Goal: Task Accomplishment & Management: Complete application form

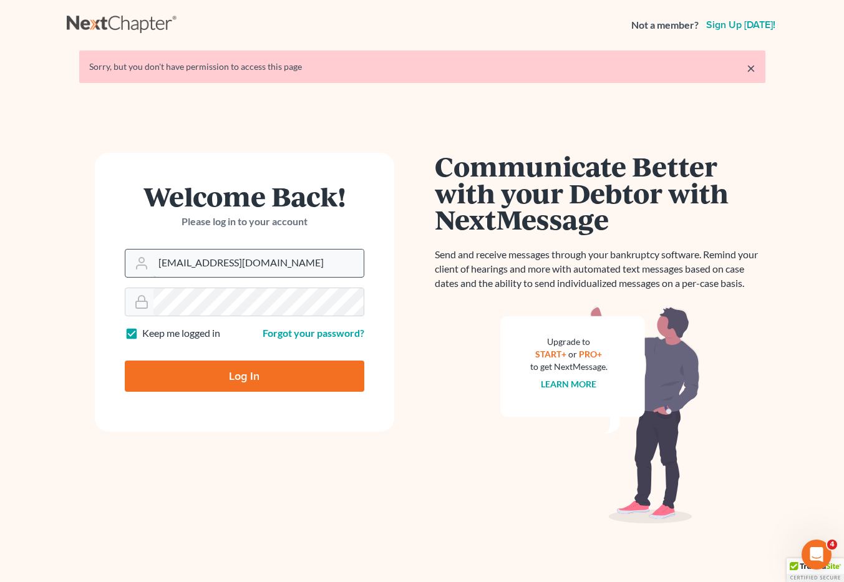
drag, startPoint x: 276, startPoint y: 269, endPoint x: 170, endPoint y: 270, distance: 105.5
click at [170, 270] on input "brittcostomarnold@gmail.com" at bounding box center [259, 263] width 210 height 27
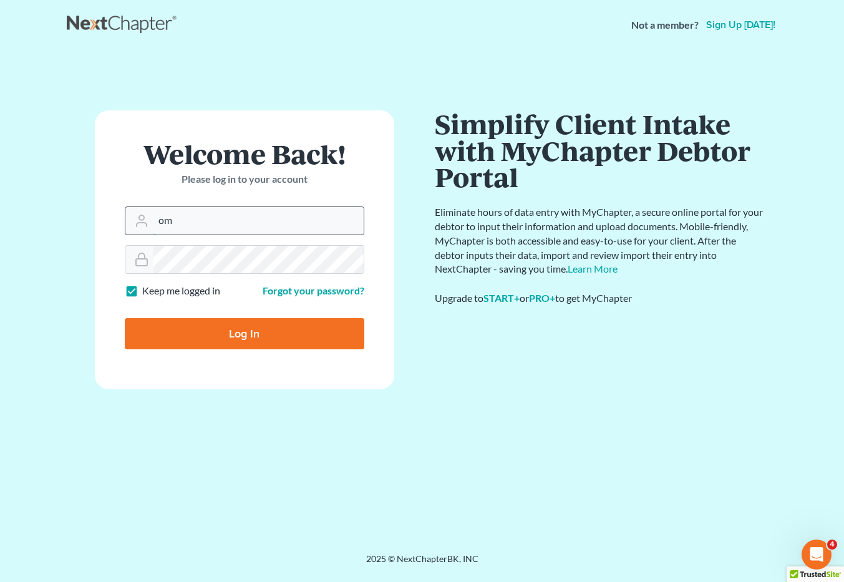
type input "o"
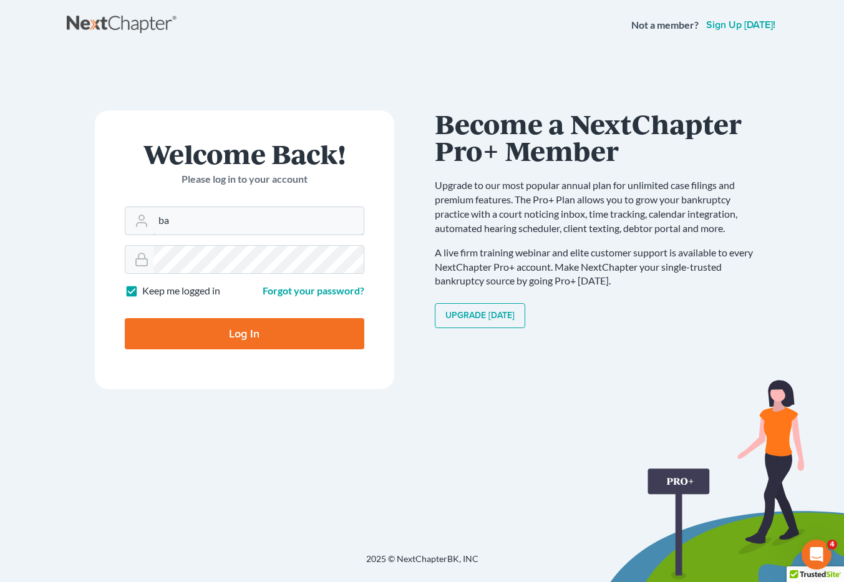
type input "[EMAIL_ADDRESS][DOMAIN_NAME]"
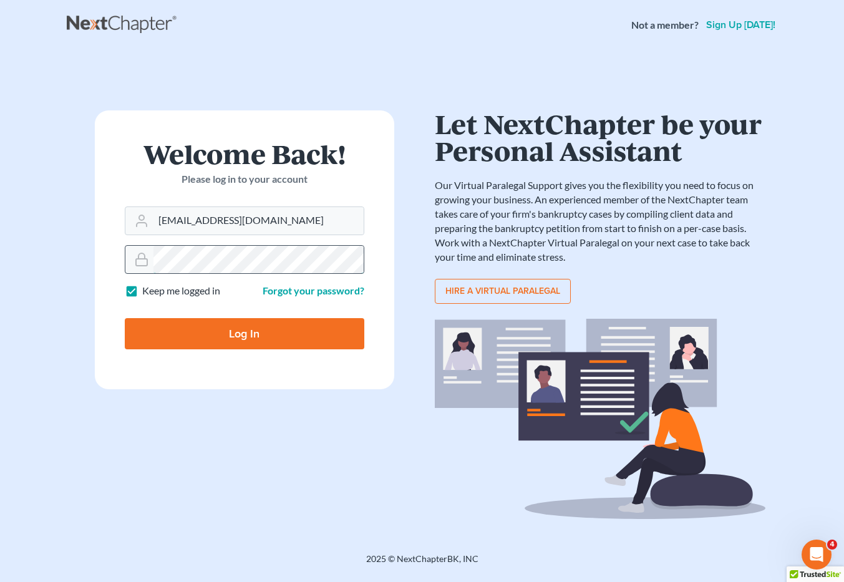
click at [145, 255] on div at bounding box center [245, 259] width 240 height 29
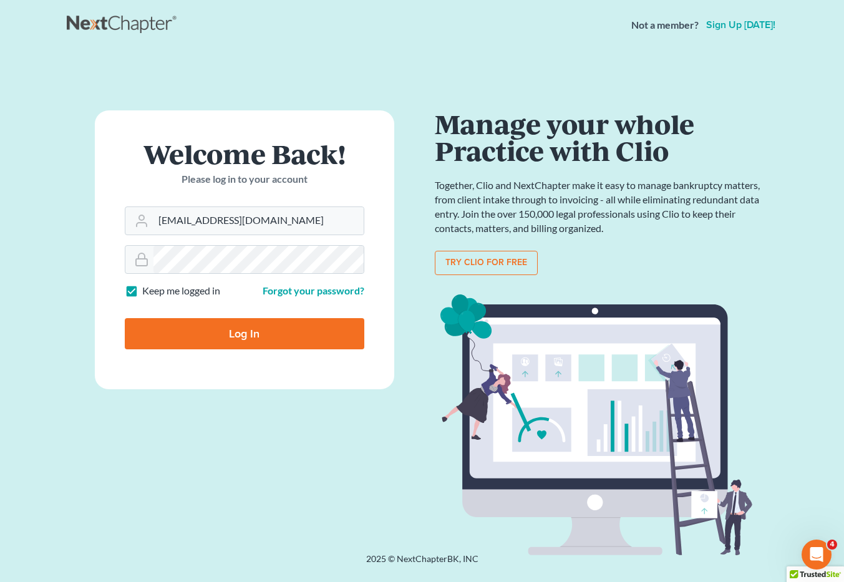
click at [201, 323] on input "Log In" at bounding box center [245, 333] width 240 height 31
type input "Thinking..."
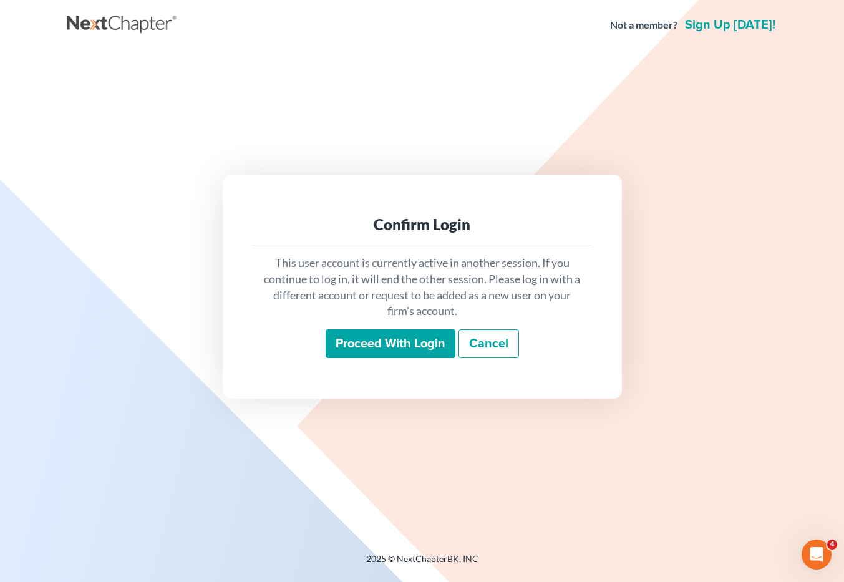
click at [394, 340] on input "Proceed with login" at bounding box center [391, 344] width 130 height 29
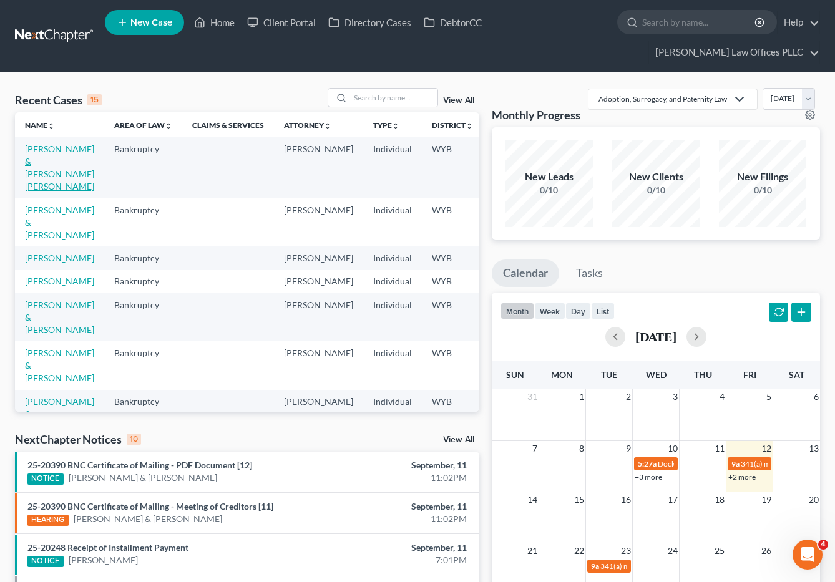
click at [42, 144] on link "[PERSON_NAME] & [PERSON_NAME] [PERSON_NAME]" at bounding box center [59, 168] width 69 height 48
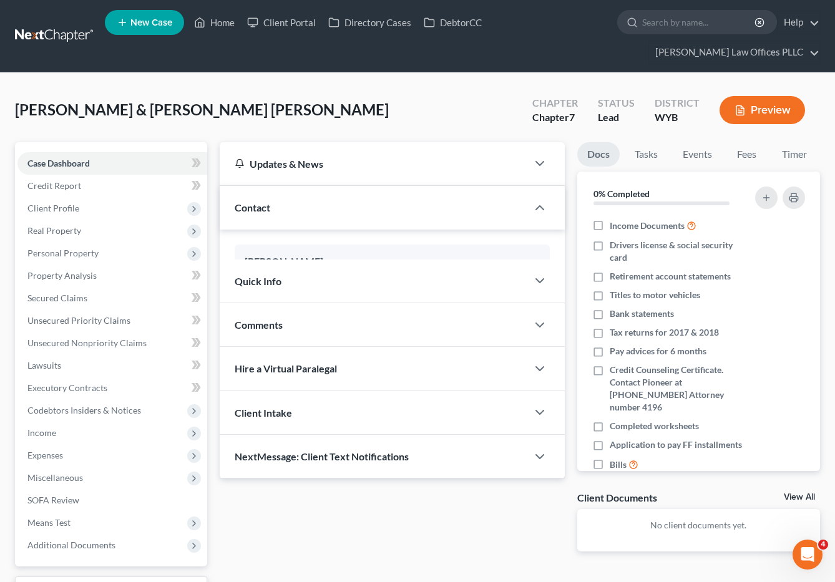
click at [42, 158] on span "Case Dashboard" at bounding box center [58, 163] width 62 height 11
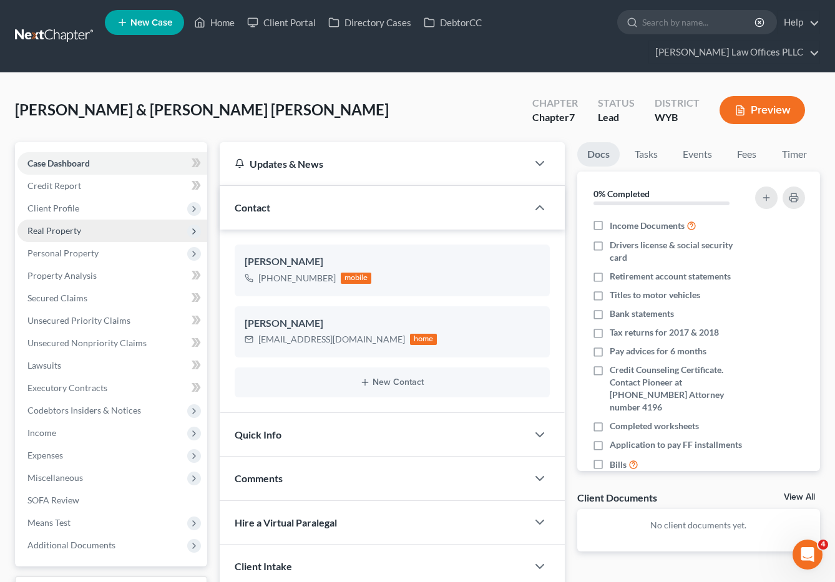
click at [75, 225] on span "Real Property" at bounding box center [54, 230] width 54 height 11
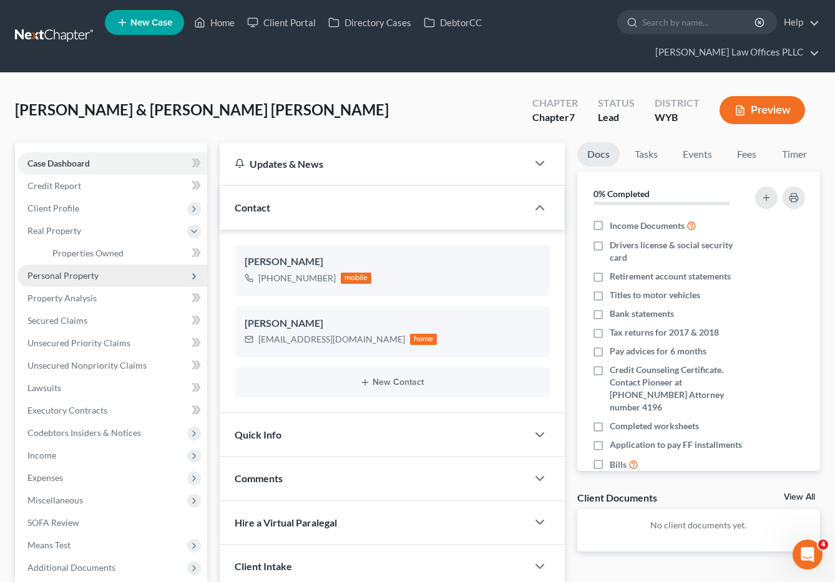
click at [74, 270] on span "Personal Property" at bounding box center [62, 275] width 71 height 11
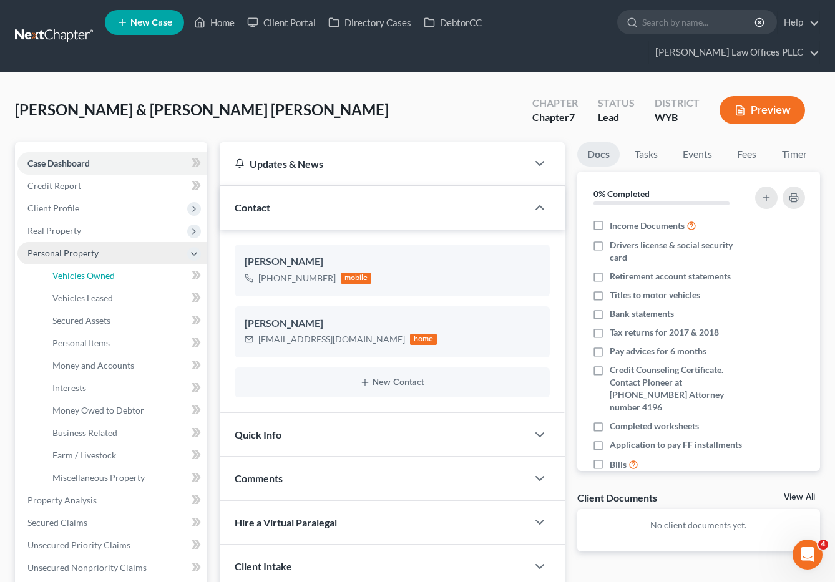
click at [74, 270] on span "Vehicles Owned" at bounding box center [83, 275] width 62 height 11
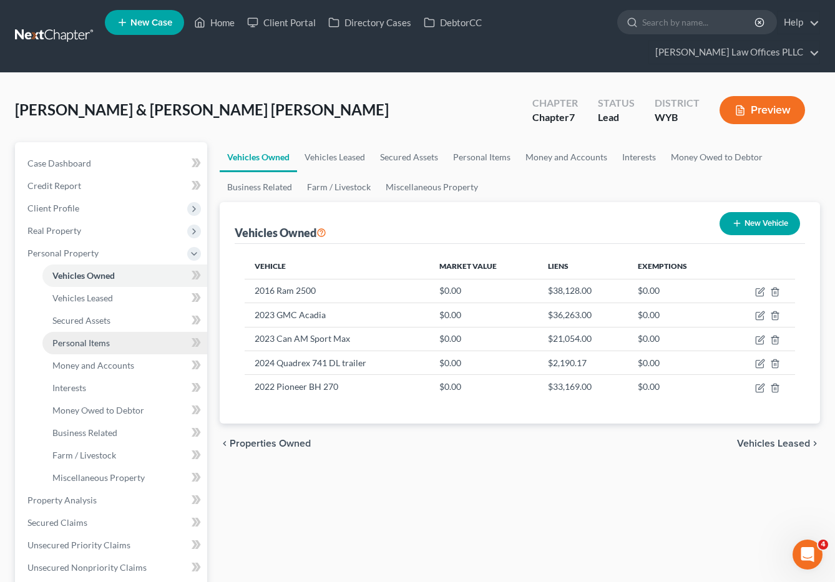
click at [99, 338] on span "Personal Items" at bounding box center [80, 343] width 57 height 11
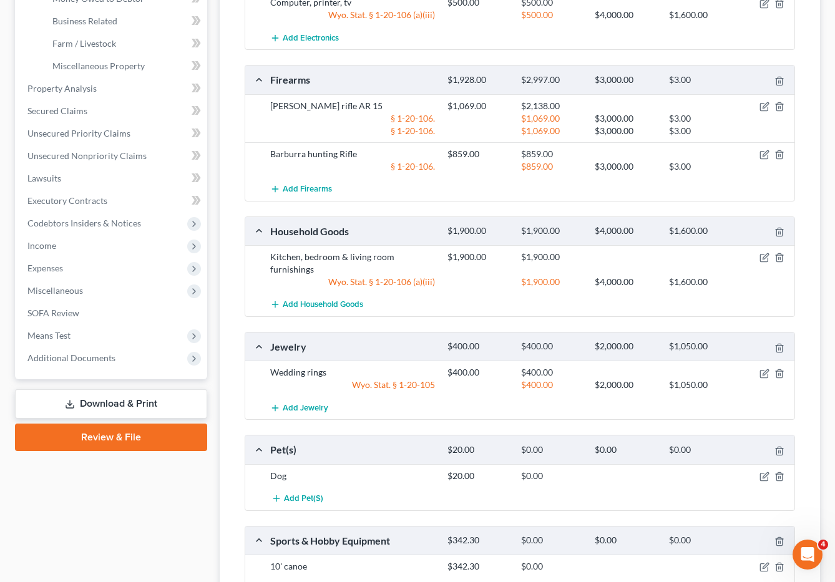
scroll to position [422, 0]
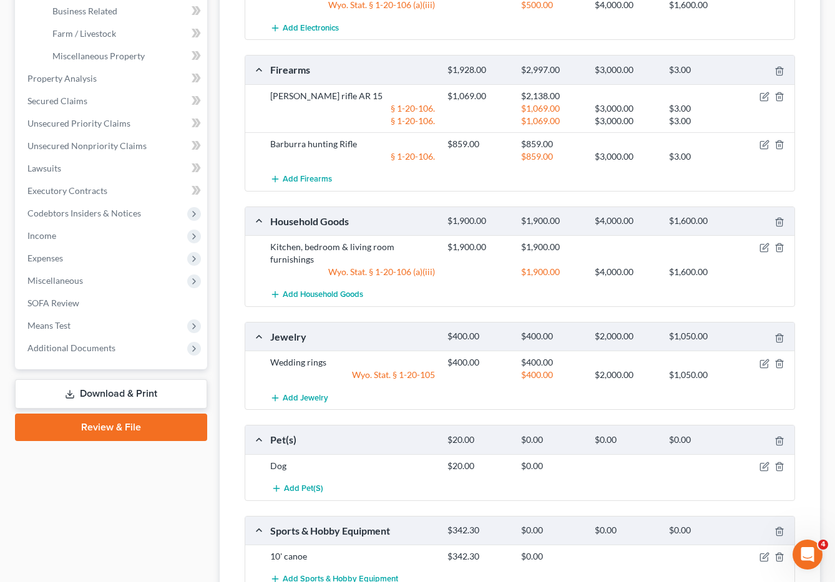
click at [429, 16] on div "Add Electronics" at bounding box center [530, 27] width 532 height 23
click at [213, 356] on div "Vehicles Owned Vehicles Leased Secured Assets Personal Items Money and Accounts…" at bounding box center [520, 190] width 614 height 941
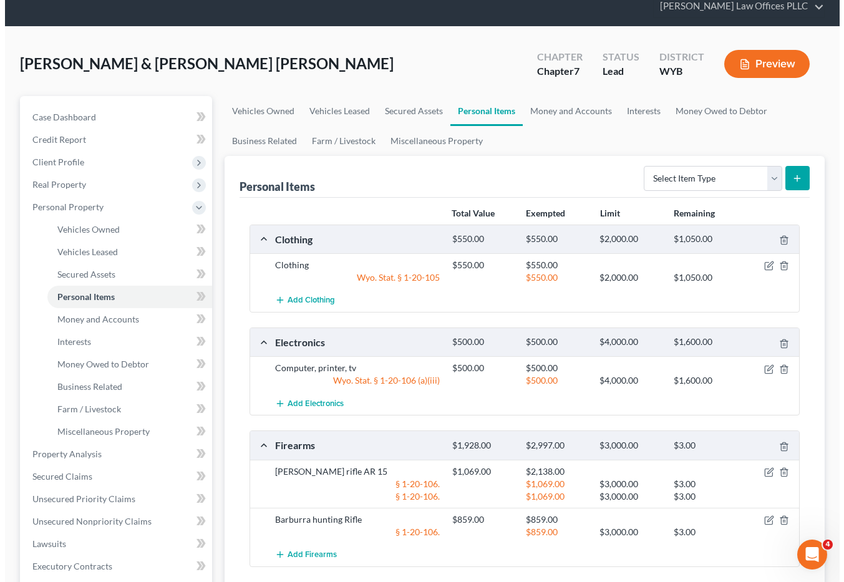
scroll to position [0, 0]
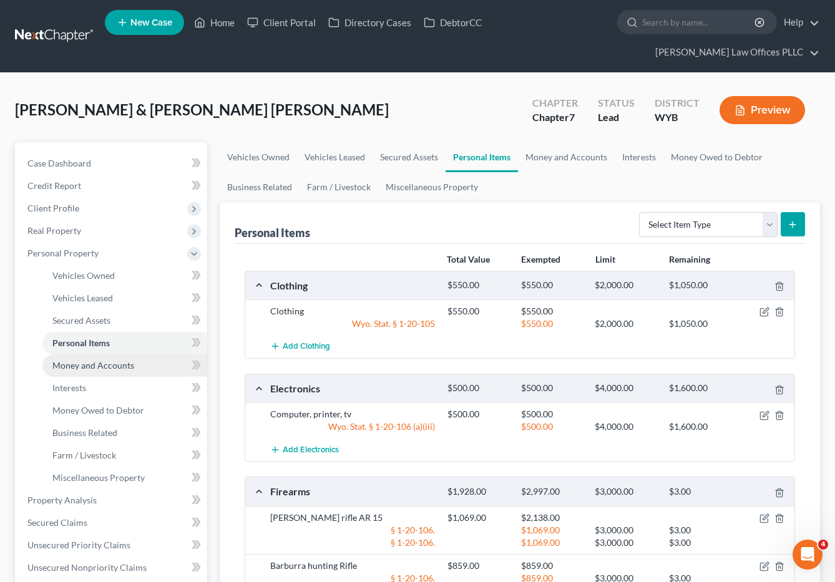
click at [128, 360] on span "Money and Accounts" at bounding box center [93, 365] width 82 height 11
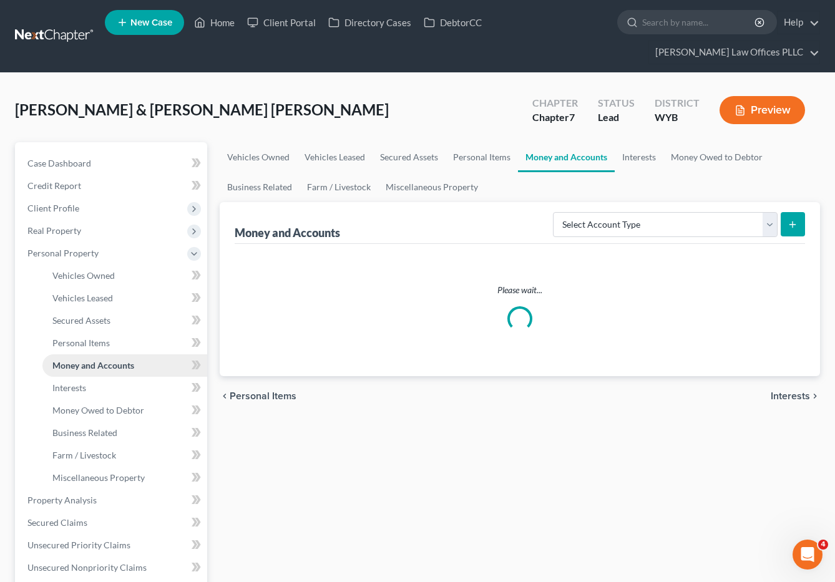
click at [128, 360] on span "Money and Accounts" at bounding box center [93, 365] width 82 height 11
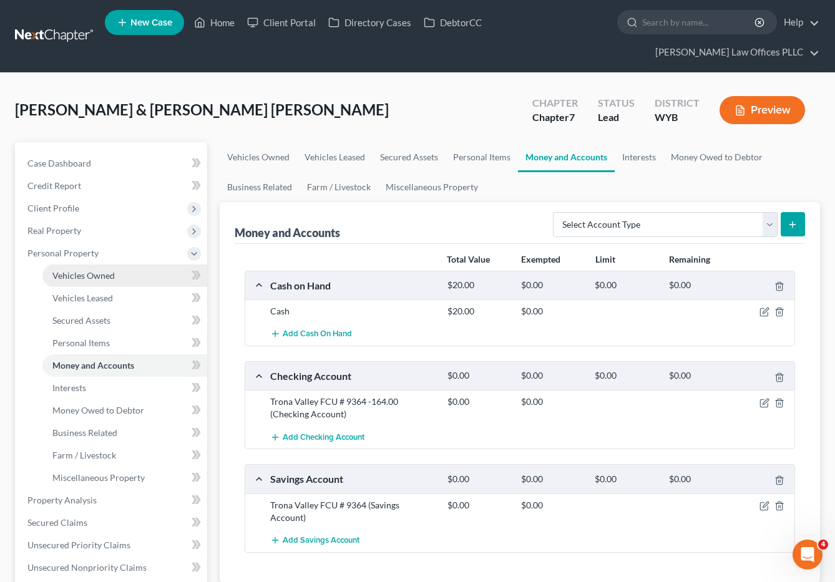
click at [71, 265] on link "Vehicles Owned" at bounding box center [124, 276] width 165 height 22
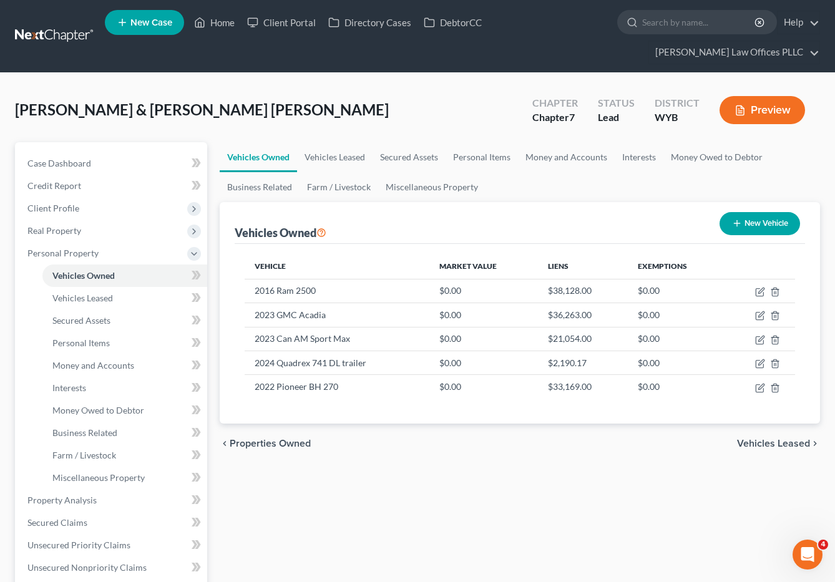
click at [504, 519] on div "Vehicles Owned Vehicles Leased Secured Assets Personal Items Money and Accounts…" at bounding box center [520, 502] width 614 height 721
click at [67, 225] on span "Real Property" at bounding box center [54, 230] width 54 height 11
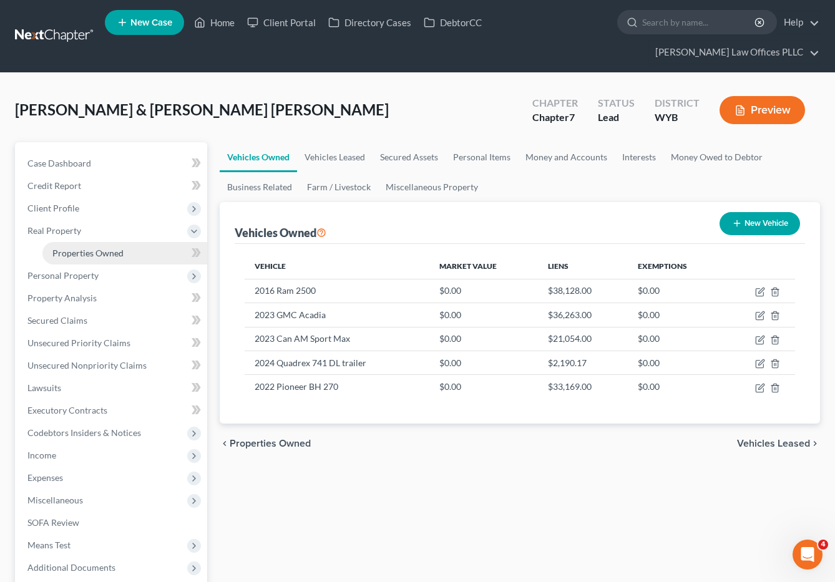
click at [99, 248] on span "Properties Owned" at bounding box center [87, 253] width 71 height 11
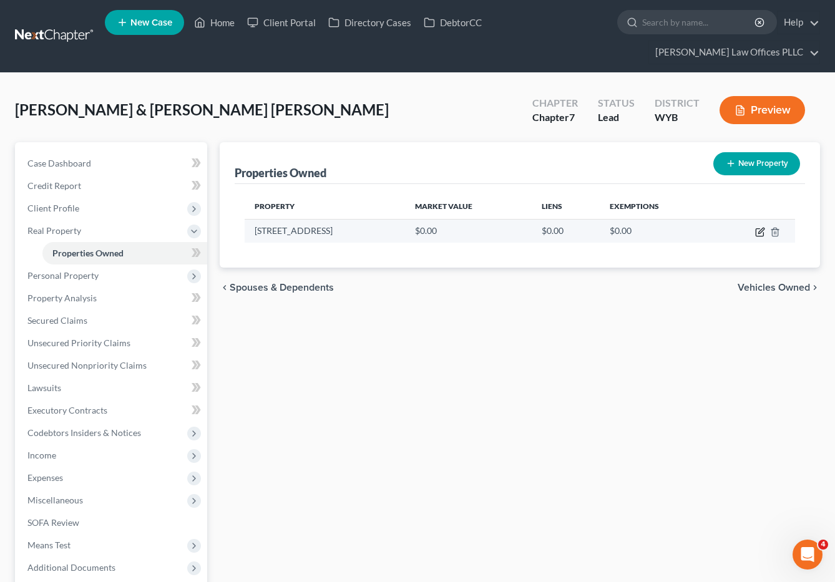
click at [762, 228] on icon "button" at bounding box center [761, 231] width 6 height 6
select select "53"
select select "20"
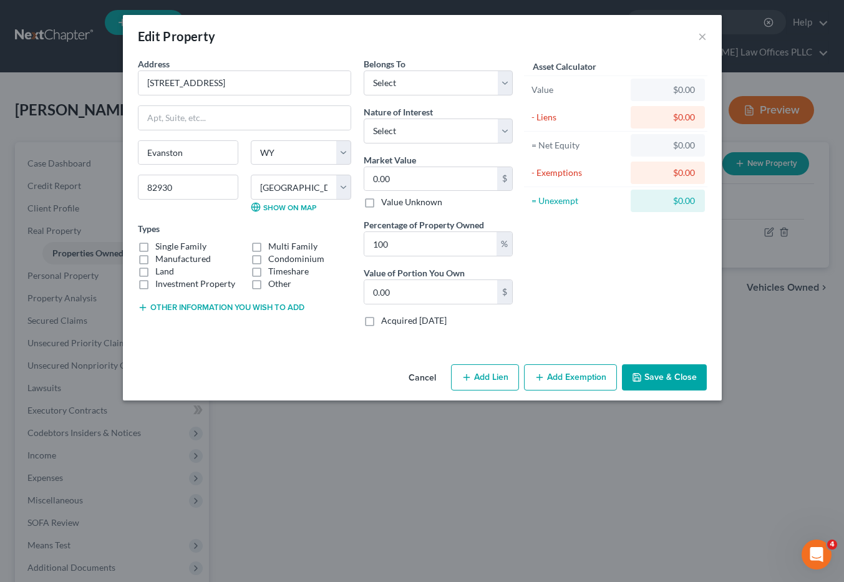
click at [155, 259] on label "Manufactured" at bounding box center [183, 259] width 56 height 12
click at [160, 259] on input "Manufactured" at bounding box center [164, 257] width 8 height 8
checkbox input "true"
click at [449, 91] on select "Select Debtor 1 Only Debtor 2 Only Debtor 1 And Debtor 2 Only At Least One Of T…" at bounding box center [438, 83] width 149 height 25
select select "2"
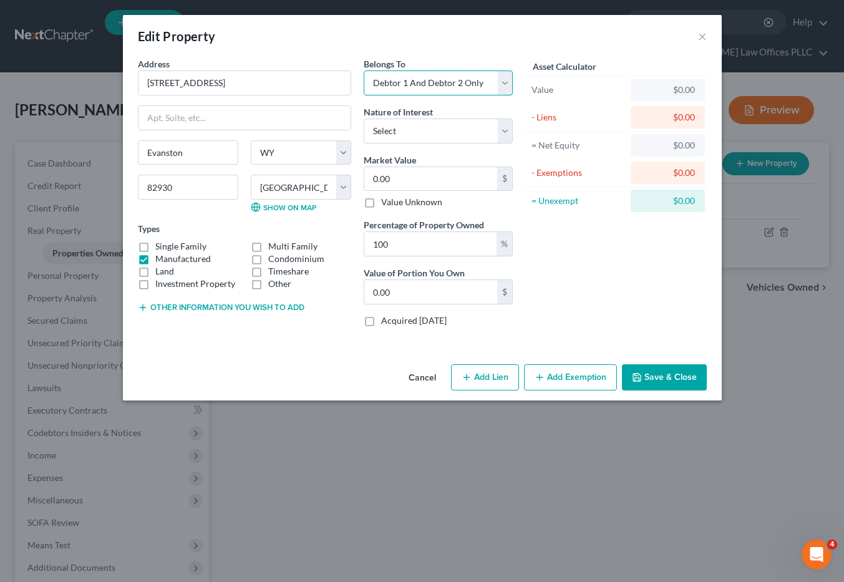
click at [364, 71] on select "Select Debtor 1 Only Debtor 2 Only Debtor 1 And Debtor 2 Only At Least One Of T…" at bounding box center [438, 83] width 149 height 25
click at [434, 134] on select "Select Fee Simple Joint Tenant Life Estate Equitable Interest Future Interest T…" at bounding box center [438, 131] width 149 height 25
select select "0"
click at [364, 119] on select "Select Fee Simple Joint Tenant Life Estate Equitable Interest Future Interest T…" at bounding box center [438, 131] width 149 height 25
click at [483, 374] on button "Add Lien" at bounding box center [485, 378] width 68 height 26
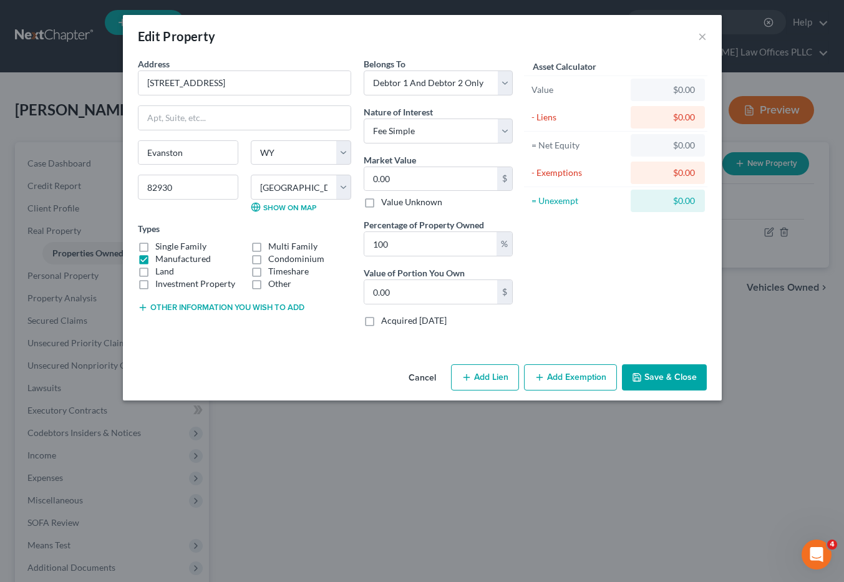
select select "2"
select select "0"
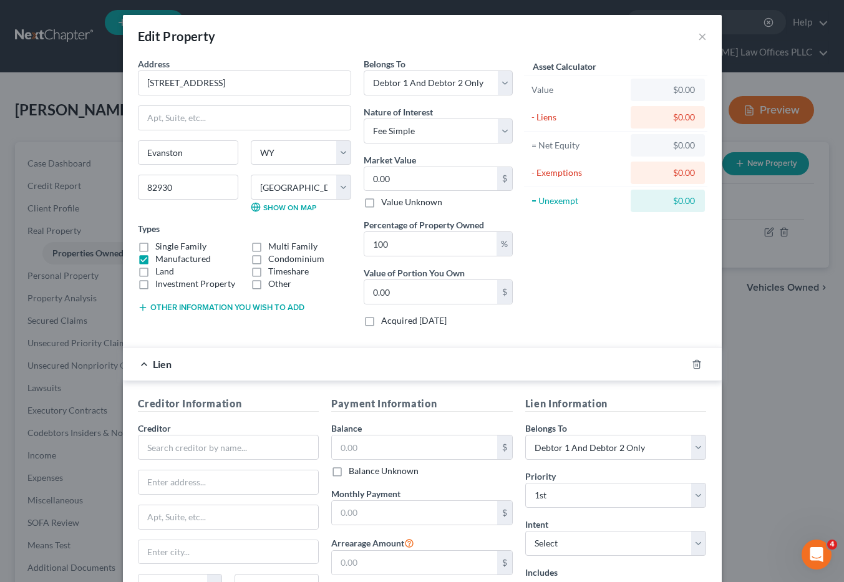
click at [781, 346] on div "Edit Property × Address * 100 Sunset Ave Lot # 48 Evanston State AL AK AR AZ CA…" at bounding box center [422, 291] width 844 height 582
click at [152, 446] on input "text" at bounding box center [229, 447] width 182 height 25
click at [800, 424] on div "Edit Property × Address * 100 Sunset Ave Lot # 48 Evanston State AL AK AR AZ CA…" at bounding box center [422, 291] width 844 height 582
click at [159, 441] on input "text" at bounding box center [229, 447] width 182 height 25
type input "Gunn Enterprise"
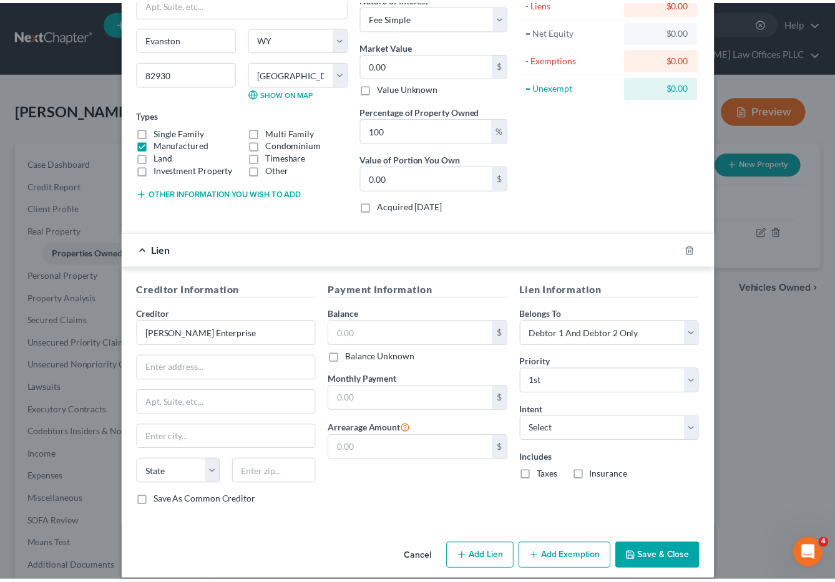
scroll to position [128, 0]
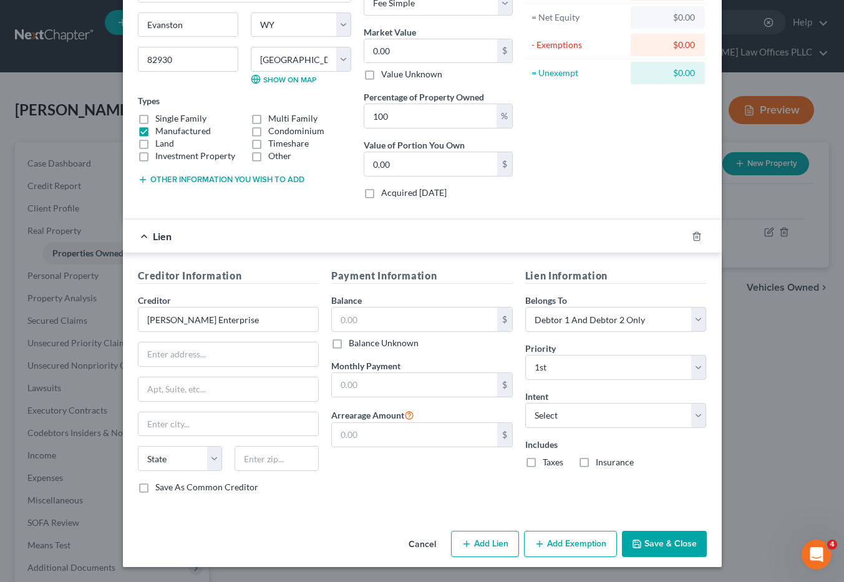
click at [663, 542] on button "Save & Close" at bounding box center [664, 544] width 85 height 26
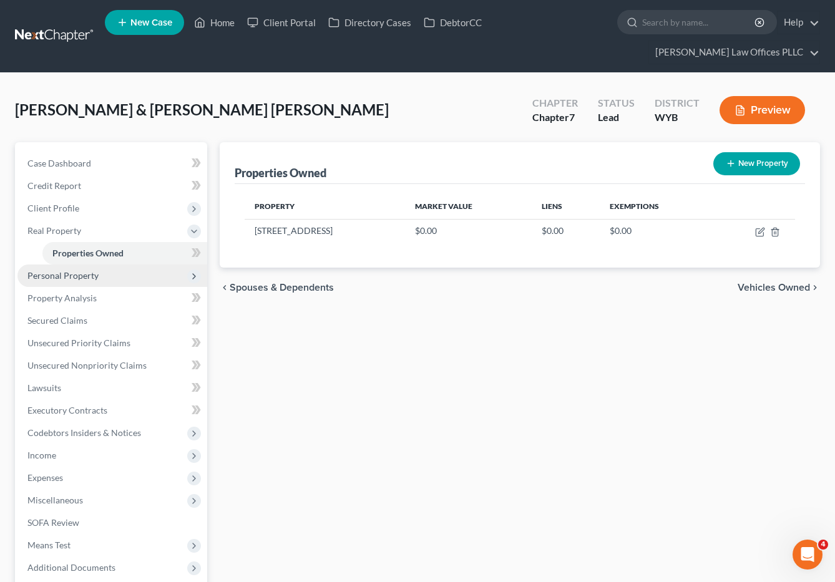
click at [56, 270] on span "Personal Property" at bounding box center [62, 275] width 71 height 11
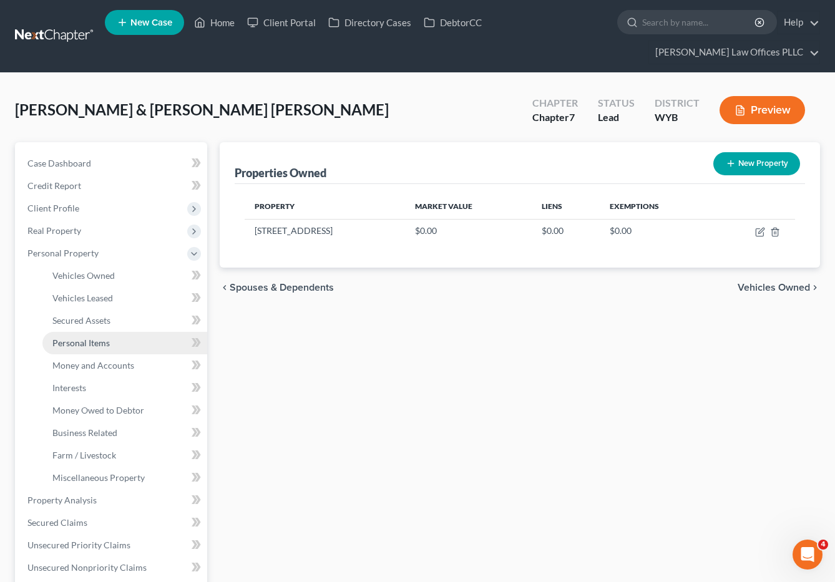
click at [112, 332] on link "Personal Items" at bounding box center [124, 343] width 165 height 22
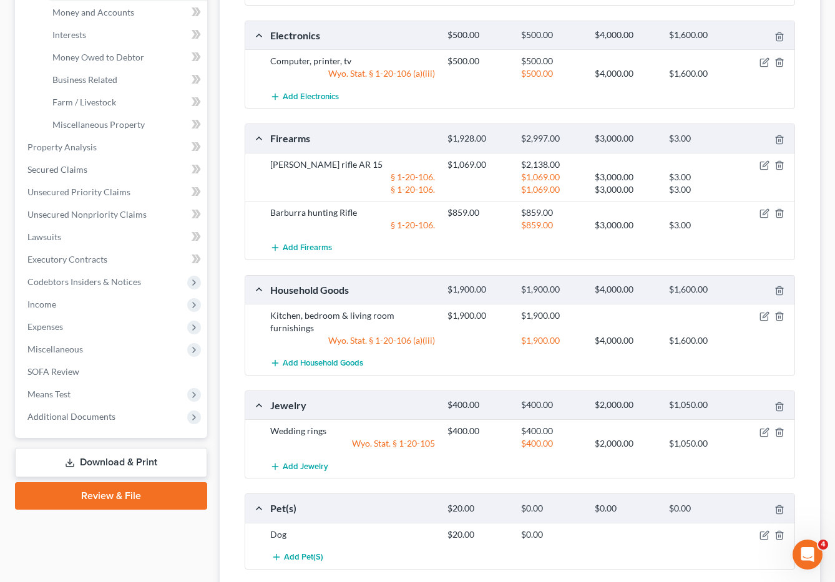
scroll to position [356, 0]
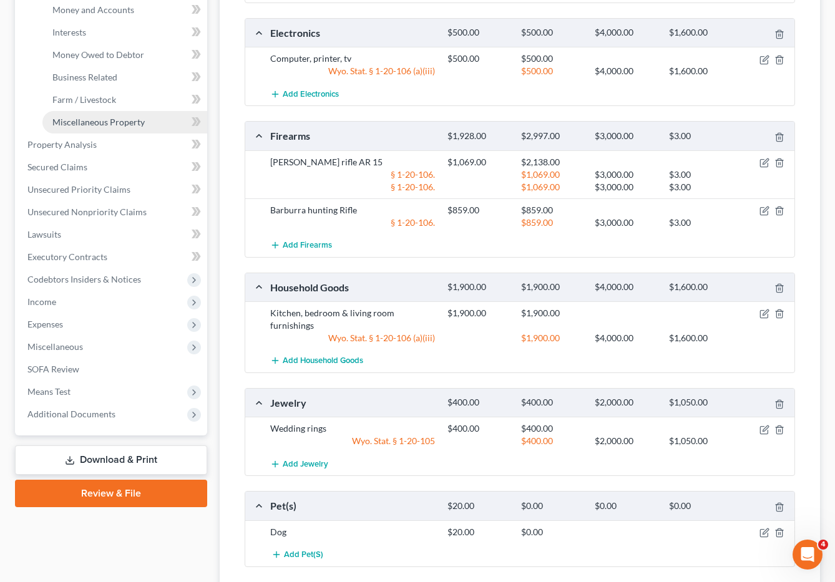
click at [90, 117] on span "Miscellaneous Property" at bounding box center [98, 122] width 92 height 11
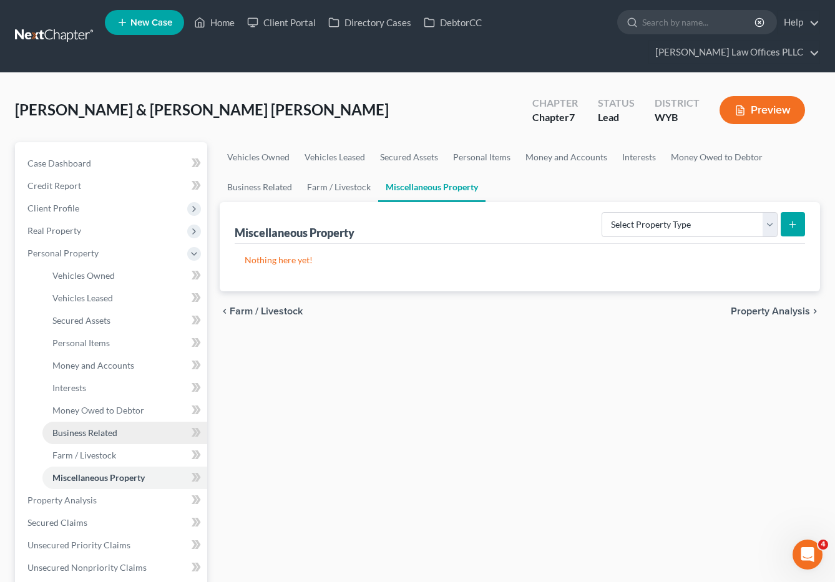
click at [106, 428] on span "Business Related" at bounding box center [84, 433] width 65 height 11
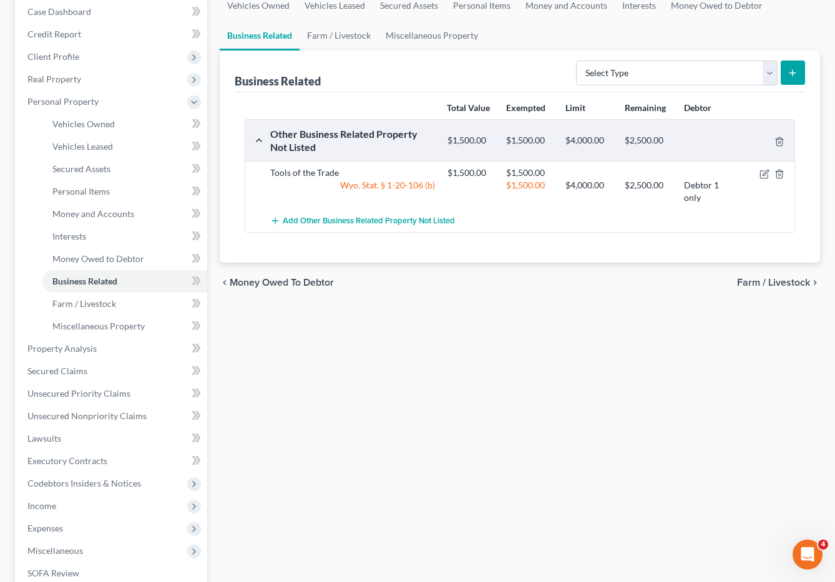
scroll to position [162, 0]
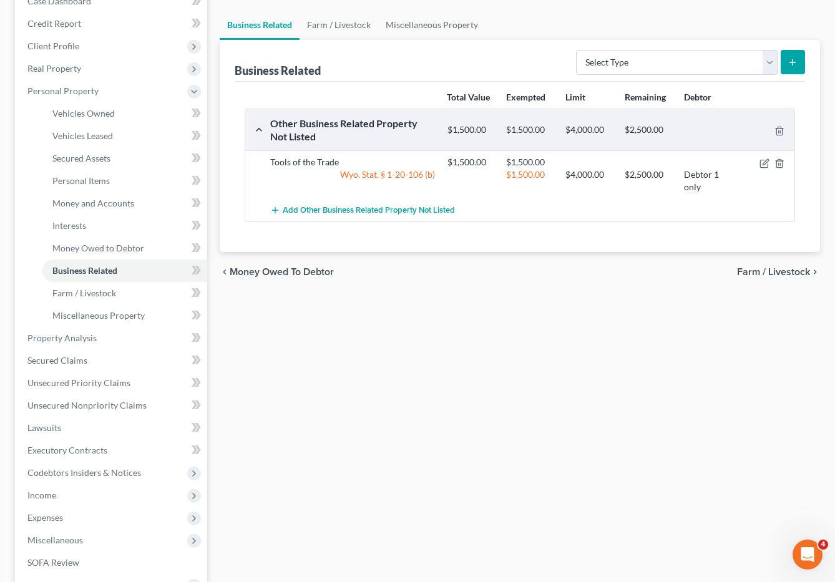
click at [805, 335] on div "Vehicles Owned Vehicles Leased Secured Assets Personal Items Money and Accounts…" at bounding box center [520, 340] width 614 height 721
click at [91, 198] on span "Money and Accounts" at bounding box center [93, 203] width 82 height 11
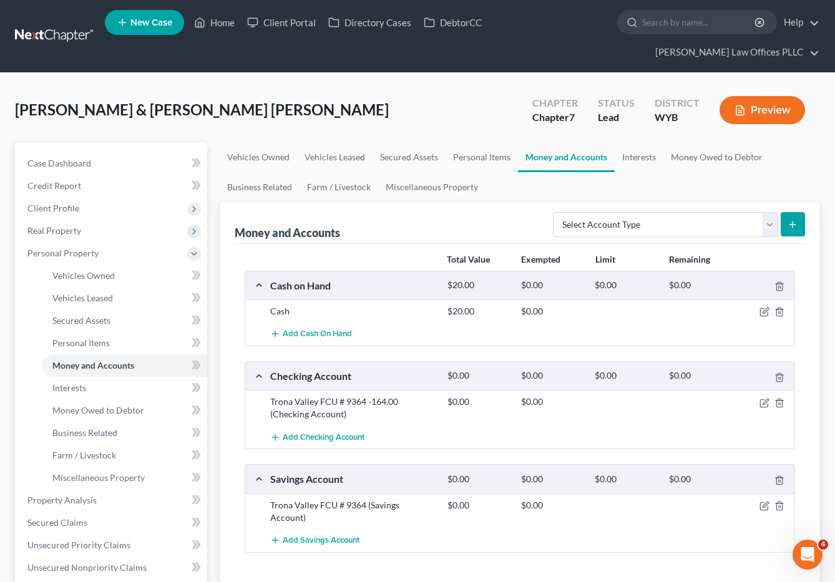
click at [469, 104] on div "[PERSON_NAME] & [PERSON_NAME] [PERSON_NAME] Upgraded Chapter Chapter 7 Status L…" at bounding box center [417, 115] width 805 height 54
click at [115, 562] on span "Unsecured Nonpriority Claims" at bounding box center [86, 567] width 119 height 11
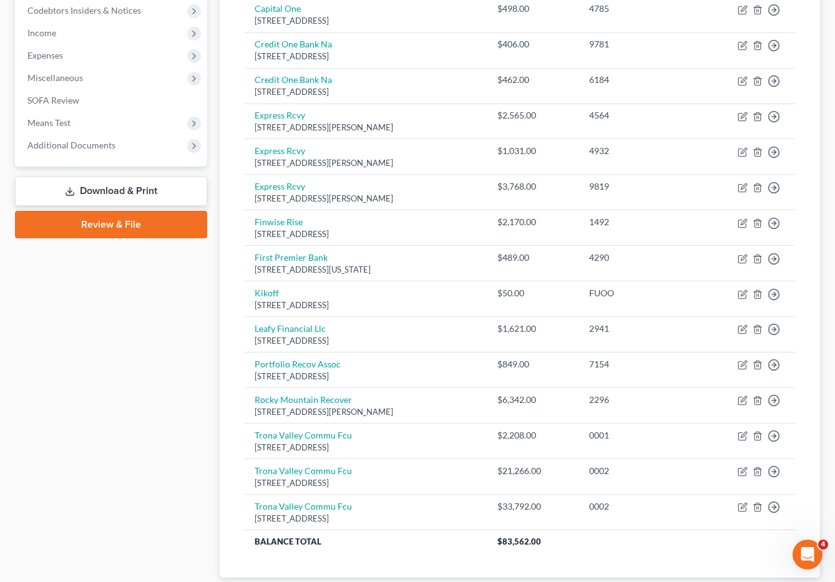
scroll to position [408, 0]
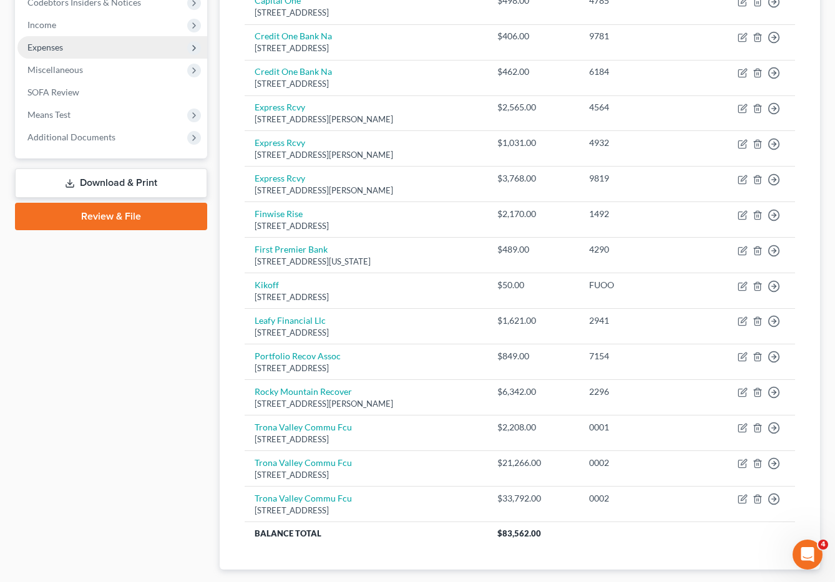
click at [66, 36] on span "Expenses" at bounding box center [112, 47] width 190 height 22
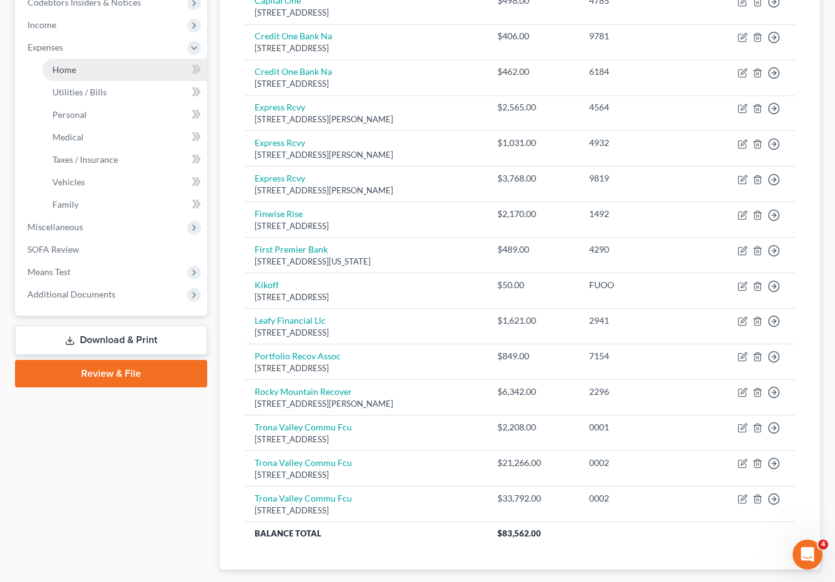
click at [62, 64] on span "Home" at bounding box center [64, 69] width 24 height 11
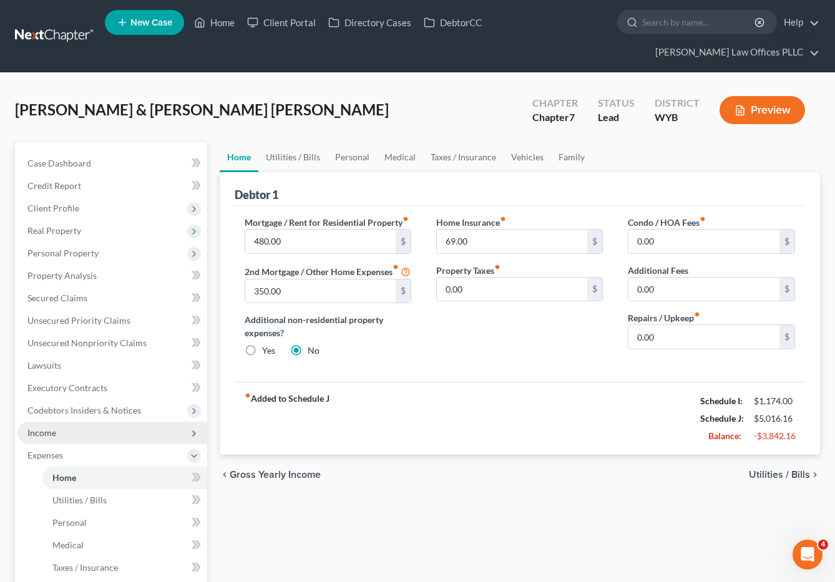
click at [47, 428] on span "Income" at bounding box center [41, 433] width 29 height 11
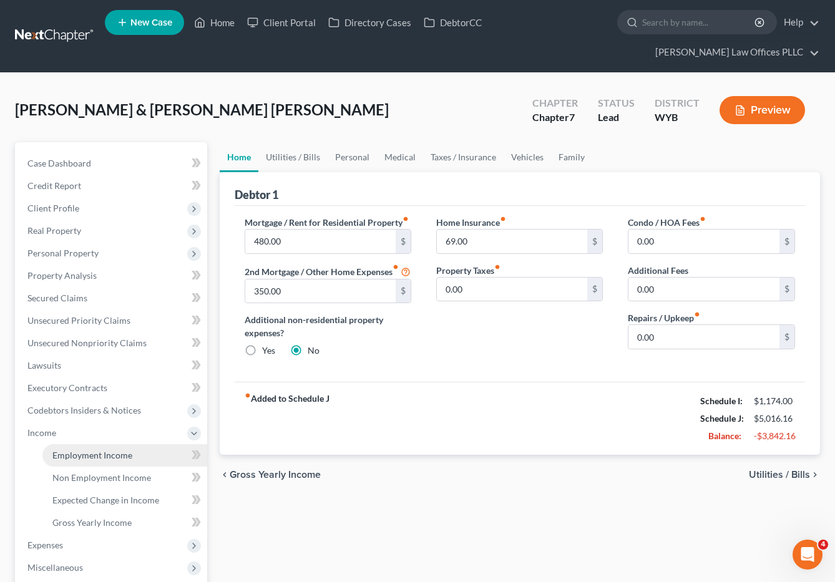
click at [114, 450] on span "Employment Income" at bounding box center [92, 455] width 80 height 11
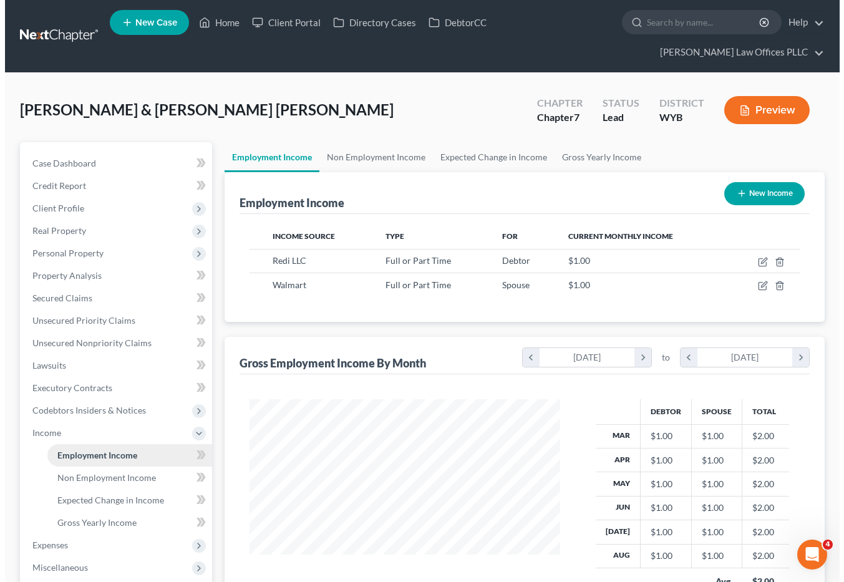
scroll to position [224, 336]
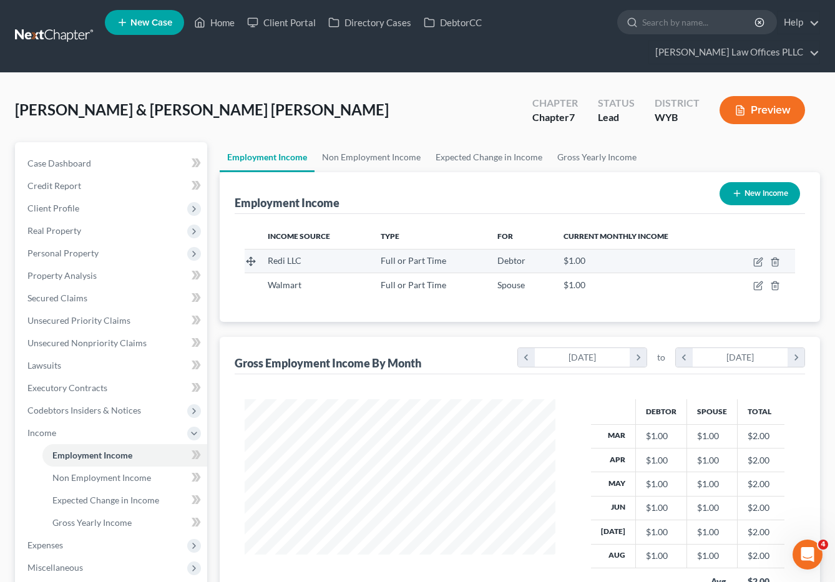
click at [651, 255] on div "$1.00" at bounding box center [639, 261] width 151 height 12
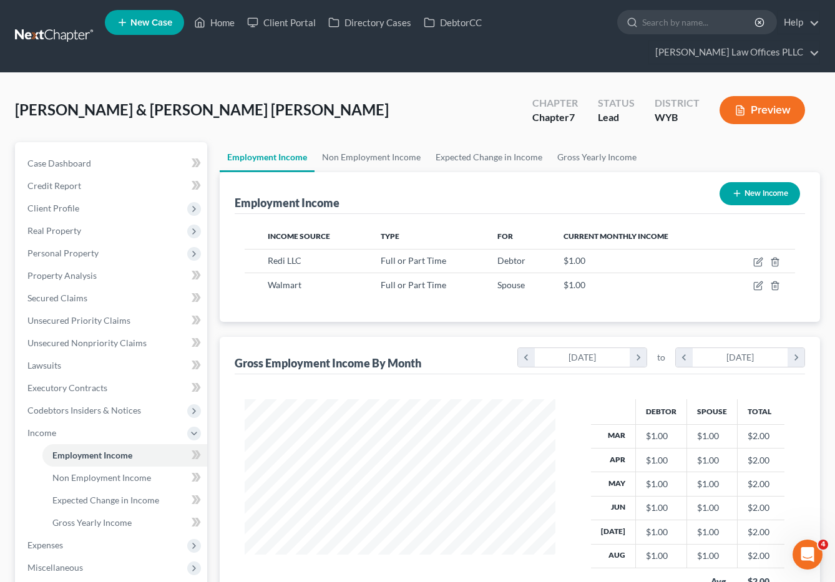
click at [611, 174] on div "Employment Income New Income" at bounding box center [520, 193] width 571 height 42
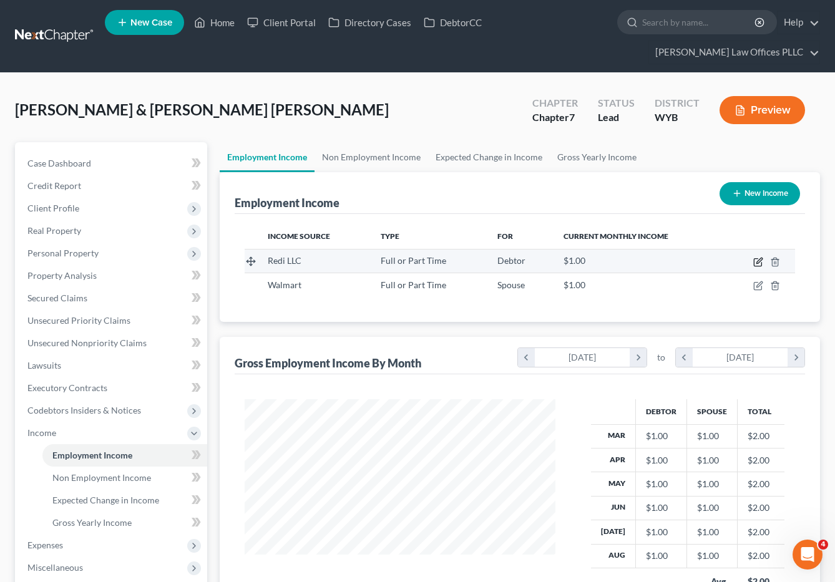
click at [758, 257] on icon "button" at bounding box center [758, 262] width 10 height 10
select select "0"
select select "53"
select select "0"
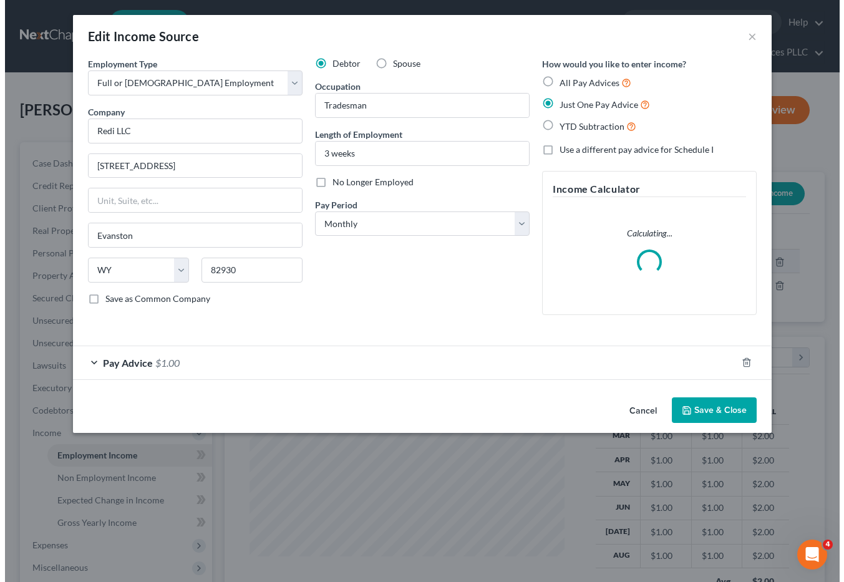
scroll to position [224, 340]
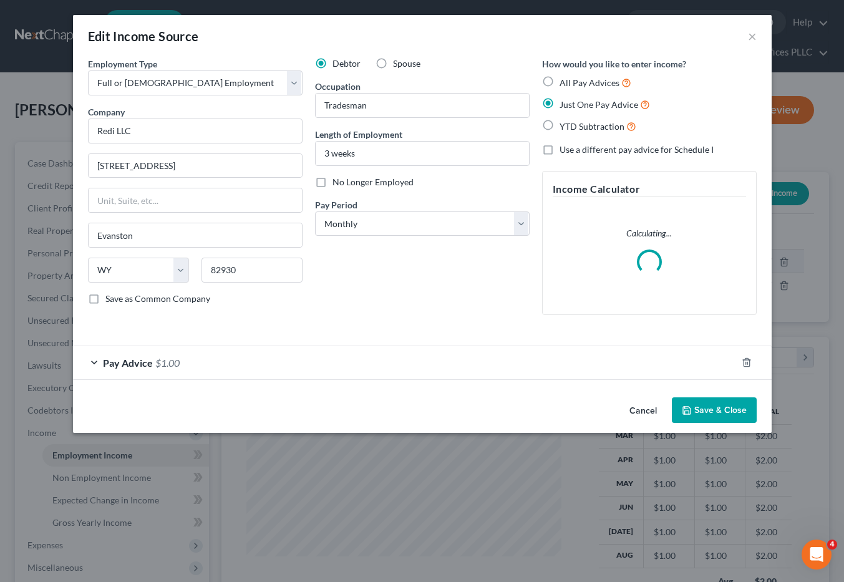
click at [758, 240] on div "Edit Income Source × Employment Type * Select Full or Part Time Employment Self…" at bounding box center [422, 291] width 844 height 582
click at [140, 365] on span "Pay Advice" at bounding box center [128, 363] width 50 height 12
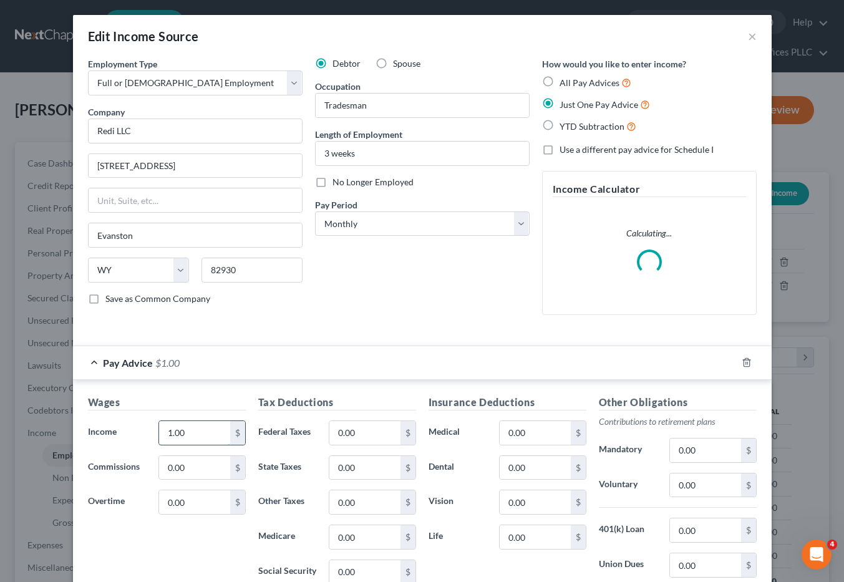
click at [197, 436] on input "1.00" at bounding box center [194, 433] width 71 height 24
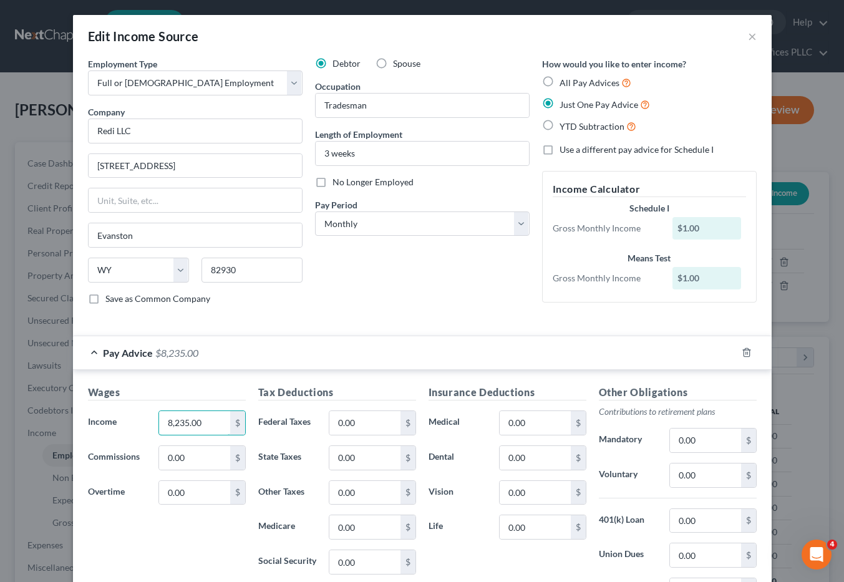
type input "8,235.00"
click at [639, 350] on div "Pay Advice $8,235.00" at bounding box center [405, 352] width 664 height 33
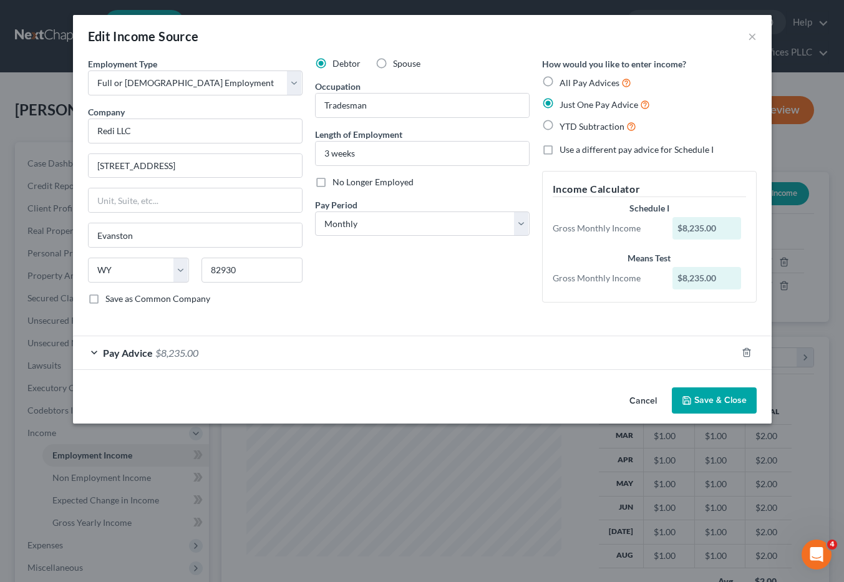
click at [127, 351] on span "Pay Advice" at bounding box center [128, 353] width 50 height 12
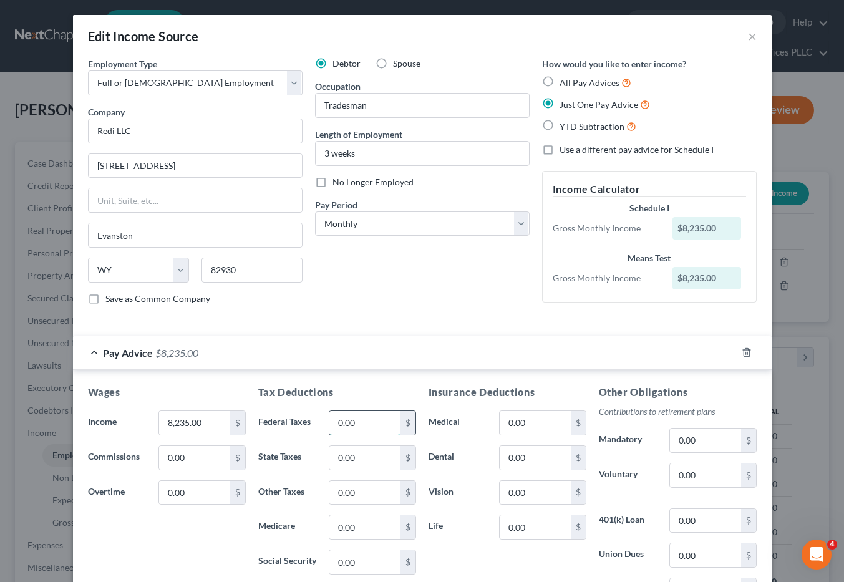
click at [330, 421] on input "0.00" at bounding box center [365, 423] width 71 height 24
type input "1,218.50"
click at [680, 356] on div "Pay Advice $7,016.50" at bounding box center [405, 352] width 664 height 33
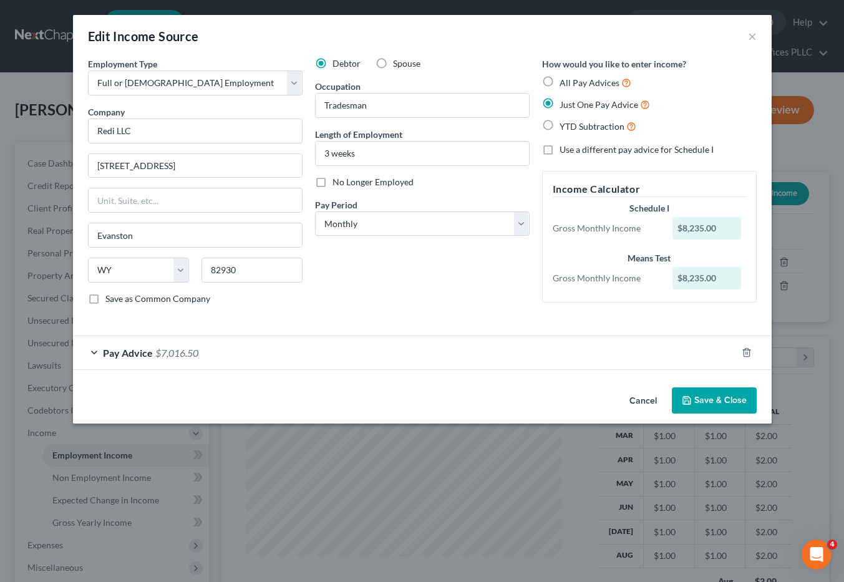
click at [142, 349] on span "Pay Advice" at bounding box center [128, 353] width 50 height 12
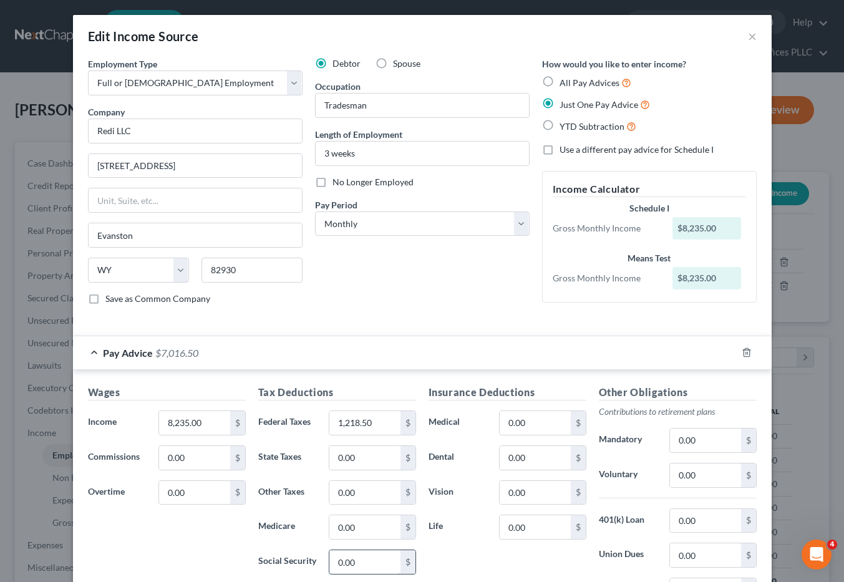
click at [375, 557] on input "0.00" at bounding box center [365, 563] width 71 height 24
type input "636.16"
click at [609, 357] on div "Pay Advice $6,380.34" at bounding box center [405, 352] width 664 height 33
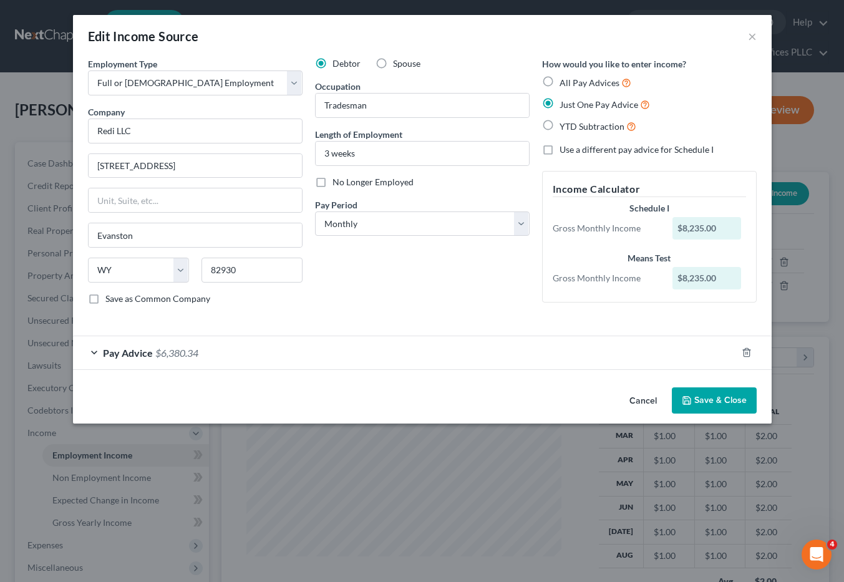
click at [411, 350] on div "Pay Advice $6,380.34" at bounding box center [405, 352] width 664 height 33
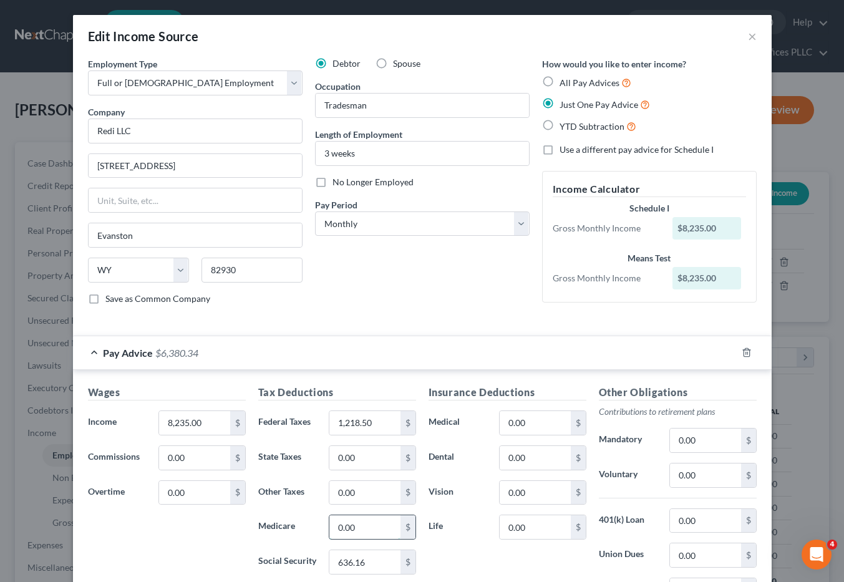
click at [363, 528] on input "0.00" at bounding box center [365, 528] width 71 height 24
type input "148.66"
click at [710, 386] on h5 "Other Obligations" at bounding box center [678, 393] width 158 height 16
click at [541, 424] on input "0.00" at bounding box center [535, 423] width 71 height 24
type input "183.95"
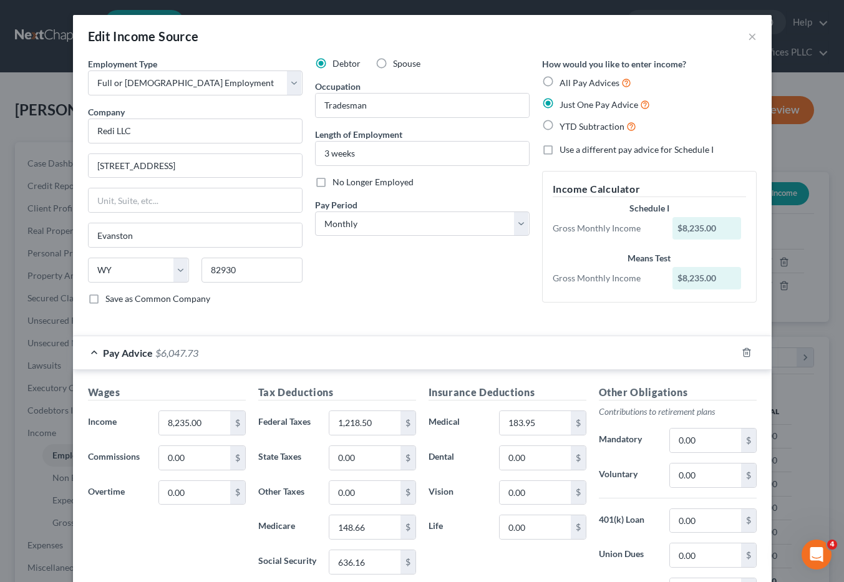
click at [17, 482] on div "Edit Income Source × Employment Type * Select Full or Part Time Employment Self…" at bounding box center [422, 291] width 844 height 582
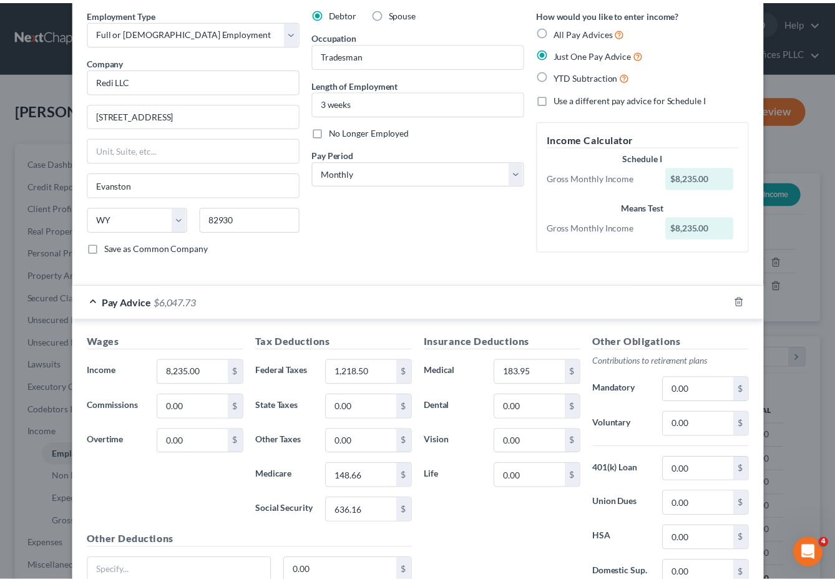
scroll to position [161, 0]
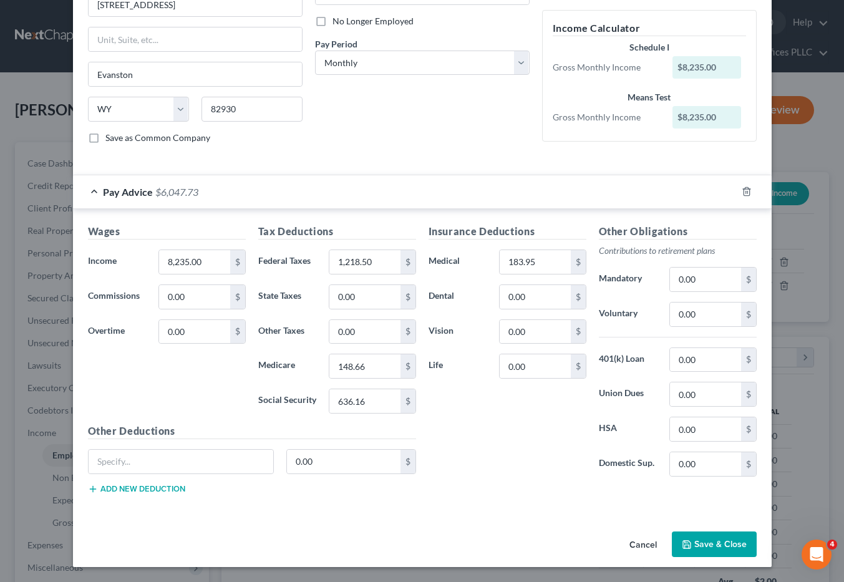
click at [716, 540] on button "Save & Close" at bounding box center [714, 545] width 85 height 26
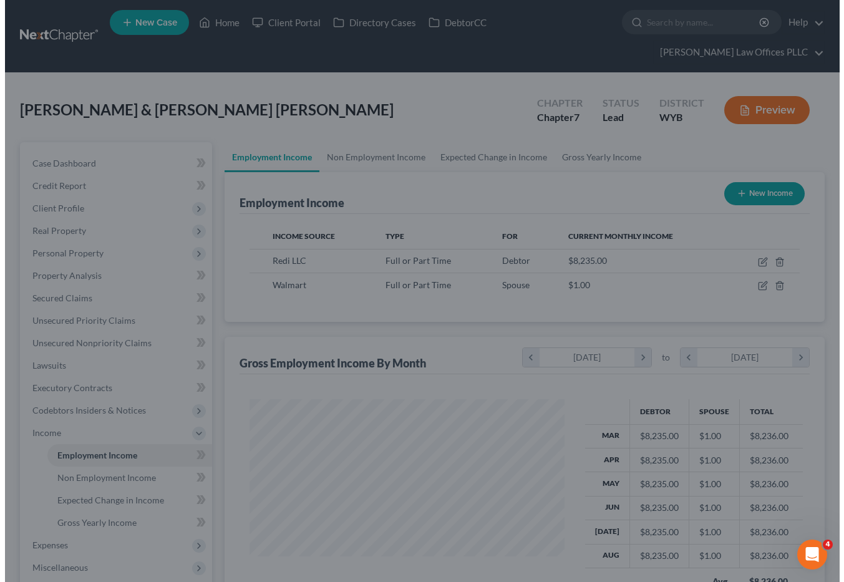
scroll to position [623942, 623830]
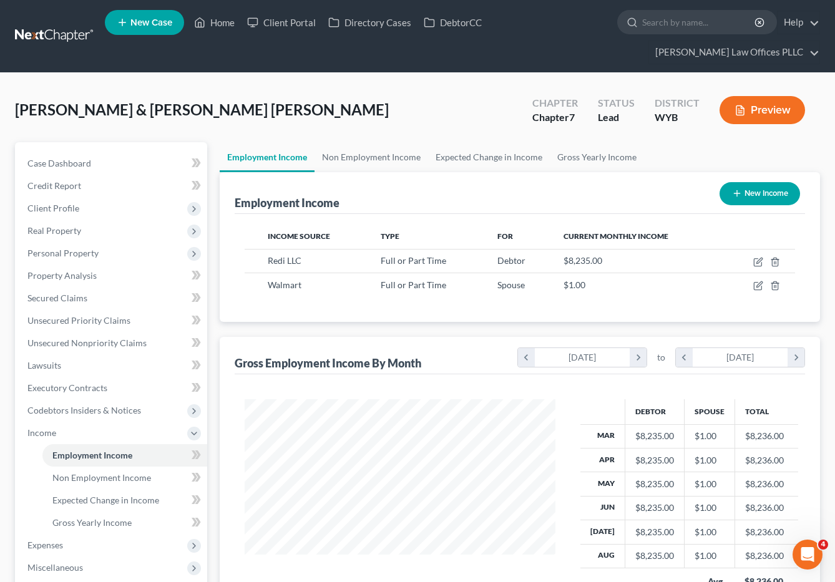
click at [697, 277] on div "Income Source Type For Current Monthly Income Redi LLC Full or Part Time Debtor…" at bounding box center [520, 268] width 571 height 108
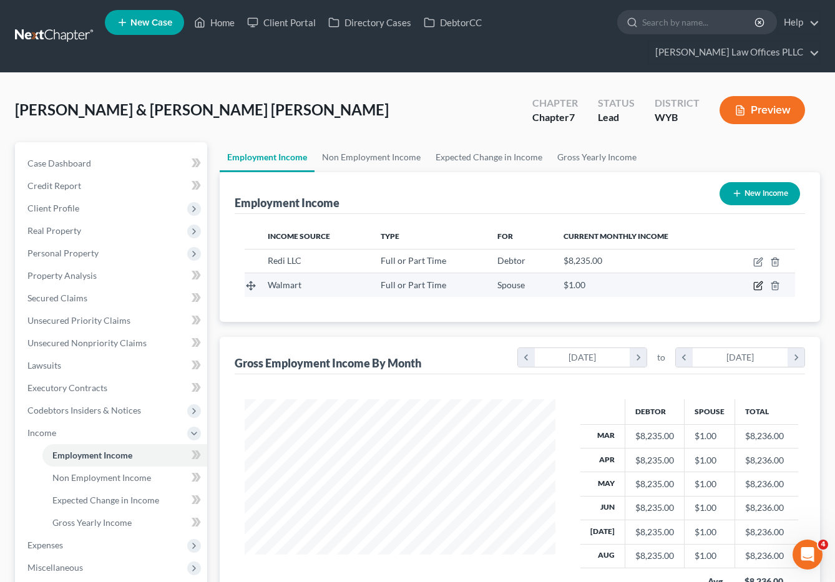
click at [756, 281] on icon "button" at bounding box center [758, 286] width 10 height 10
select select "0"
select select "53"
select select "0"
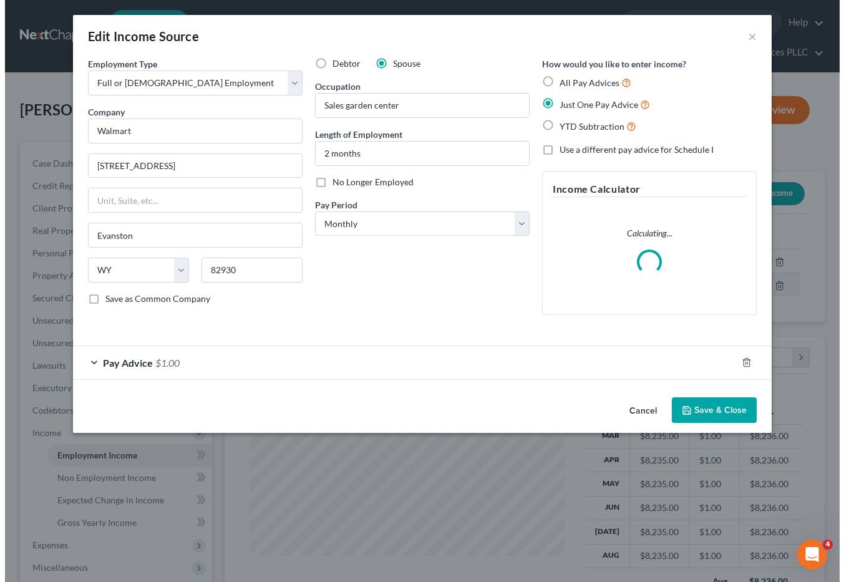
scroll to position [224, 340]
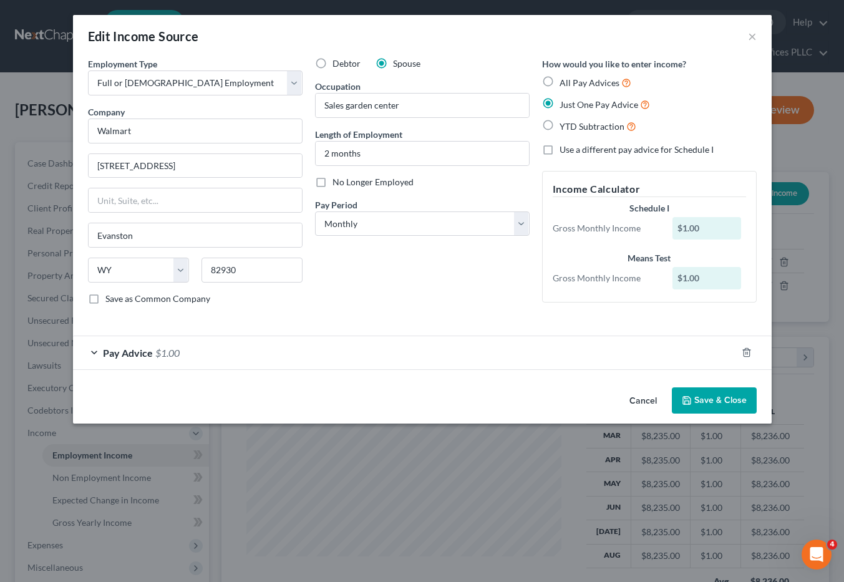
click at [145, 348] on span "Pay Advice" at bounding box center [128, 353] width 50 height 12
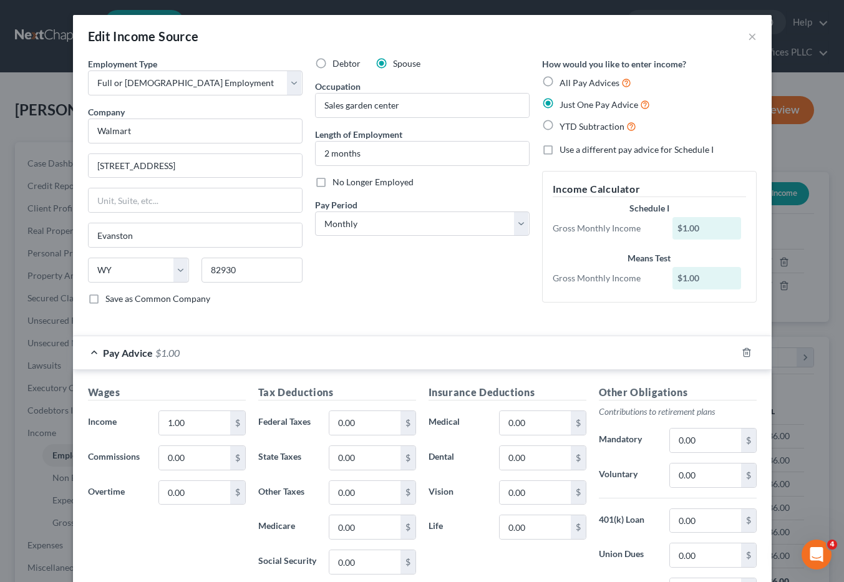
click at [696, 354] on div "Pay Advice $1.00" at bounding box center [405, 352] width 664 height 33
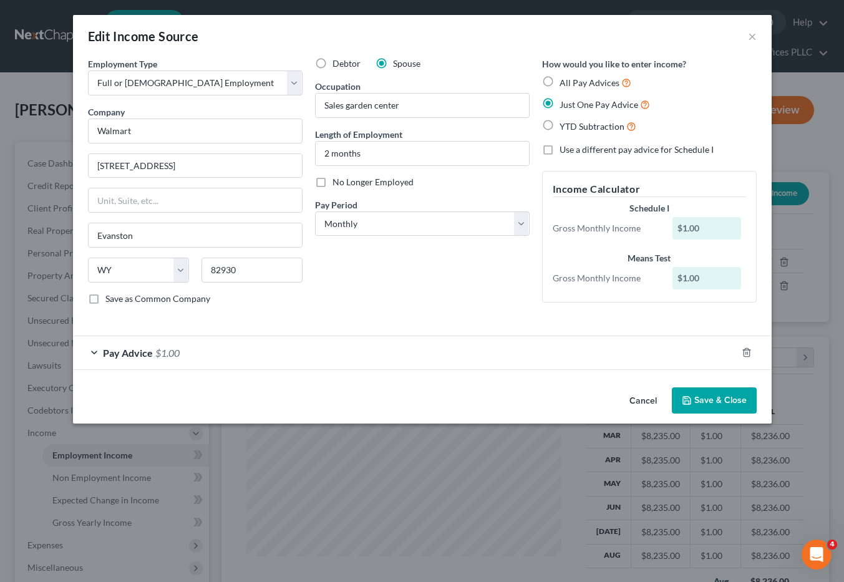
click at [140, 351] on span "Pay Advice" at bounding box center [128, 353] width 50 height 12
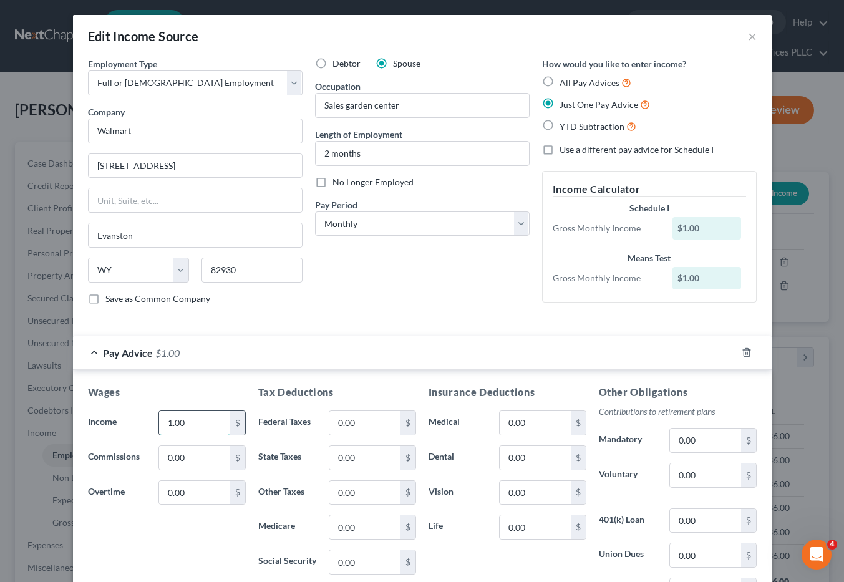
click at [187, 421] on input "1.00" at bounding box center [194, 423] width 71 height 24
type input "1,879.00"
click at [693, 353] on div "Pay Advice $1,879.00" at bounding box center [405, 352] width 664 height 33
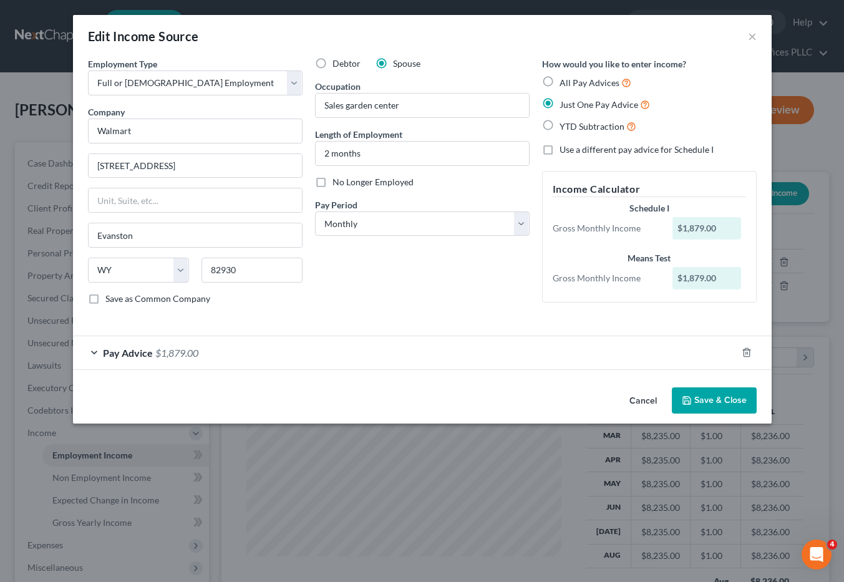
click at [90, 351] on div "Pay Advice $1,879.00" at bounding box center [405, 352] width 664 height 33
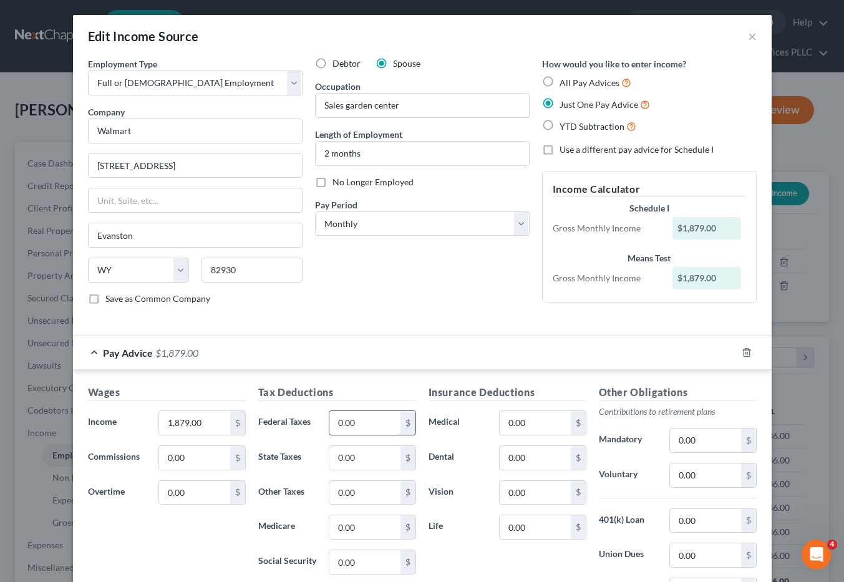
click at [371, 428] on input "0.00" at bounding box center [365, 423] width 71 height 24
type input "74.50"
click at [482, 454] on label "Dental" at bounding box center [458, 458] width 71 height 25
click at [352, 562] on input "0.00" at bounding box center [365, 563] width 71 height 24
type input "74.50"
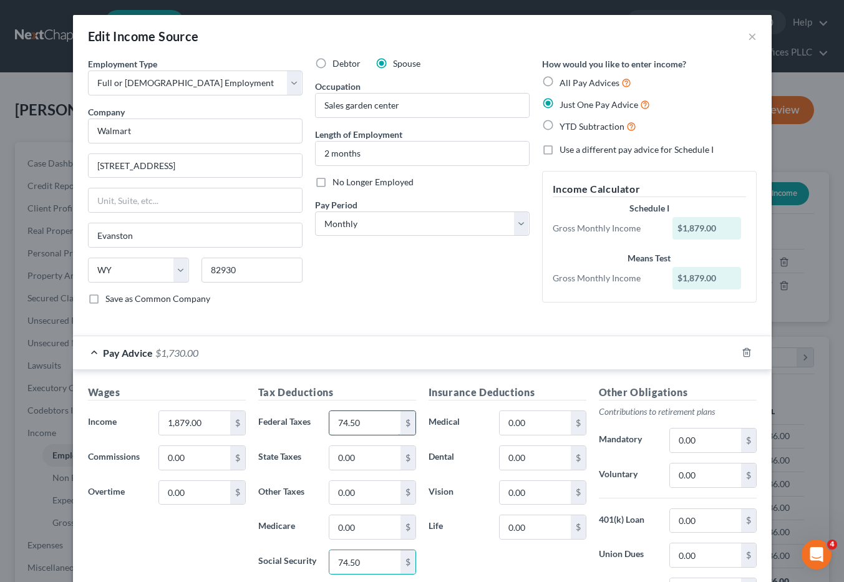
click at [355, 423] on input "74.50" at bounding box center [365, 423] width 71 height 24
type input "116.50"
drag, startPoint x: 559, startPoint y: 555, endPoint x: 551, endPoint y: 557, distance: 8.3
click at [561, 557] on div "Insurance Deductions Medical 0.00 $ Dental 0.00 $ Vision 0.00 $ Life 0.00 $" at bounding box center [508, 516] width 170 height 263
click at [363, 527] on input "0.00" at bounding box center [365, 528] width 71 height 24
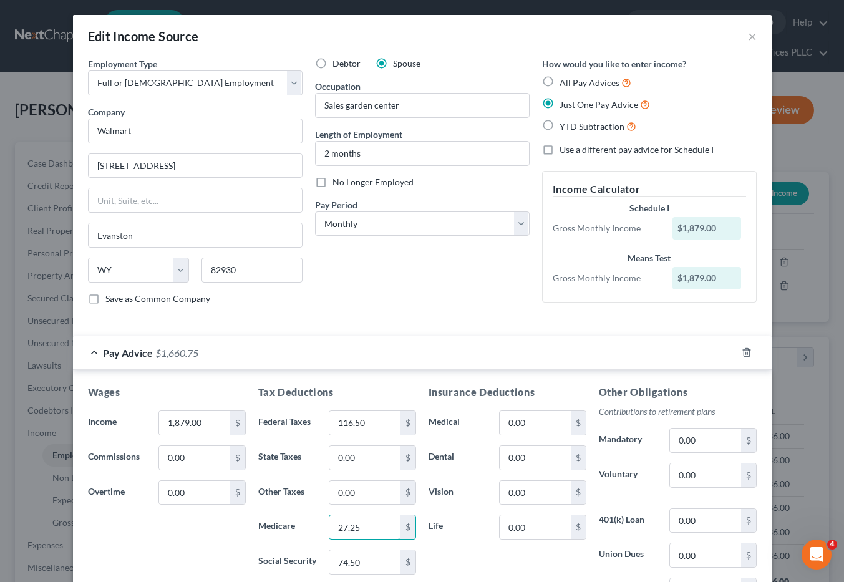
type input "27.25"
click at [486, 554] on div "Insurance Deductions Medical 0.00 $ Dental 0.00 $ Vision 0.00 $ Life 0.00 $" at bounding box center [508, 516] width 170 height 263
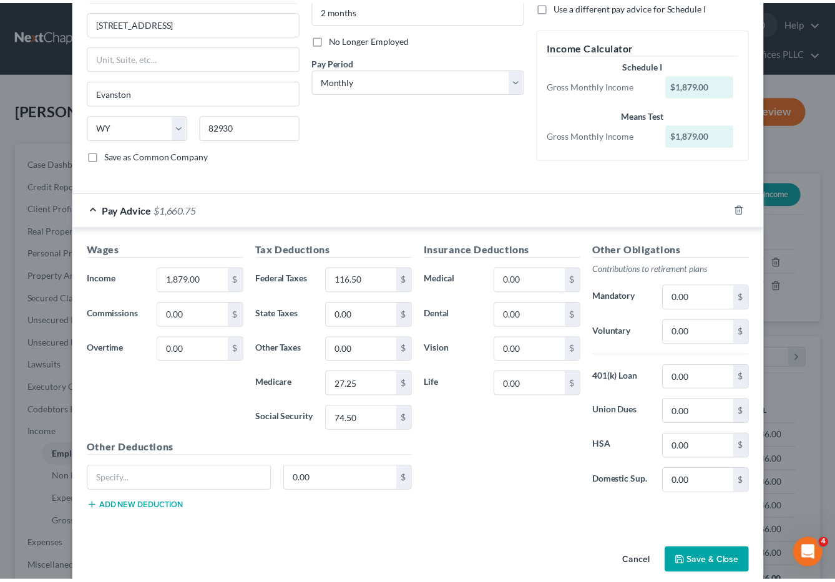
scroll to position [150, 0]
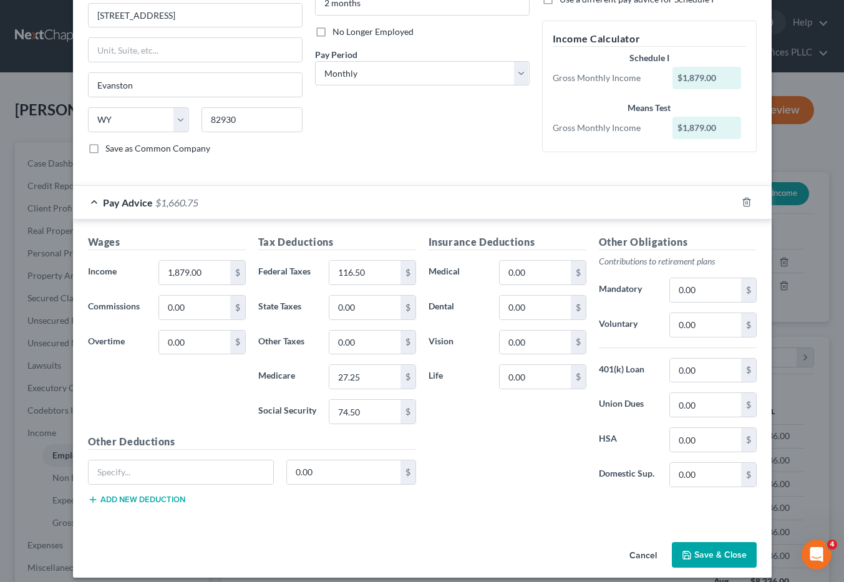
click at [698, 553] on button "Save & Close" at bounding box center [714, 555] width 85 height 26
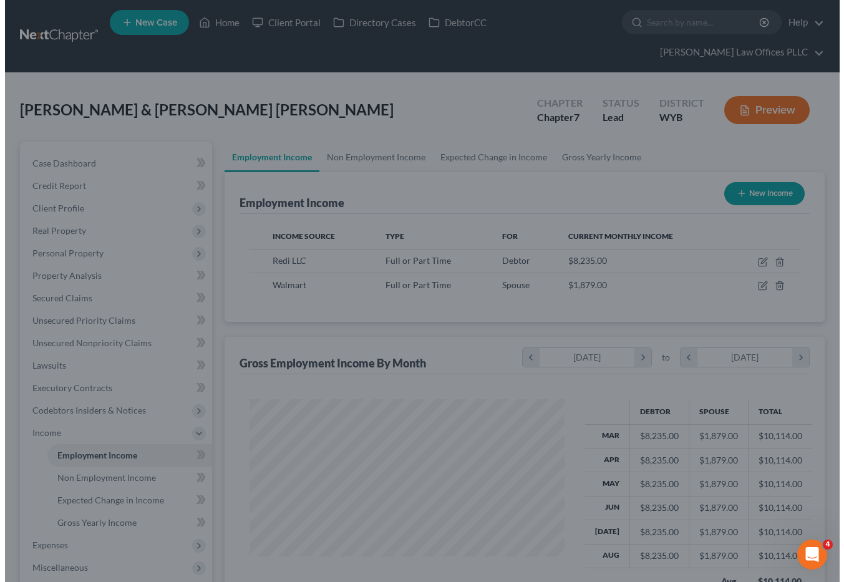
scroll to position [623942, 623830]
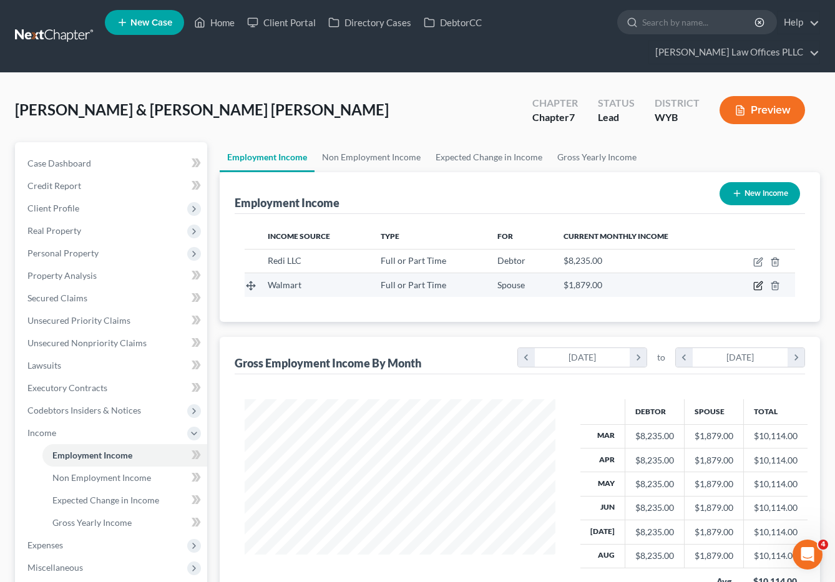
click at [757, 281] on icon "button" at bounding box center [758, 286] width 10 height 10
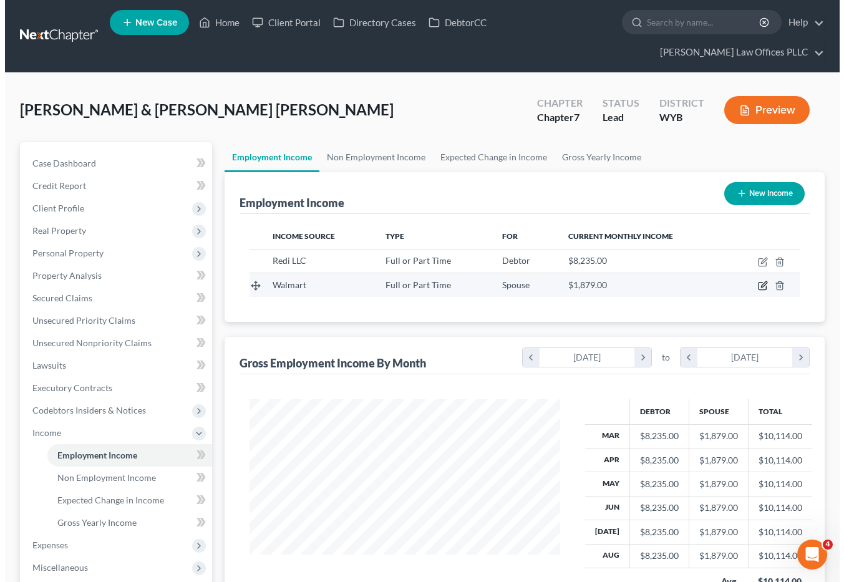
scroll to position [224, 340]
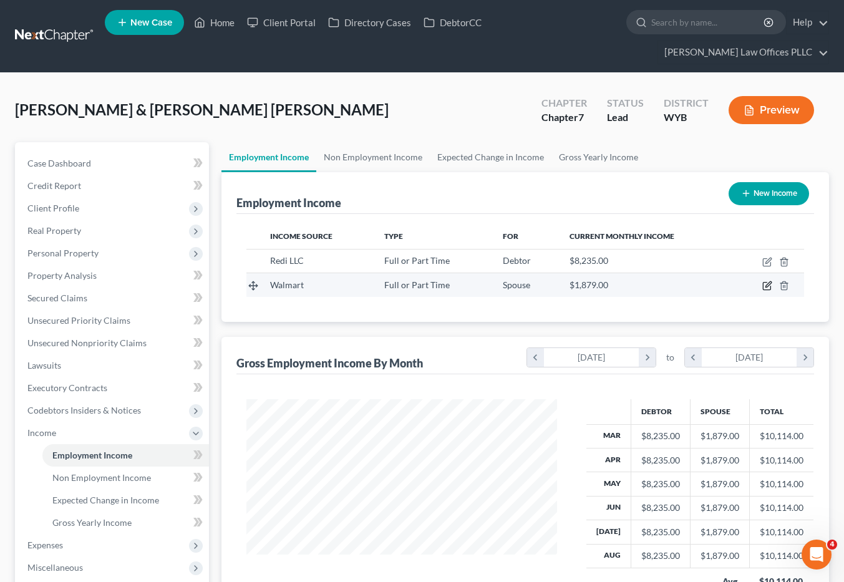
select select "0"
select select "53"
select select "0"
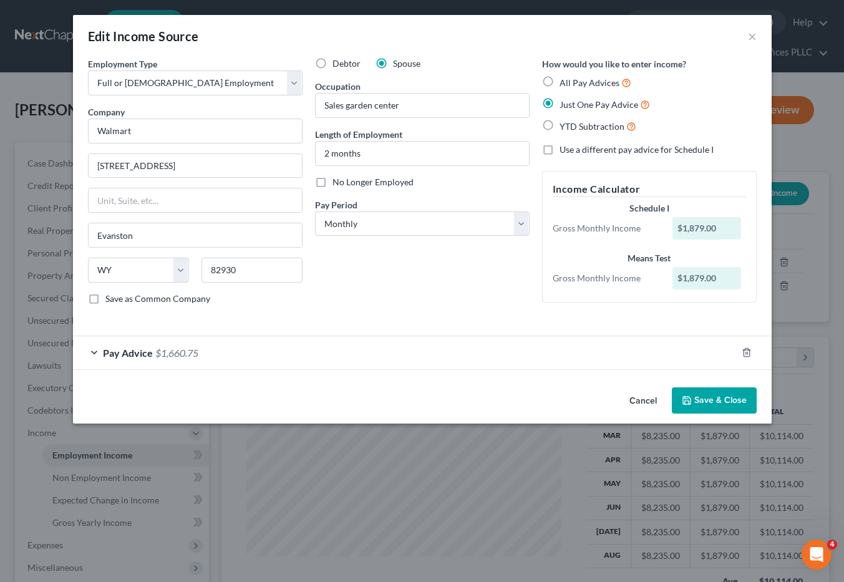
click at [560, 81] on label "All Pay Advices" at bounding box center [596, 83] width 72 height 14
click at [565, 81] on input "All Pay Advices" at bounding box center [569, 80] width 8 height 8
radio input "true"
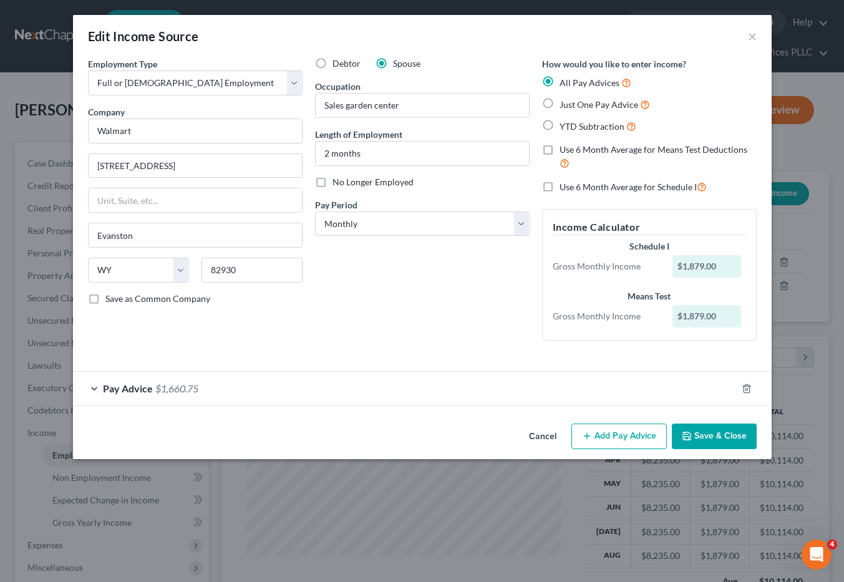
click at [152, 390] on span "Pay Advice" at bounding box center [128, 389] width 50 height 12
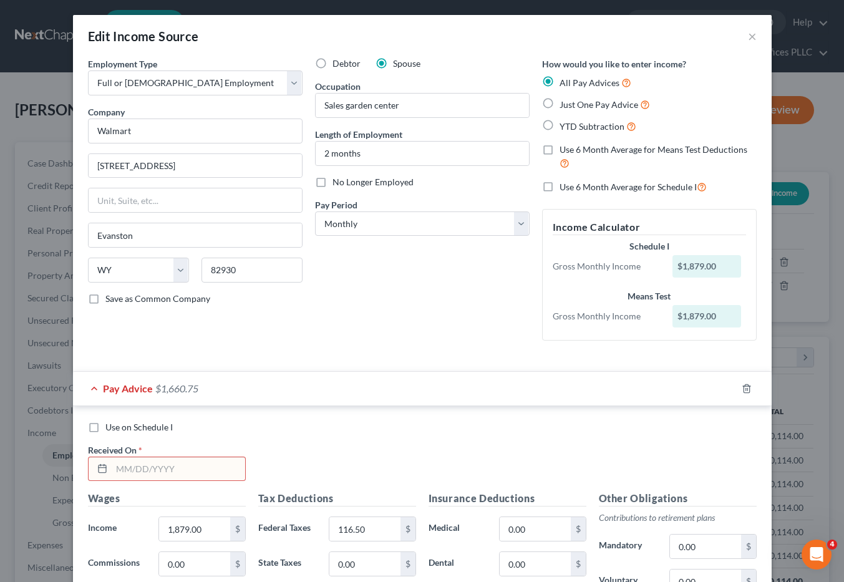
click at [112, 469] on input "text" at bounding box center [179, 470] width 134 height 24
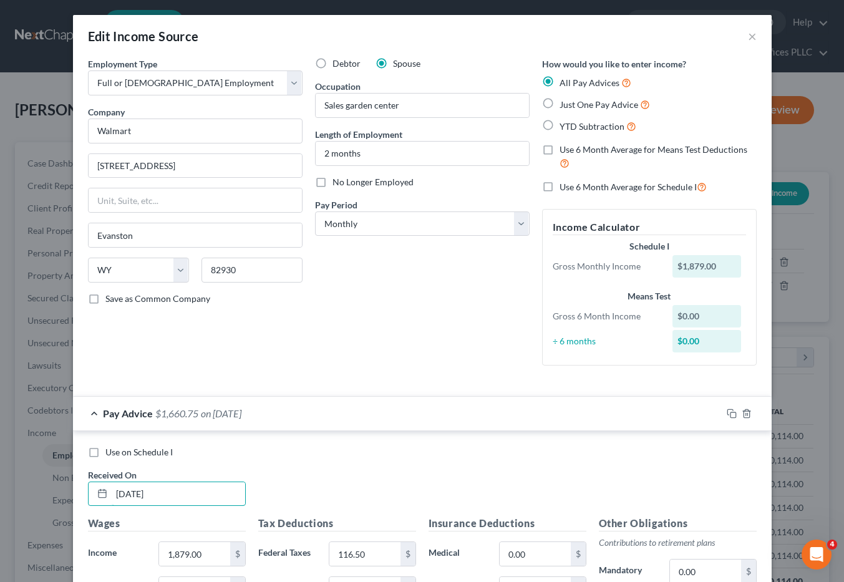
type input "08/30/2025"
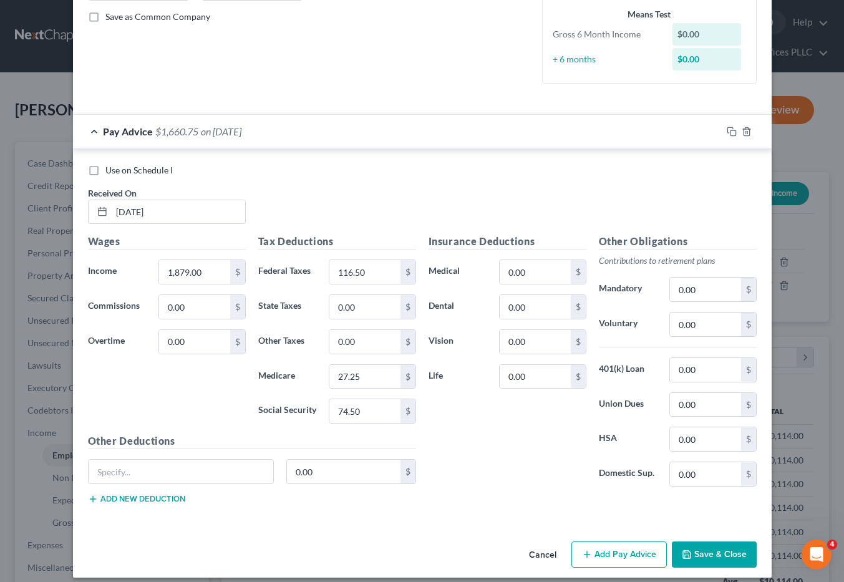
scroll to position [293, 0]
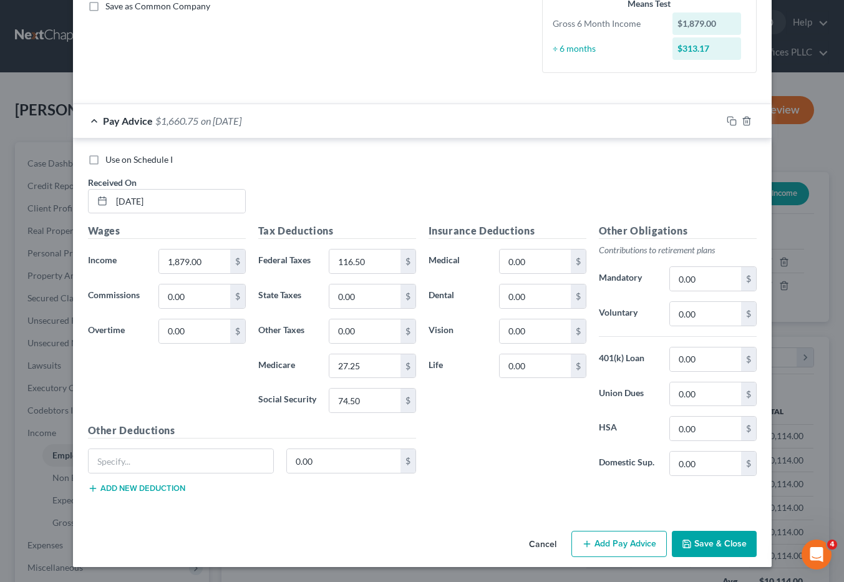
click at [634, 543] on button "Add Pay Advice" at bounding box center [619, 544] width 95 height 26
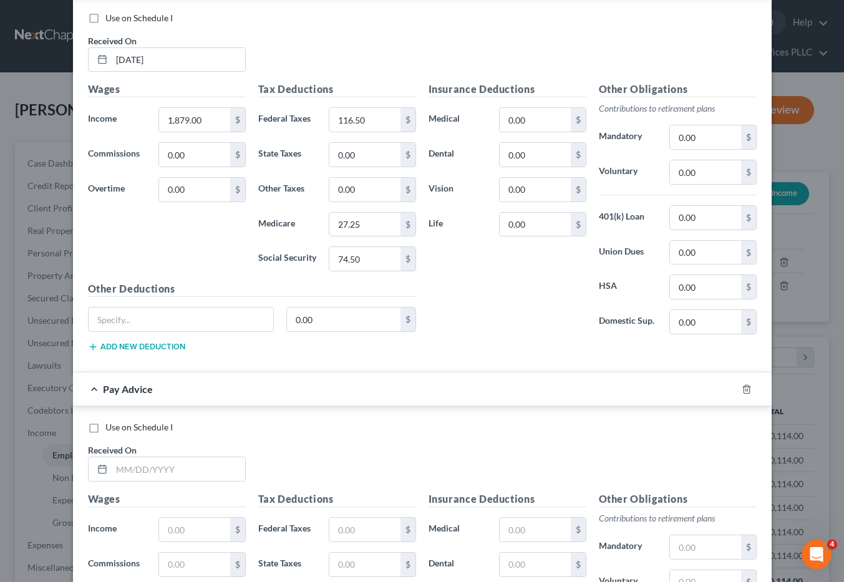
scroll to position [440, 0]
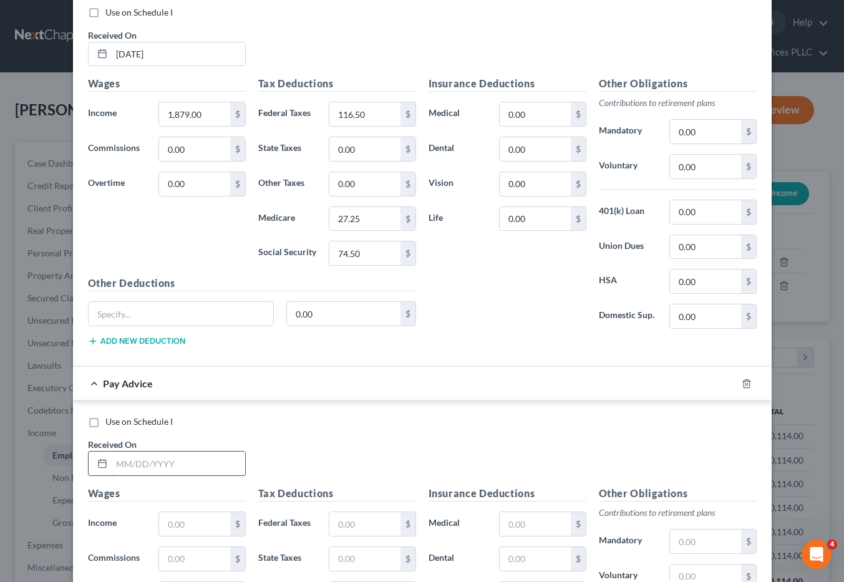
click at [112, 460] on input "text" at bounding box center [179, 464] width 134 height 24
type input "07/30/2025"
click at [174, 529] on input "text" at bounding box center [194, 524] width 71 height 24
type input "1,879.00"
click at [340, 526] on input "text" at bounding box center [365, 524] width 71 height 24
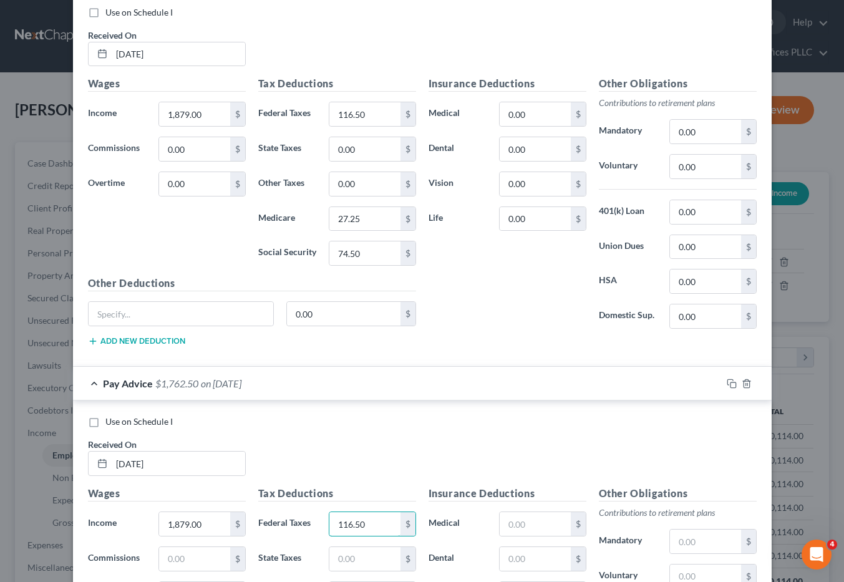
type input "116.50"
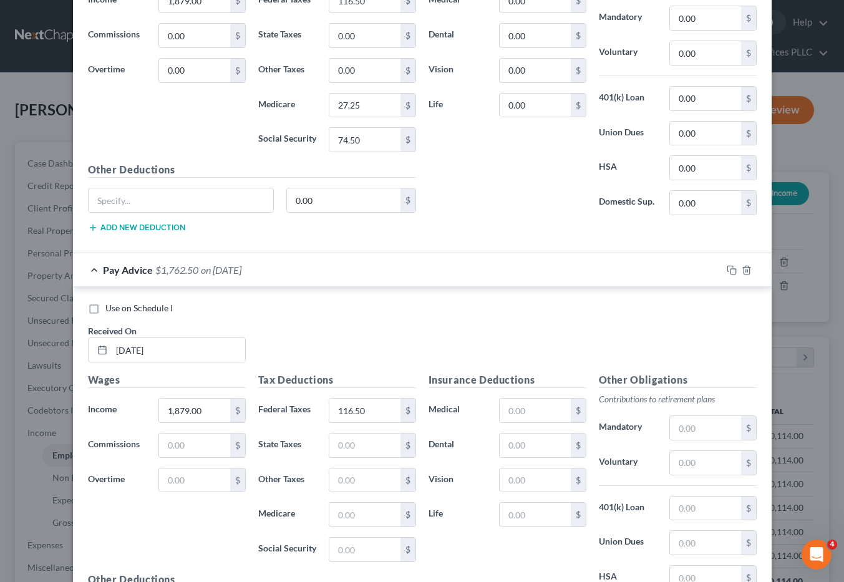
scroll to position [555, 0]
drag, startPoint x: 334, startPoint y: 510, endPoint x: 341, endPoint y: 511, distance: 7.6
click at [335, 512] on input "text" at bounding box center [365, 514] width 71 height 24
type input "27.25"
click at [336, 551] on input "text" at bounding box center [365, 549] width 71 height 24
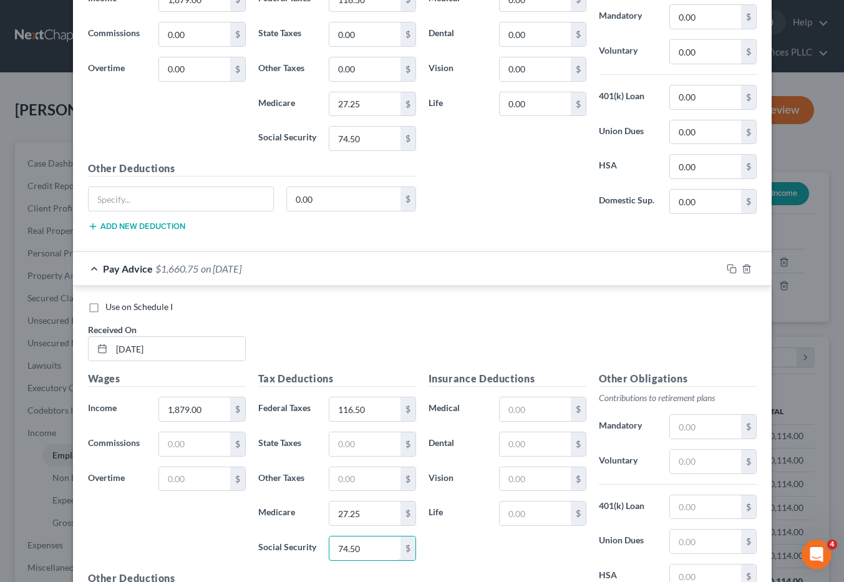
type input "74.50"
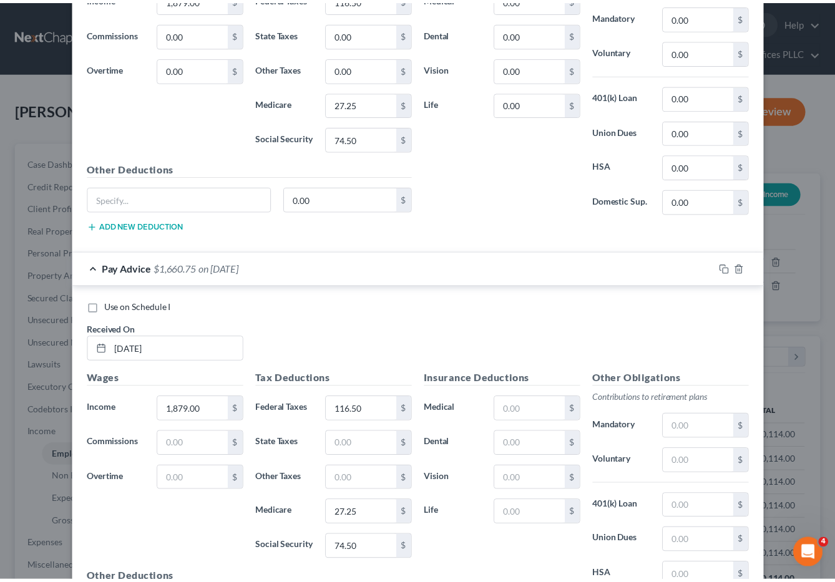
scroll to position [702, 0]
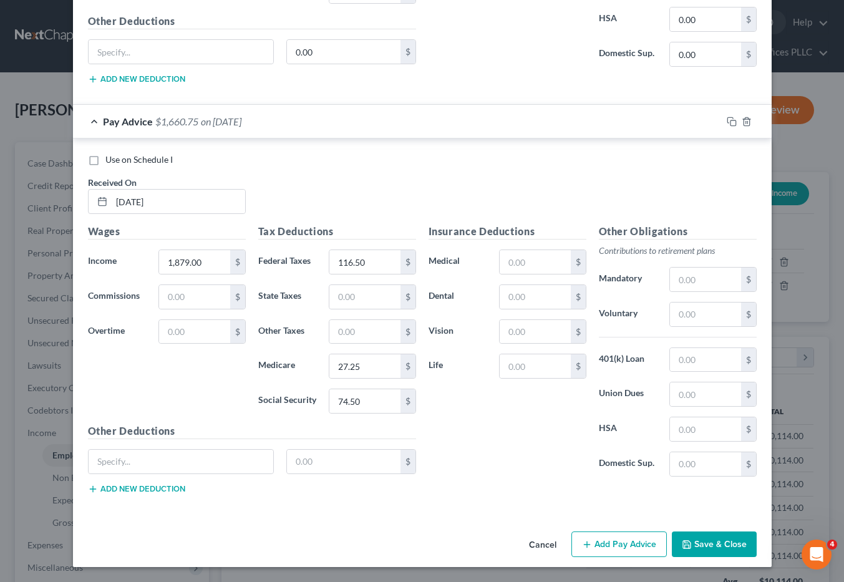
click at [707, 540] on button "Save & Close" at bounding box center [714, 545] width 85 height 26
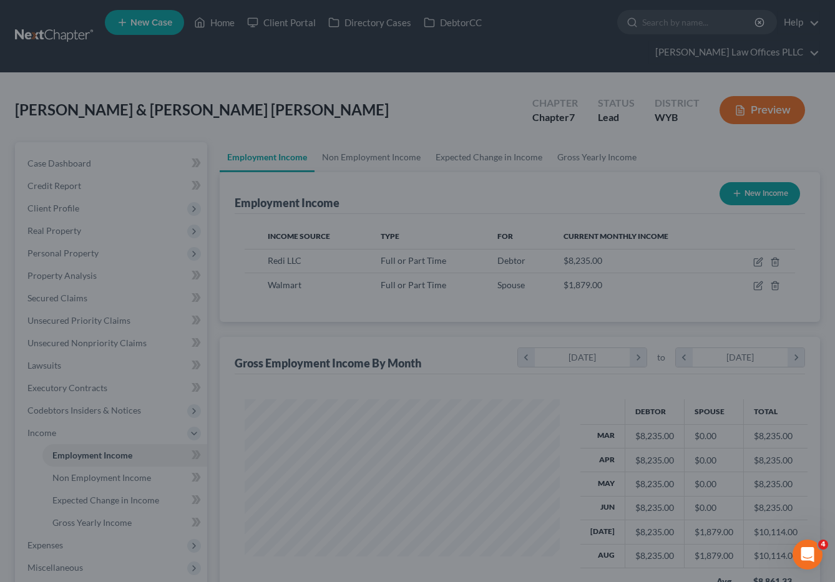
scroll to position [623942, 623830]
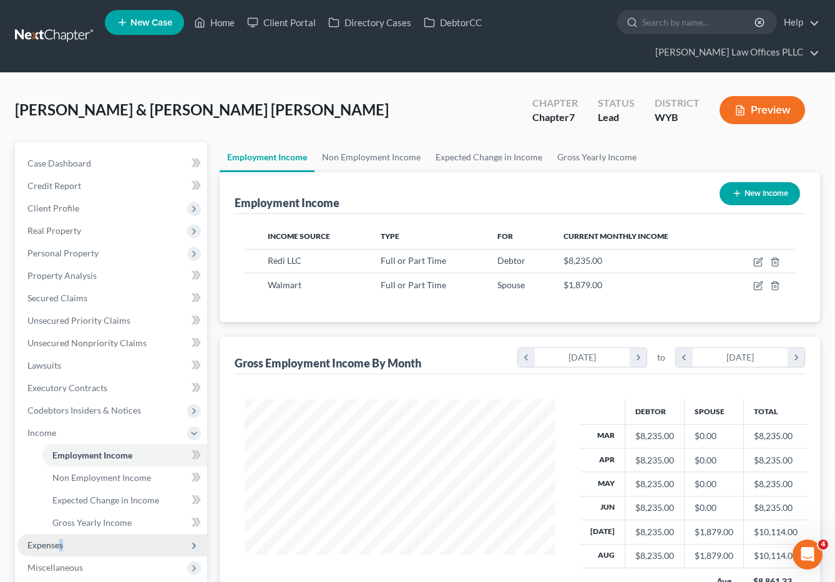
click at [62, 540] on span "Expenses" at bounding box center [45, 545] width 36 height 11
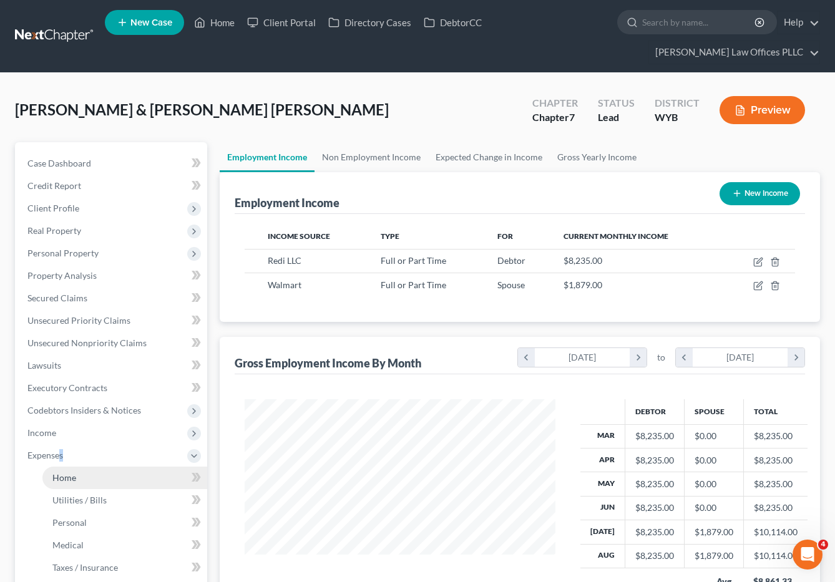
click at [82, 467] on link "Home" at bounding box center [124, 478] width 165 height 22
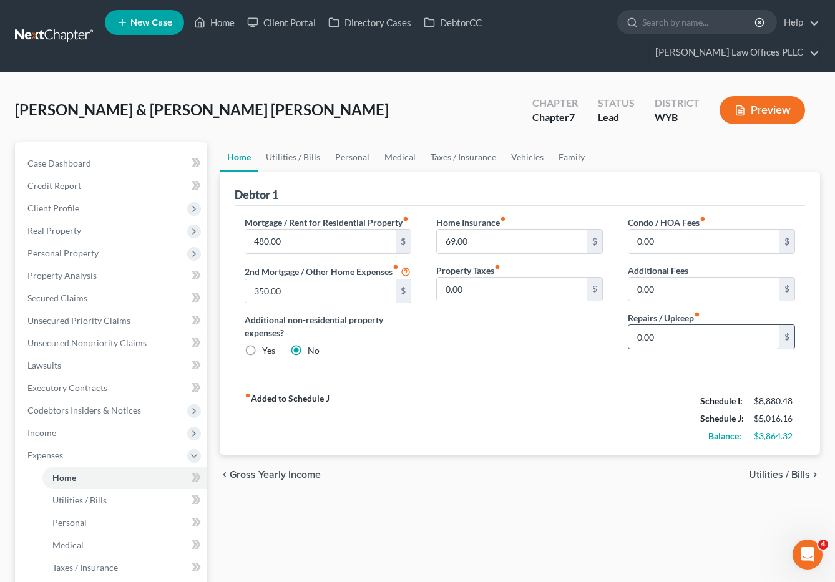
click at [663, 325] on input "0.00" at bounding box center [704, 337] width 151 height 24
type input "100.00"
click at [298, 142] on link "Utilities / Bills" at bounding box center [292, 157] width 69 height 30
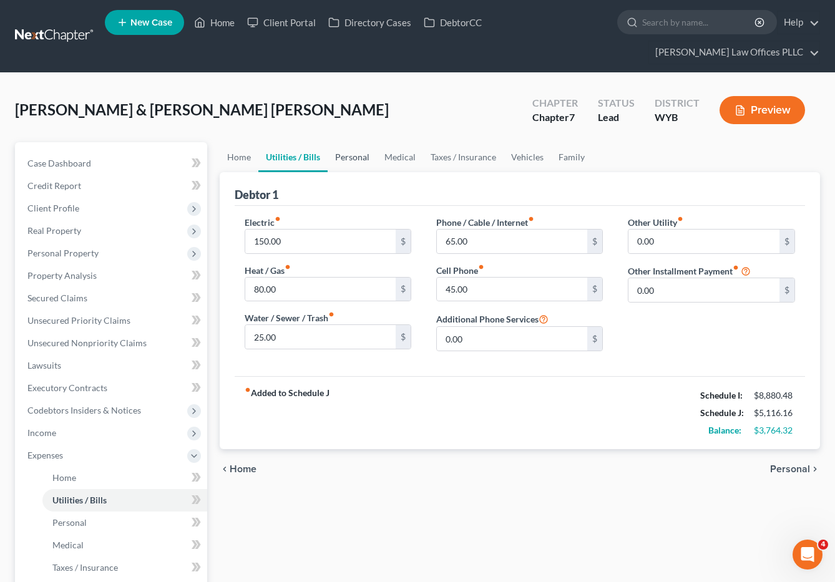
click at [355, 142] on link "Personal" at bounding box center [352, 157] width 49 height 30
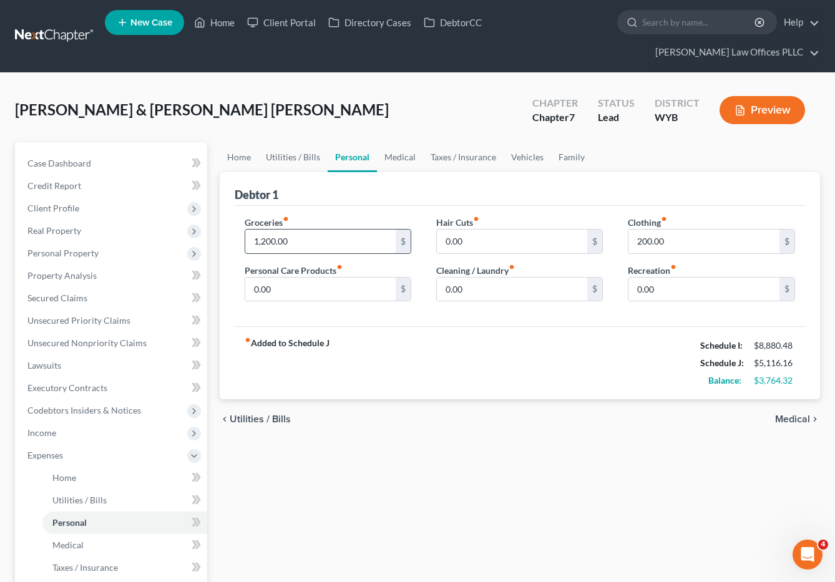
click at [305, 230] on input "1,200.00" at bounding box center [320, 242] width 151 height 24
type input "1,800.00"
click at [253, 278] on input "0.00" at bounding box center [320, 290] width 151 height 24
type input "175.00"
click at [477, 230] on input "0.00" at bounding box center [512, 242] width 151 height 24
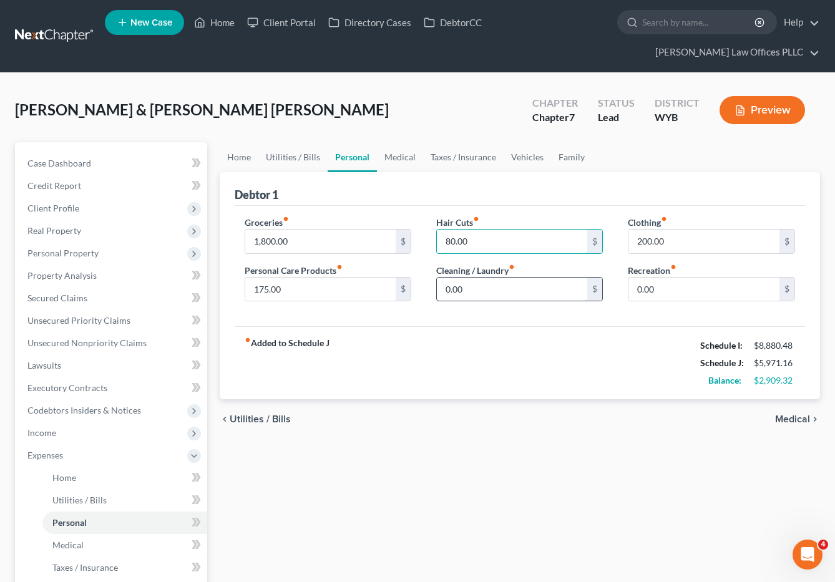
type input "80.00"
click at [446, 278] on input "0.00" at bounding box center [512, 290] width 151 height 24
type input "120.00"
click at [677, 278] on input "0.00" at bounding box center [704, 290] width 151 height 24
type input "120.00"
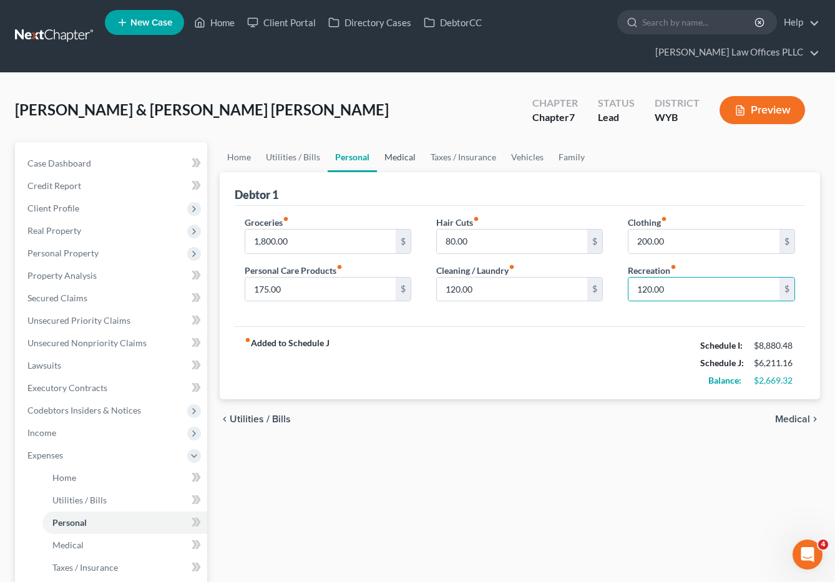
click at [401, 142] on link "Medical" at bounding box center [400, 157] width 46 height 30
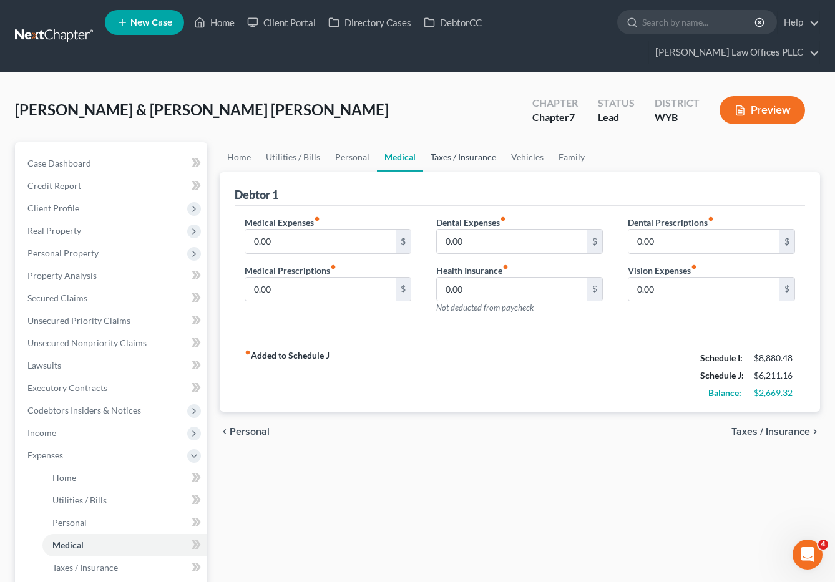
click at [465, 142] on link "Taxes / Insurance" at bounding box center [463, 157] width 81 height 30
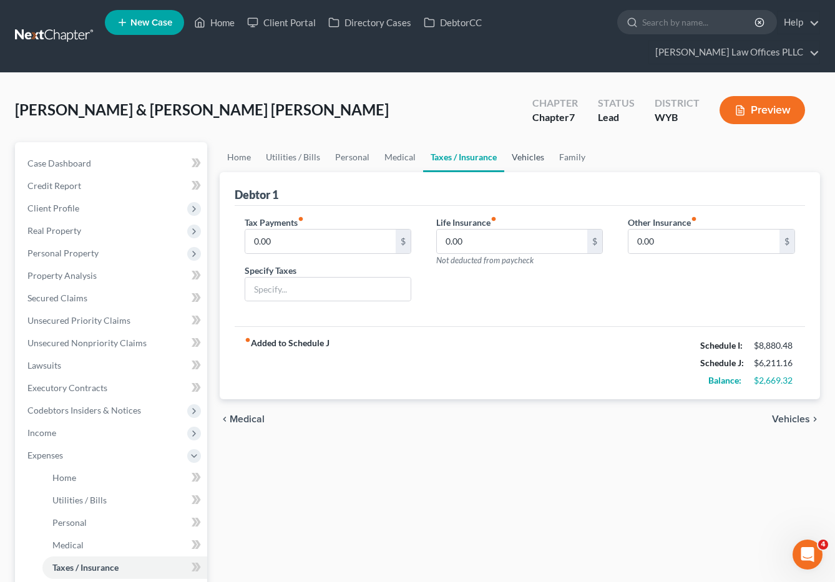
click at [526, 142] on link "Vehicles" at bounding box center [527, 157] width 47 height 30
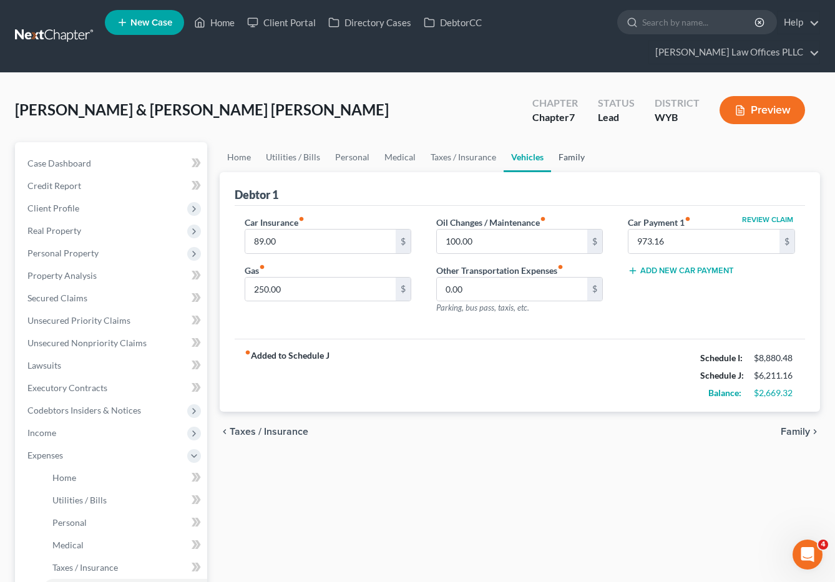
click at [569, 142] on link "Family" at bounding box center [571, 157] width 41 height 30
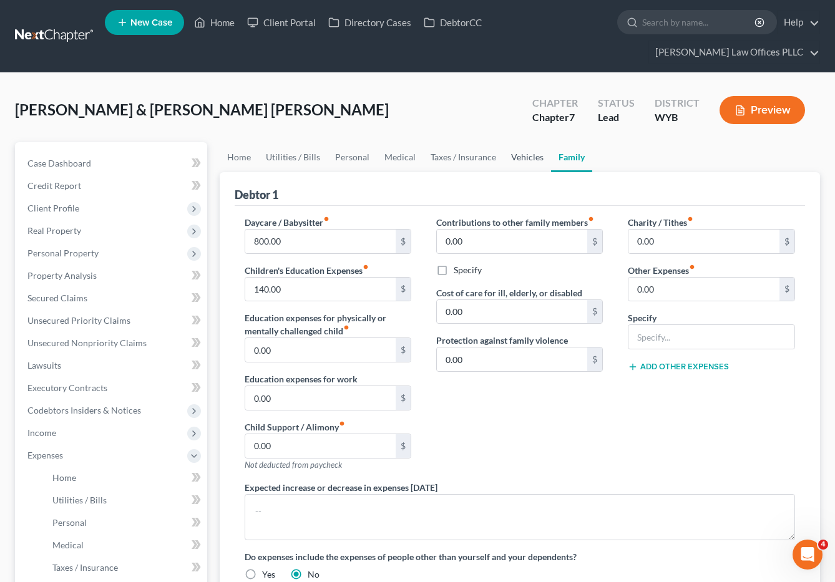
click at [524, 142] on link "Vehicles" at bounding box center [527, 157] width 47 height 30
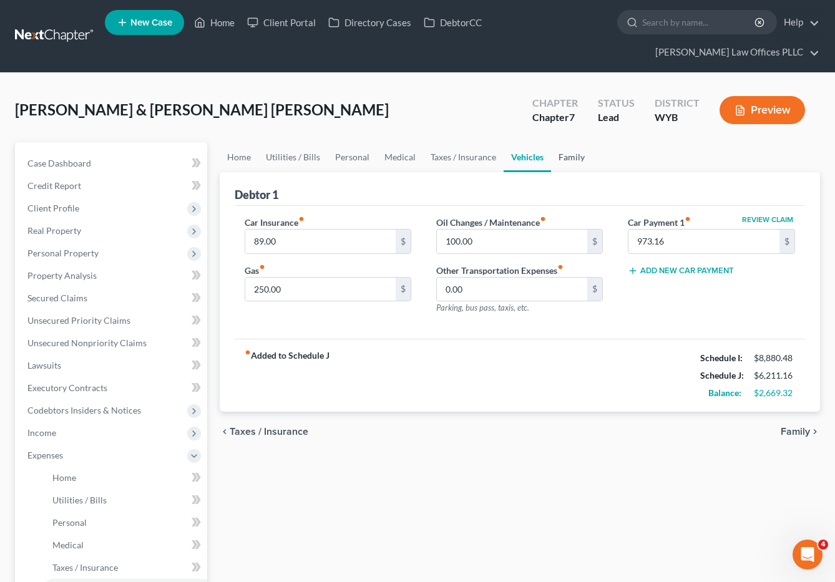
click at [567, 142] on link "Family" at bounding box center [571, 157] width 41 height 30
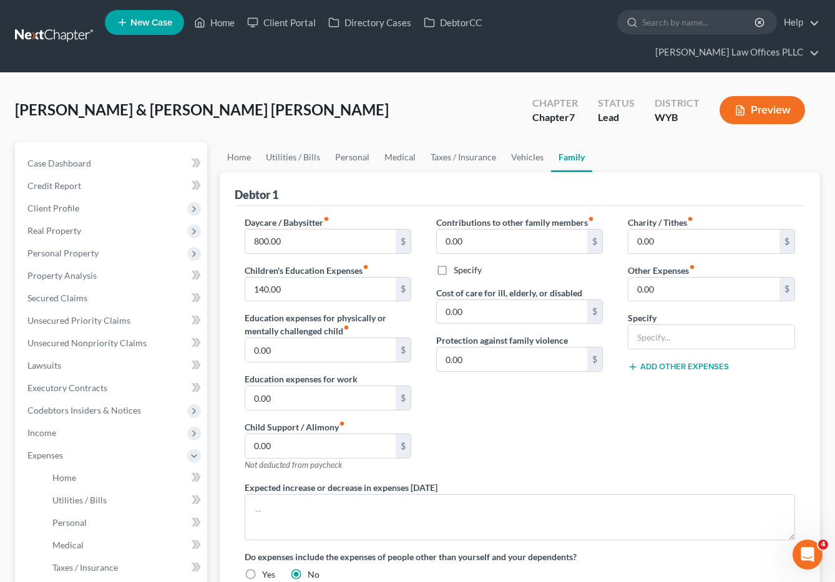
click at [574, 420] on div "Contributions to other family members fiber_manual_record 0.00 $ Specify Cost o…" at bounding box center [520, 348] width 192 height 265
click at [552, 434] on div "Contributions to other family members fiber_manual_record 0.00 $ Specify Cost o…" at bounding box center [520, 348] width 192 height 265
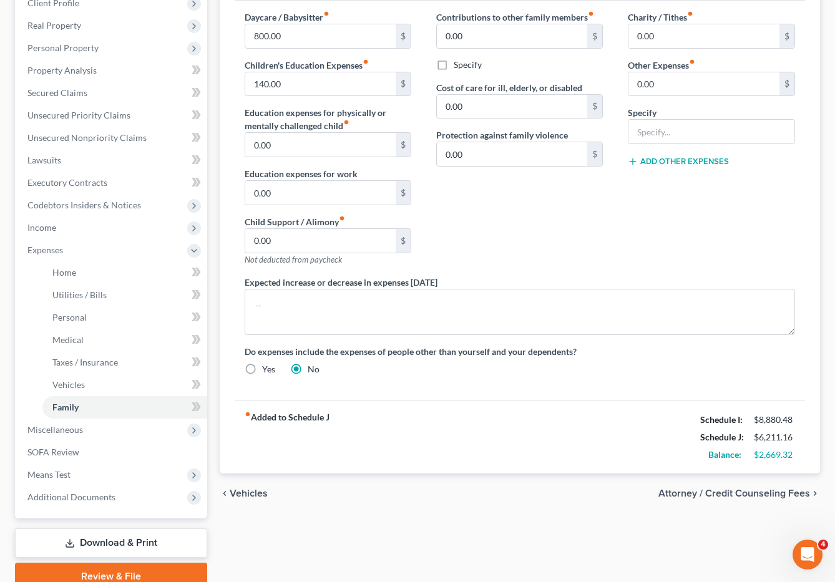
scroll to position [238, 0]
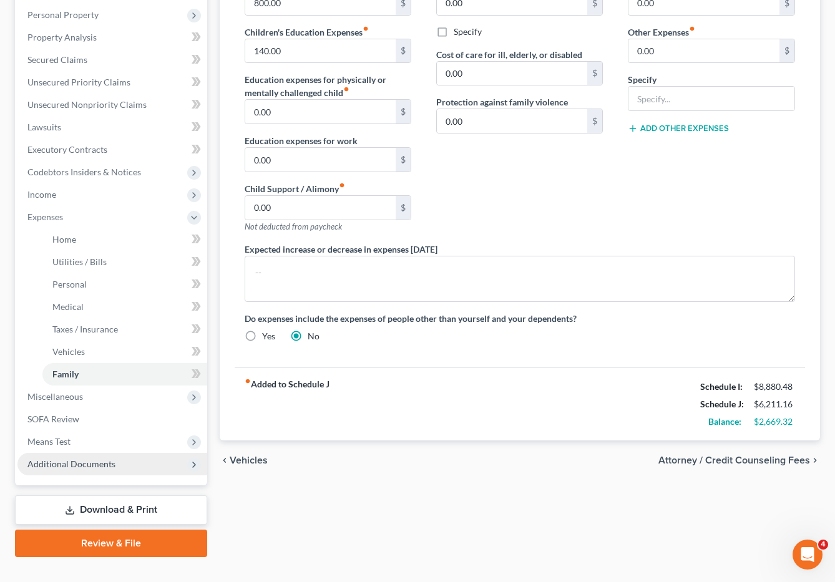
click at [81, 453] on span "Additional Documents" at bounding box center [112, 464] width 190 height 22
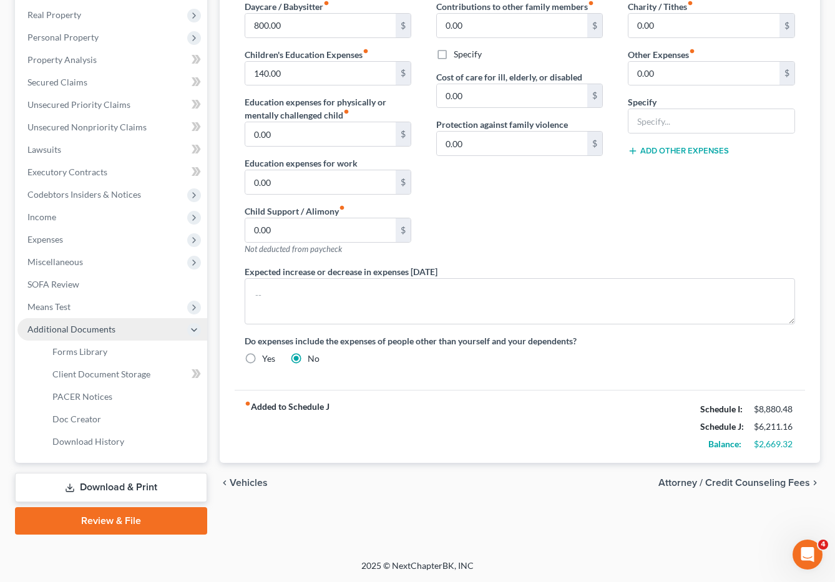
scroll to position [193, 0]
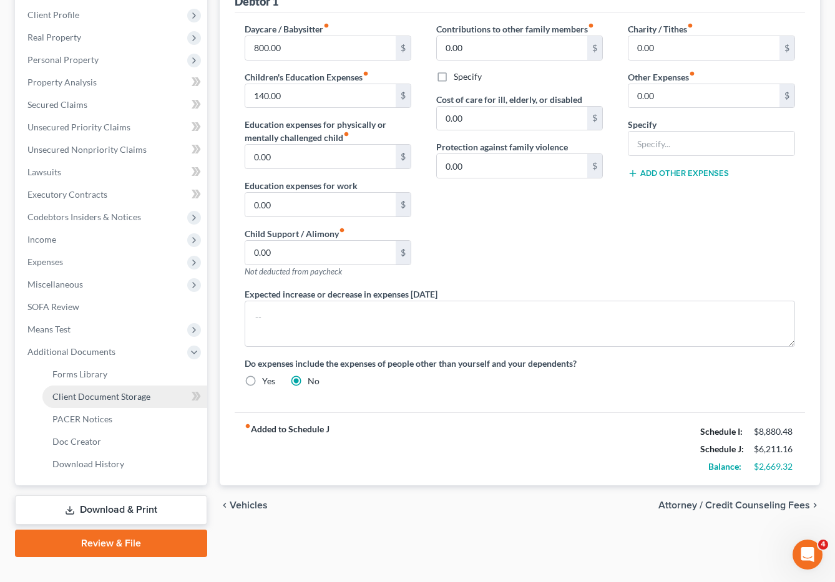
click at [129, 391] on span "Client Document Storage" at bounding box center [101, 396] width 98 height 11
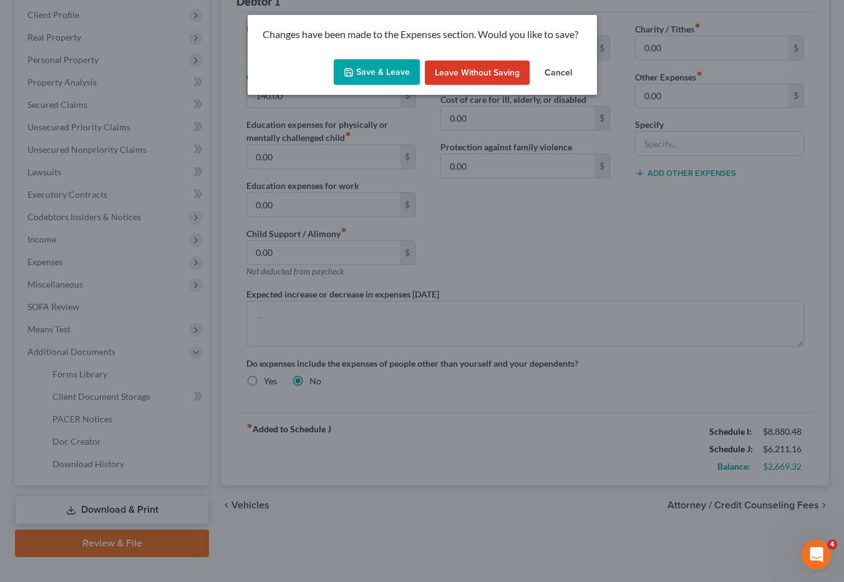
click at [375, 69] on button "Save & Leave" at bounding box center [377, 72] width 86 height 26
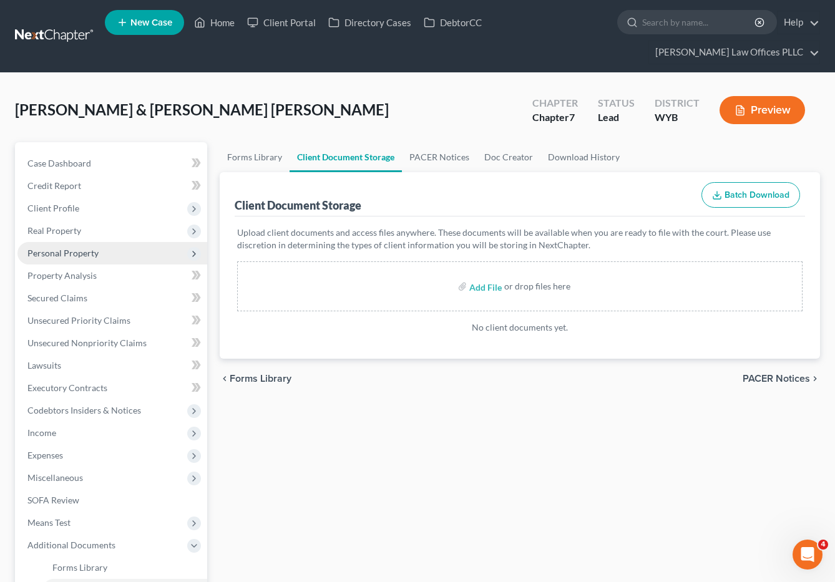
click at [79, 248] on span "Personal Property" at bounding box center [62, 253] width 71 height 11
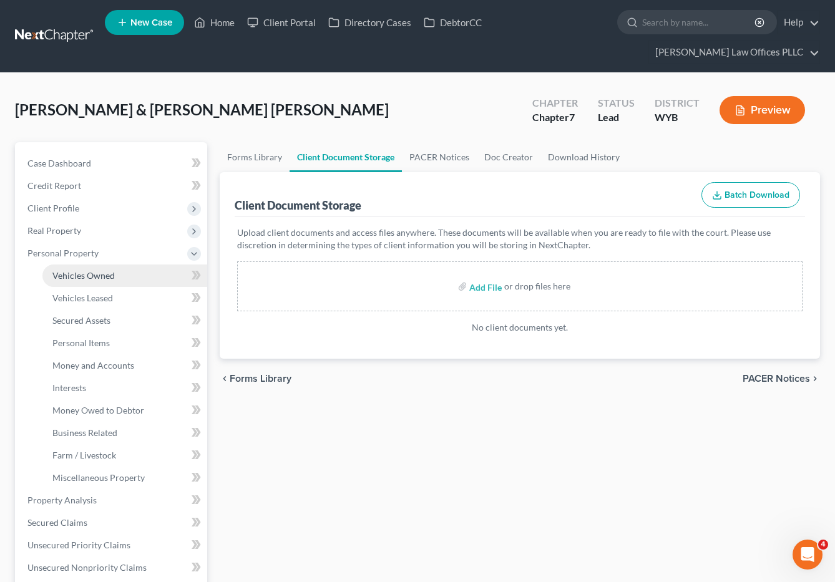
click at [94, 270] on span "Vehicles Owned" at bounding box center [83, 275] width 62 height 11
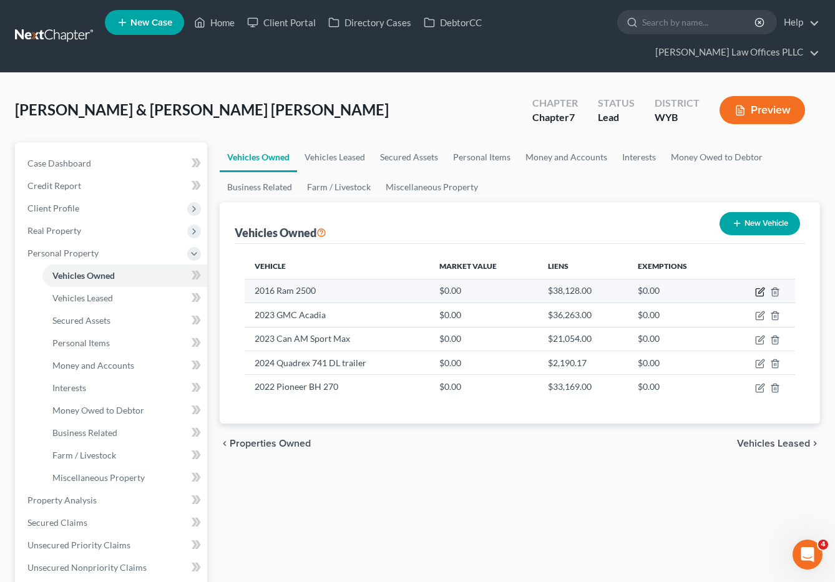
click at [758, 287] on icon "button" at bounding box center [760, 292] width 10 height 10
select select "0"
select select "10"
select select "2"
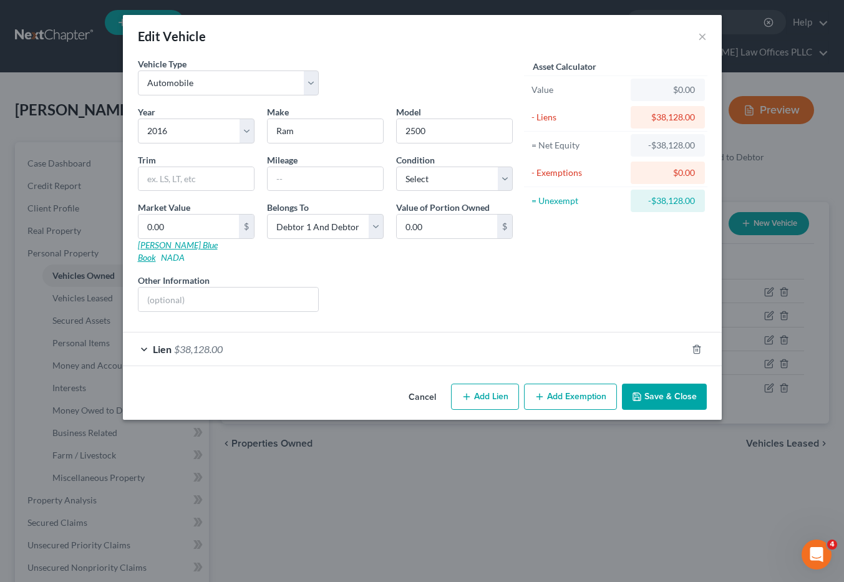
click at [157, 244] on link "Kelly Blue Book" at bounding box center [178, 251] width 80 height 23
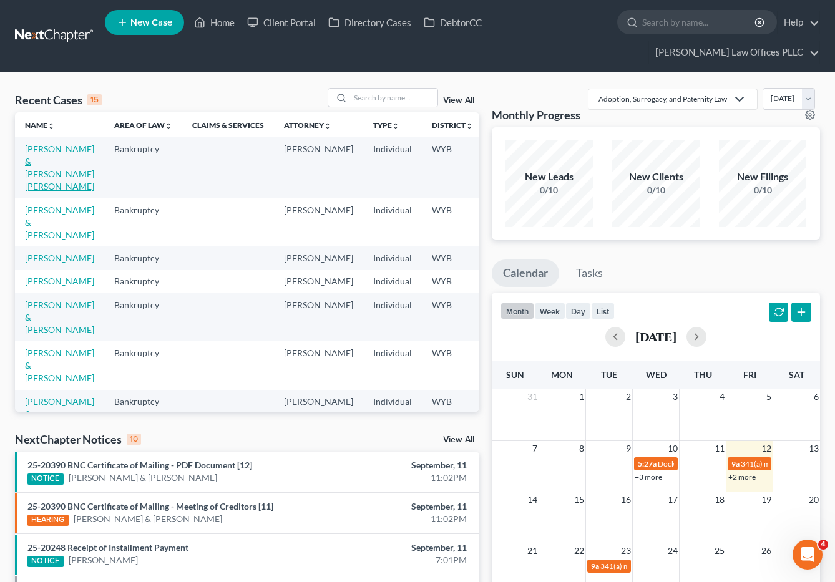
click at [41, 149] on link "[PERSON_NAME] & [PERSON_NAME] [PERSON_NAME]" at bounding box center [59, 168] width 69 height 48
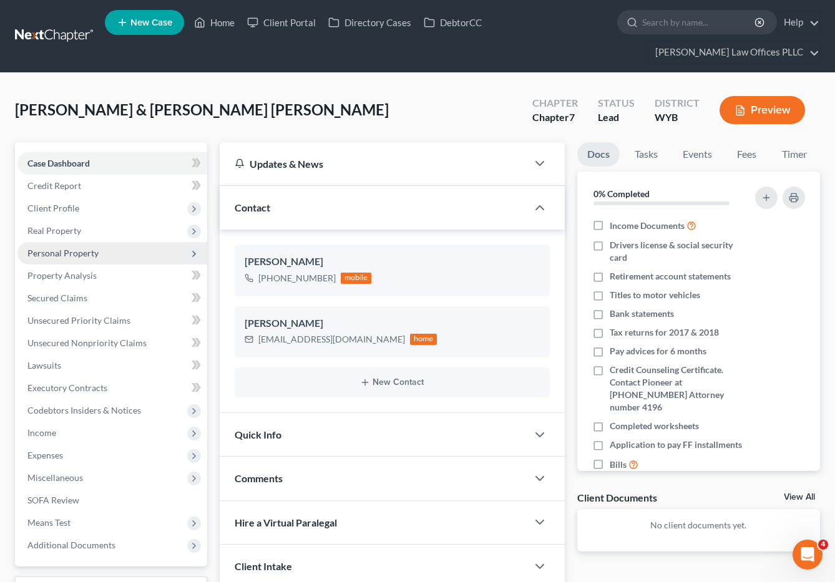
click at [71, 248] on span "Personal Property" at bounding box center [62, 253] width 71 height 11
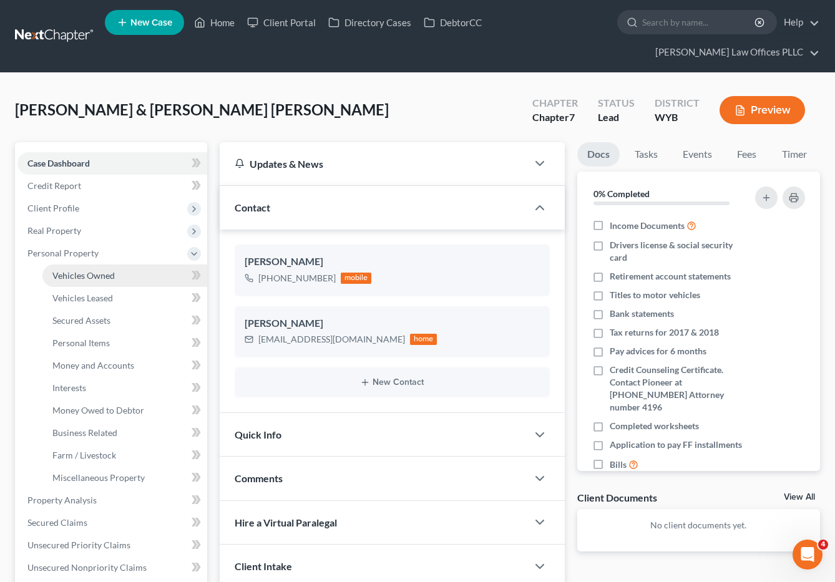
click at [94, 270] on span "Vehicles Owned" at bounding box center [83, 275] width 62 height 11
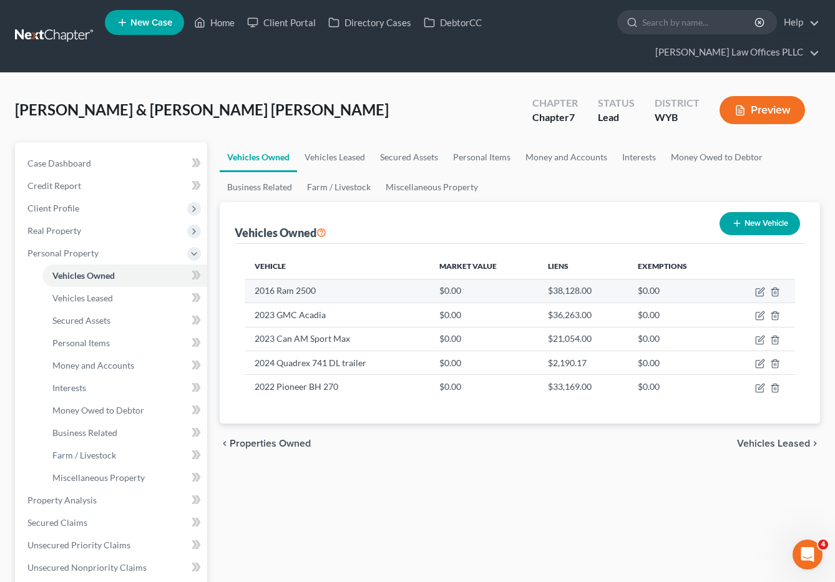
click at [755, 279] on td at bounding box center [760, 291] width 70 height 24
click at [762, 288] on icon "button" at bounding box center [761, 291] width 6 height 6
select select "0"
select select "10"
select select "2"
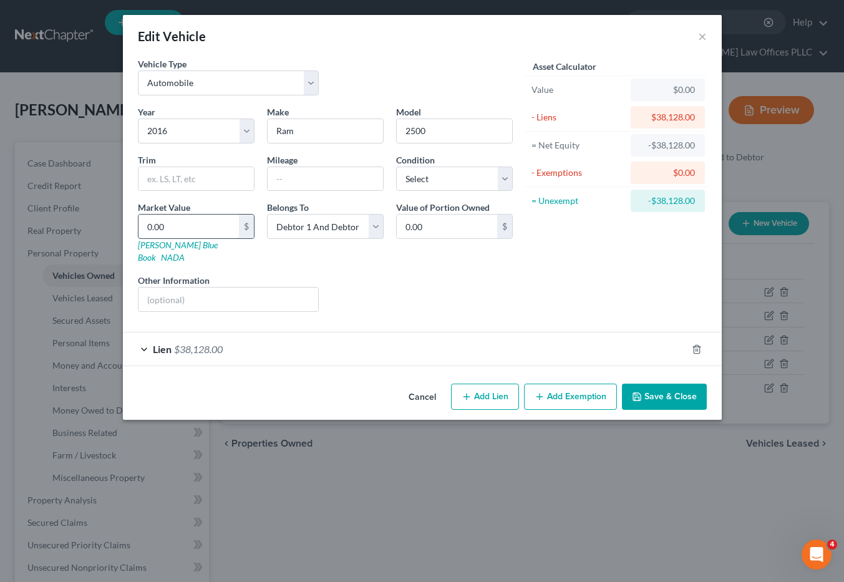
click at [172, 221] on input "0.00" at bounding box center [189, 227] width 100 height 24
type input "2"
type input "2.00"
type input "25"
type input "25.00"
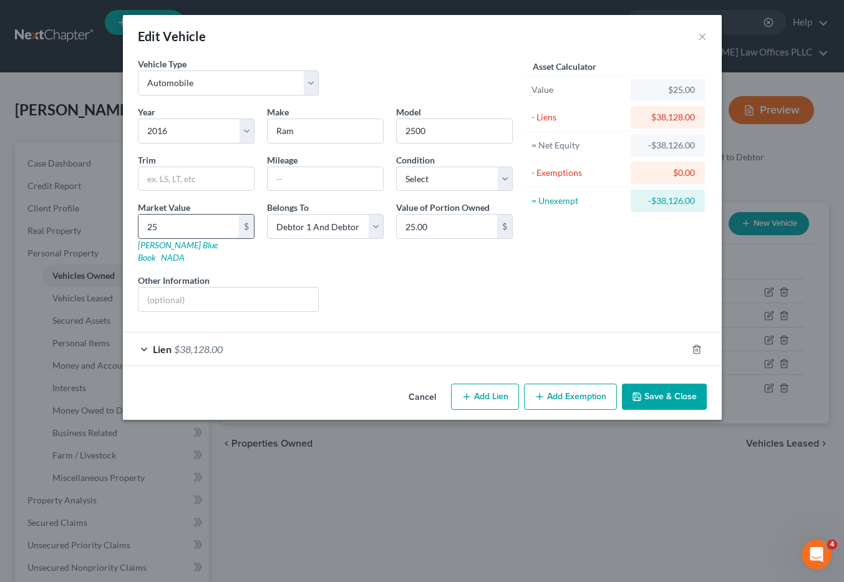
type input "258"
type input "258.00"
type input "2580"
type input "2,580.00"
type input "2,5800"
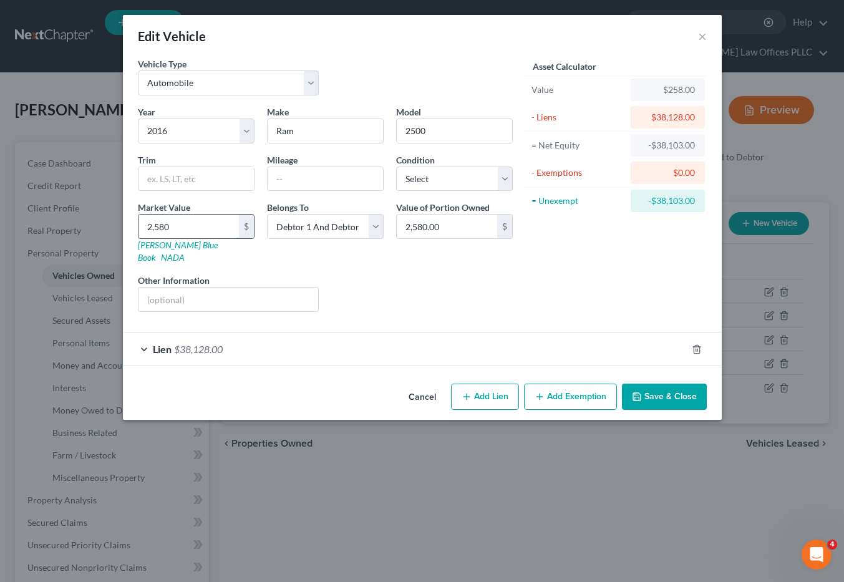
type input "25,800.00"
click at [196, 343] on span "$38,128.00" at bounding box center [198, 349] width 49 height 12
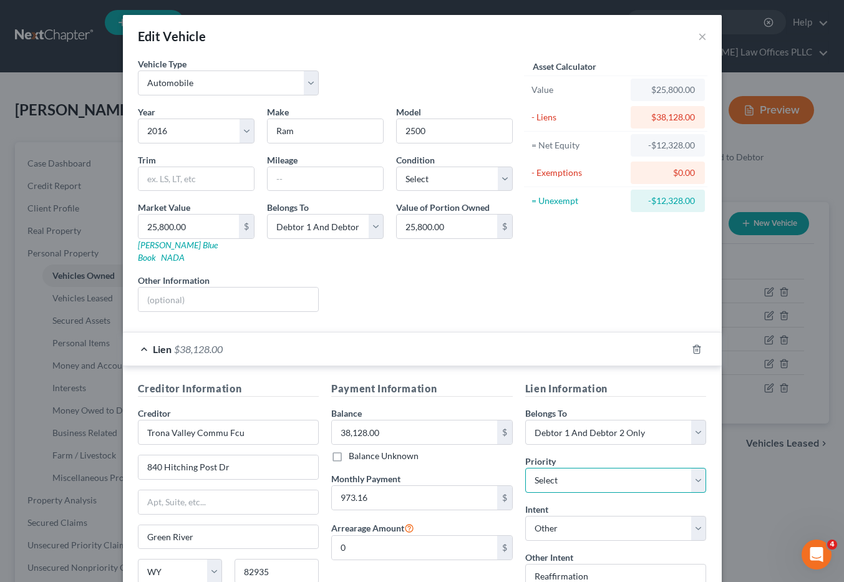
click at [624, 471] on select "Select 1st 2nd 3rd 4th 5th 6th 7th 8th 9th 10th 11th 12th 13th 14th 15th 16th 1…" at bounding box center [617, 480] width 182 height 25
select select "0"
click at [526, 468] on select "Select 1st 2nd 3rd 4th 5th 6th 7th 8th 9th 10th 11th 12th 13th 14th 15th 16th 1…" at bounding box center [617, 480] width 182 height 25
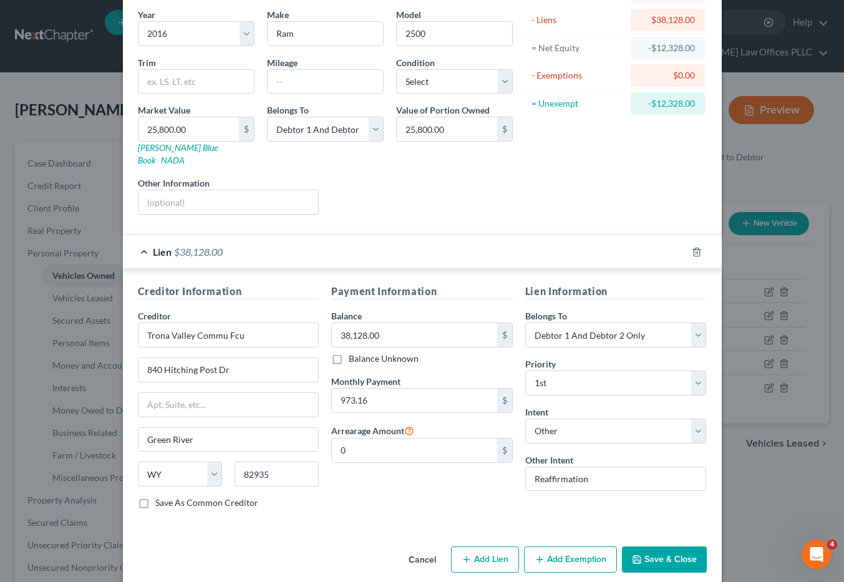
scroll to position [100, 0]
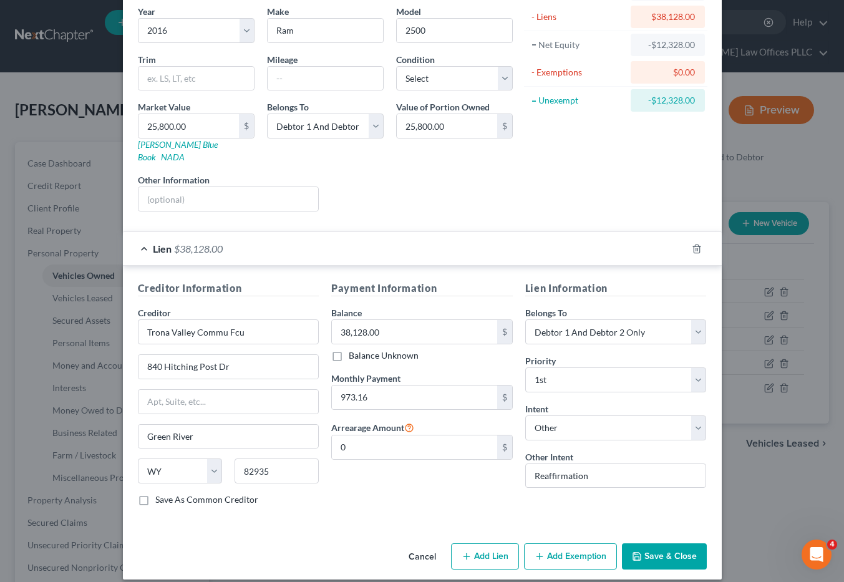
click at [652, 546] on button "Save & Close" at bounding box center [664, 557] width 85 height 26
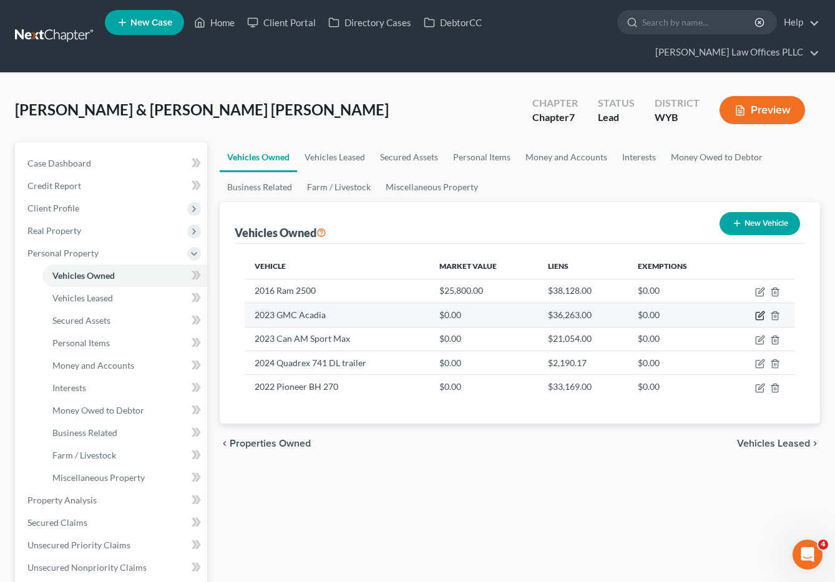
click at [760, 311] on icon "button" at bounding box center [760, 316] width 10 height 10
click at [760, 291] on body "Home New Case Client Portal Directory Cases DebtorCC Arnold Law Offices PLLC ba…" at bounding box center [417, 455] width 835 height 911
select select "0"
select select "3"
select select "2"
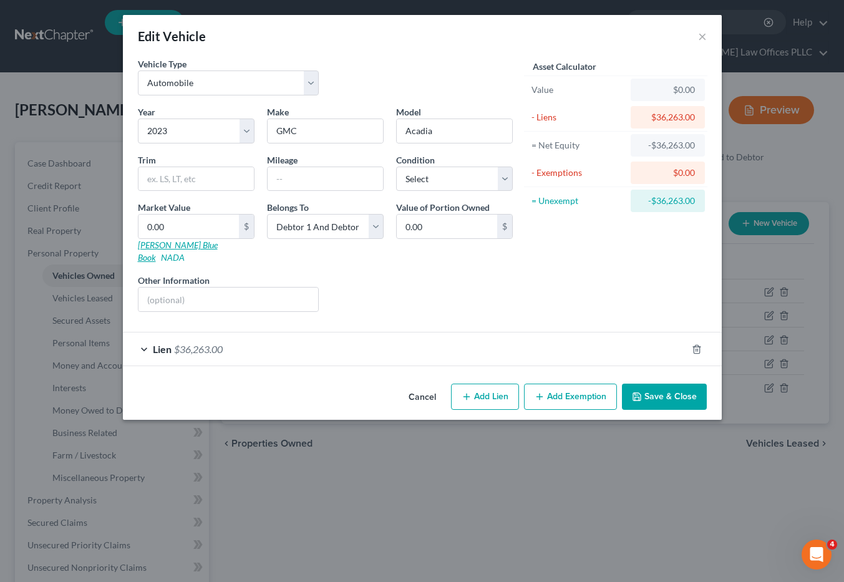
click at [172, 245] on link "Kelly Blue Book" at bounding box center [178, 251] width 80 height 23
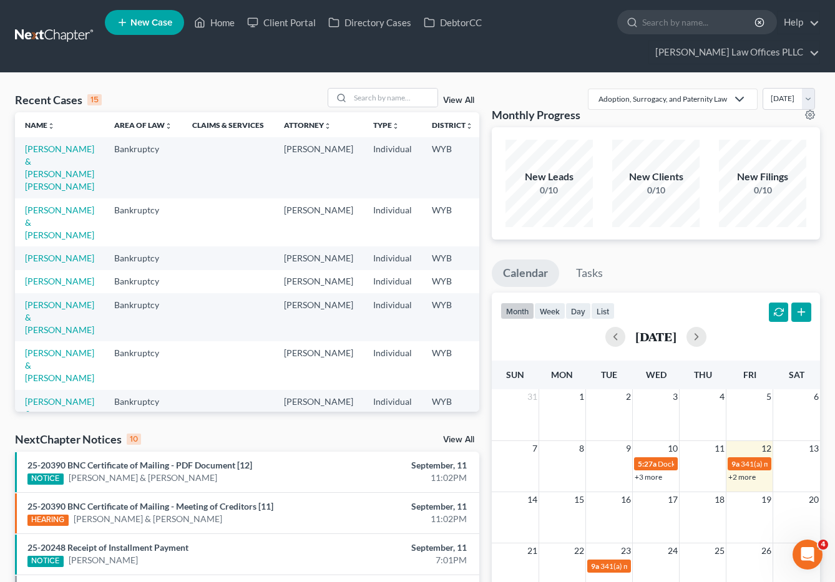
click at [42, 137] on td "[PERSON_NAME] & [PERSON_NAME] [PERSON_NAME]" at bounding box center [59, 167] width 89 height 61
click at [46, 147] on link "[PERSON_NAME] & [PERSON_NAME] [PERSON_NAME]" at bounding box center [59, 168] width 69 height 48
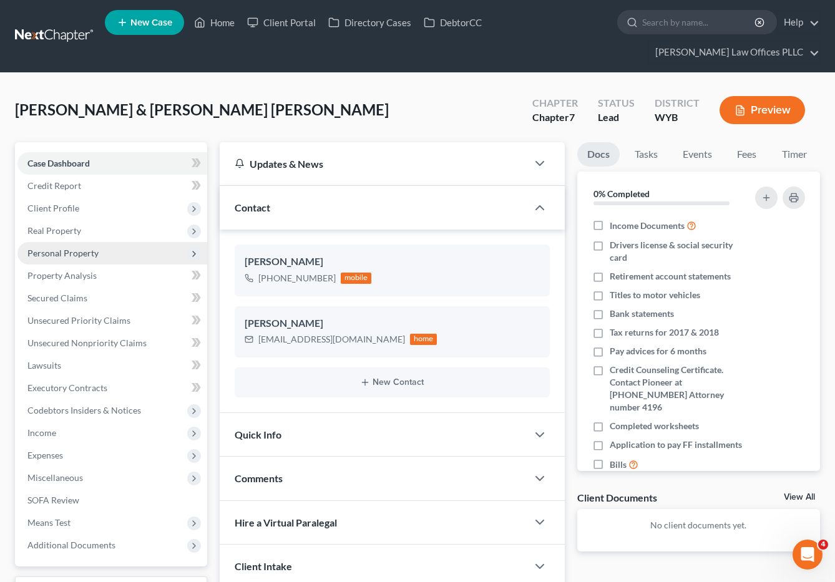
click at [79, 248] on span "Personal Property" at bounding box center [62, 253] width 71 height 11
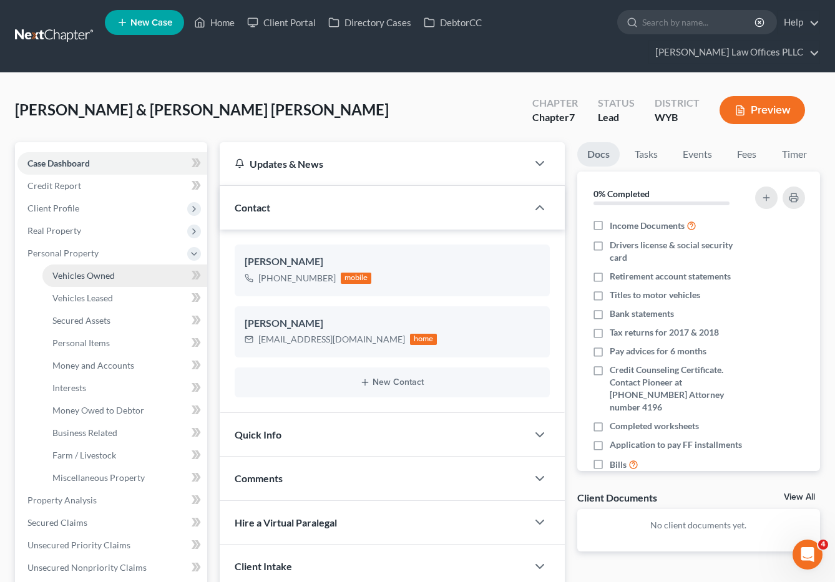
click at [107, 270] on span "Vehicles Owned" at bounding box center [83, 275] width 62 height 11
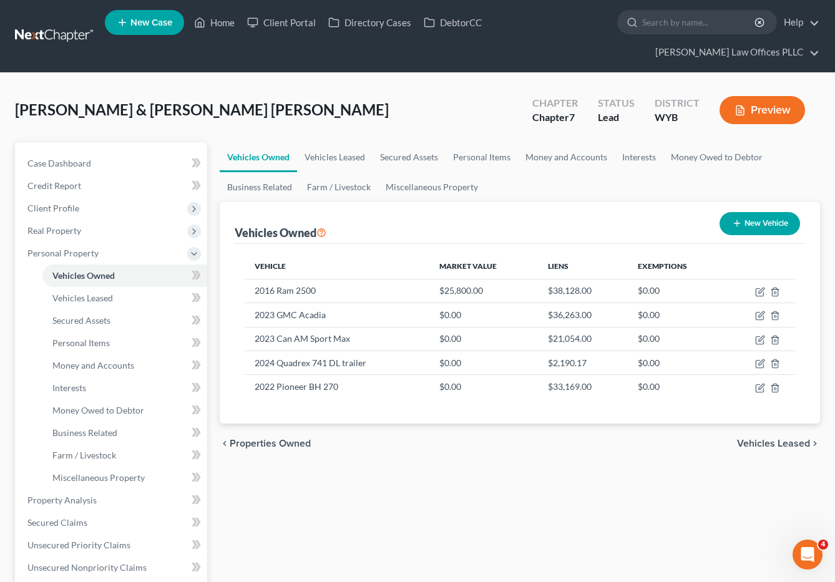
click at [645, 514] on div "Vehicles Owned Vehicles Leased Secured Assets Personal Items Money and Accounts…" at bounding box center [520, 502] width 614 height 721
click at [421, 89] on div "Echeverria, Aristeo & Babbitt Echeverria, Olivia Upgraded Chapter Chapter 7 Sta…" at bounding box center [417, 115] width 805 height 54
click at [174, 73] on div "Echeverria, Aristeo & Babbitt Echeverria, Olivia Upgraded Chapter Chapter 7 Sta…" at bounding box center [417, 480] width 835 height 815
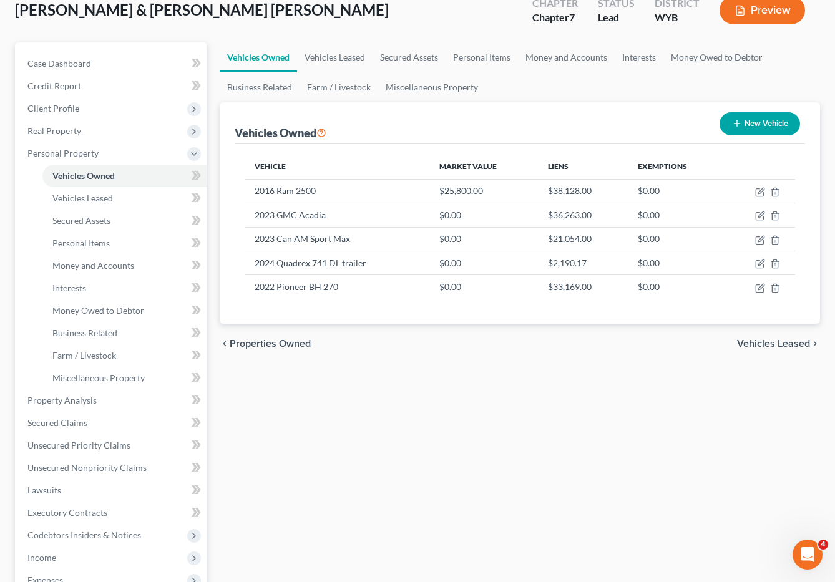
scroll to position [119, 0]
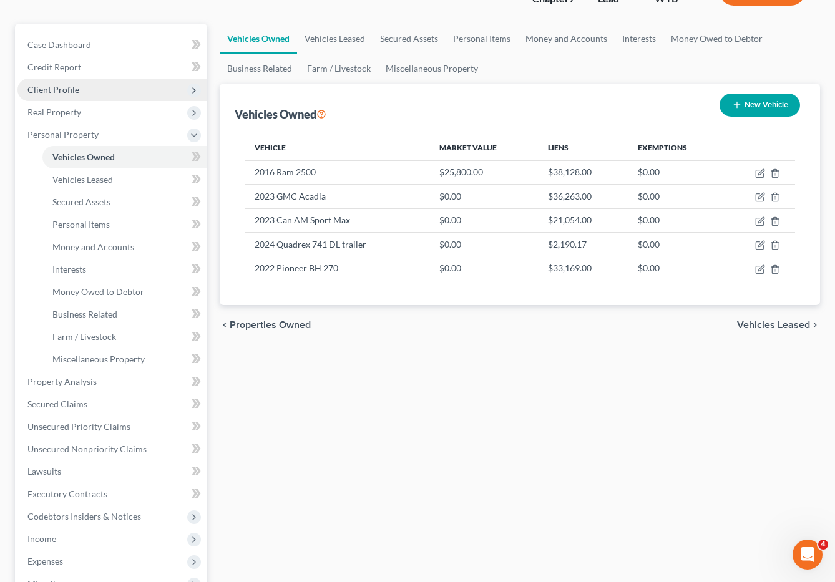
click at [59, 84] on span "Client Profile" at bounding box center [53, 89] width 52 height 11
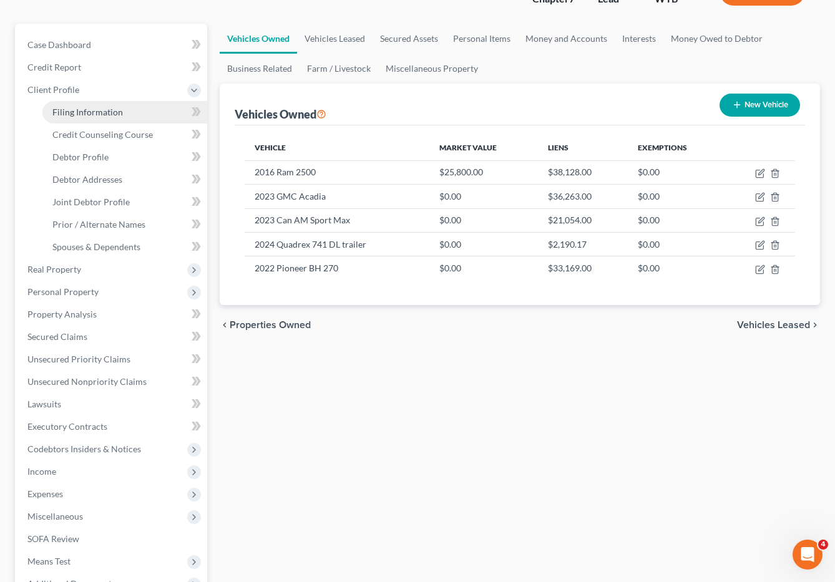
click at [110, 107] on span "Filing Information" at bounding box center [87, 112] width 71 height 11
select select "1"
select select "0"
select select "53"
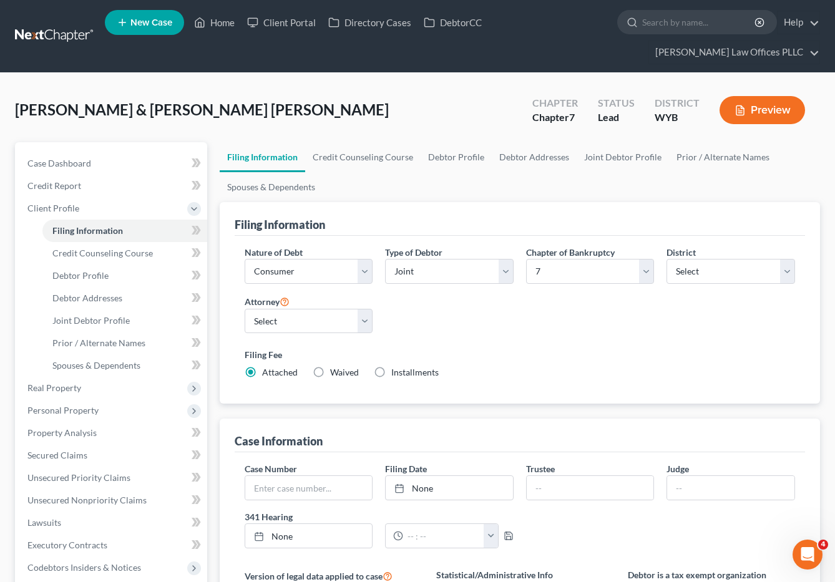
click at [391, 366] on label "Installments Installments" at bounding box center [414, 372] width 47 height 12
click at [396, 366] on input "Installments Installments" at bounding box center [400, 370] width 8 height 8
radio input "true"
radio input "false"
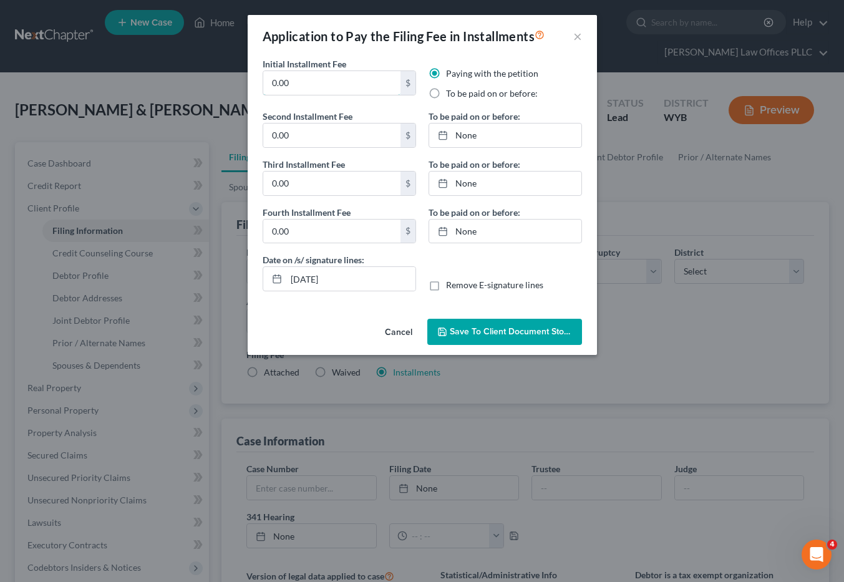
drag, startPoint x: 300, startPoint y: 88, endPoint x: 223, endPoint y: 86, distance: 77.4
click at [223, 86] on div "Application to Pay the Filing Fee in Installments × Initial Installment Fee 0.0…" at bounding box center [422, 291] width 844 height 582
type input "84.50"
click at [446, 92] on label "To be paid on or before:" at bounding box center [492, 93] width 92 height 12
click at [451, 92] on input "To be paid on or before:" at bounding box center [455, 91] width 8 height 8
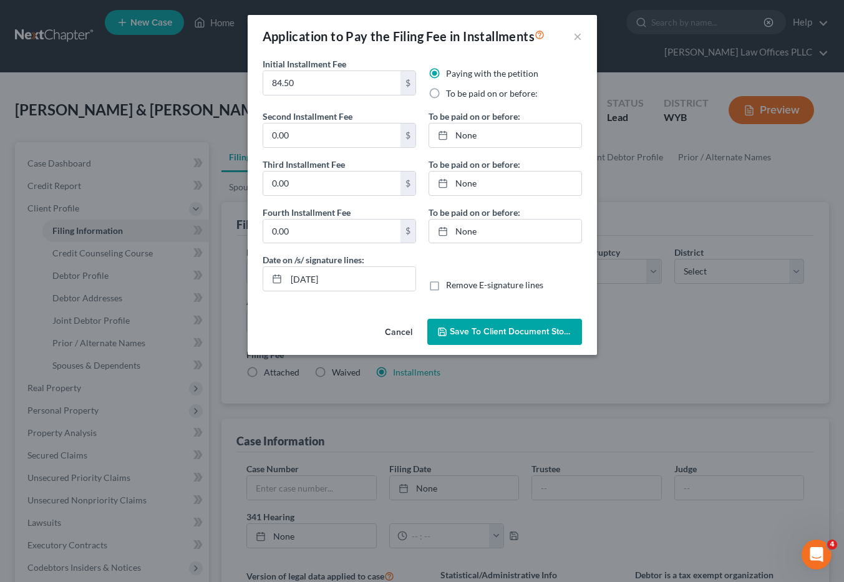
radio input "true"
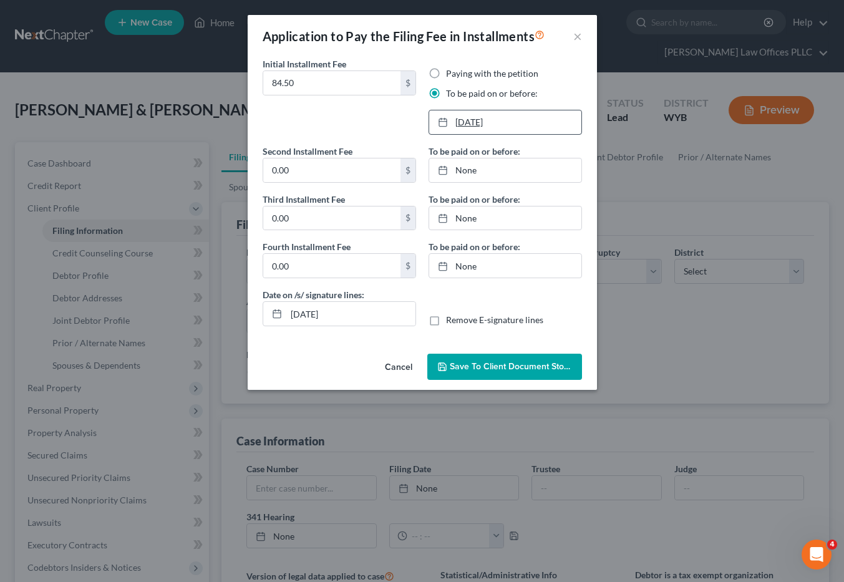
click at [470, 124] on link "[DATE]" at bounding box center [505, 122] width 152 height 24
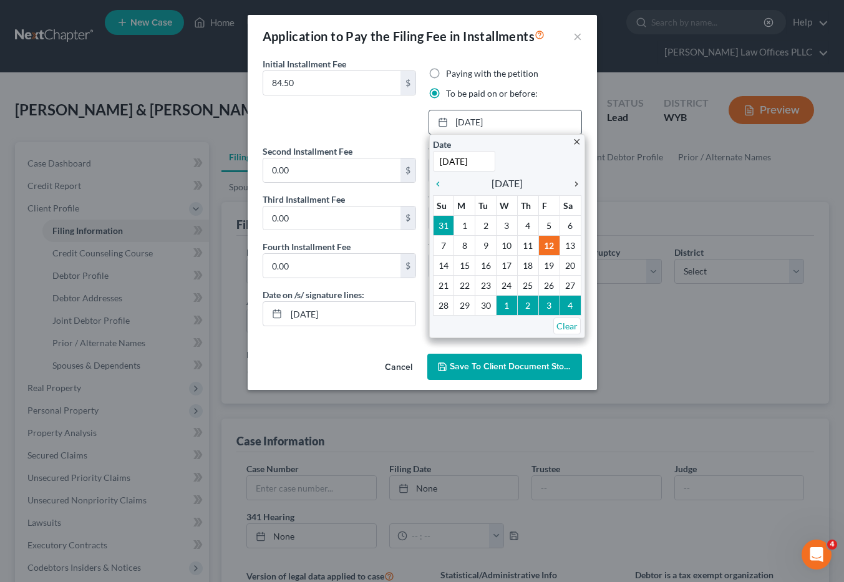
click at [576, 183] on icon "chevron_right" at bounding box center [573, 184] width 16 height 10
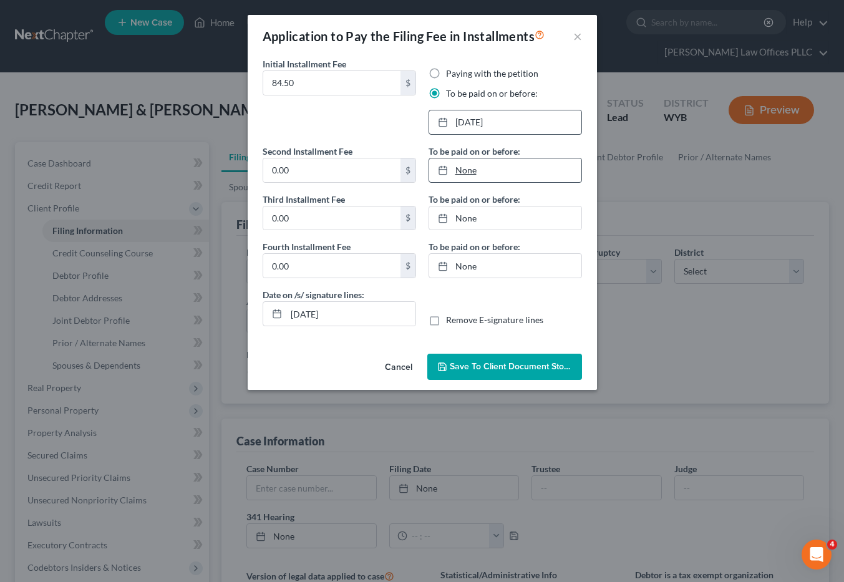
type input "[DATE]"
click at [468, 173] on link "None" at bounding box center [505, 171] width 152 height 24
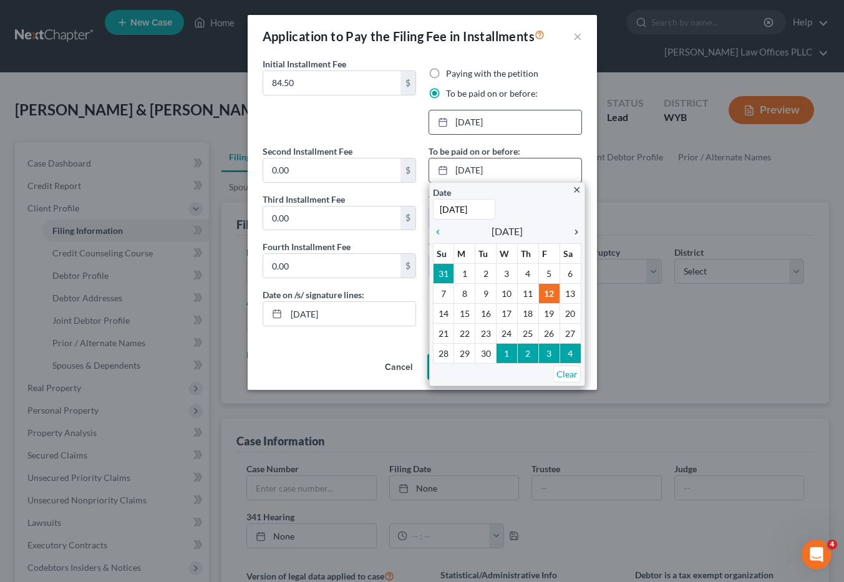
click at [577, 230] on icon "chevron_right" at bounding box center [573, 232] width 16 height 10
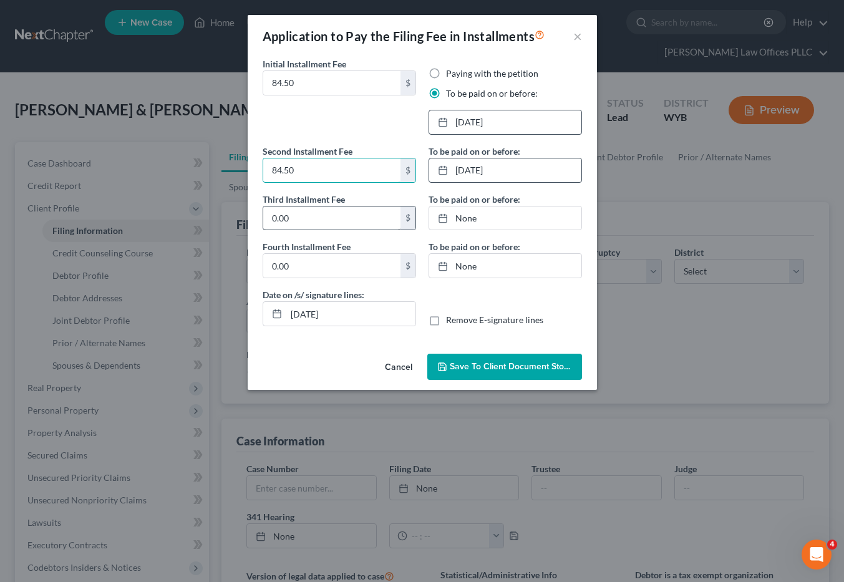
type input "84.50"
click at [315, 220] on input "0.00" at bounding box center [331, 219] width 137 height 24
type input "84.50"
click at [310, 262] on input "0.00" at bounding box center [331, 266] width 137 height 24
type input "84.50"
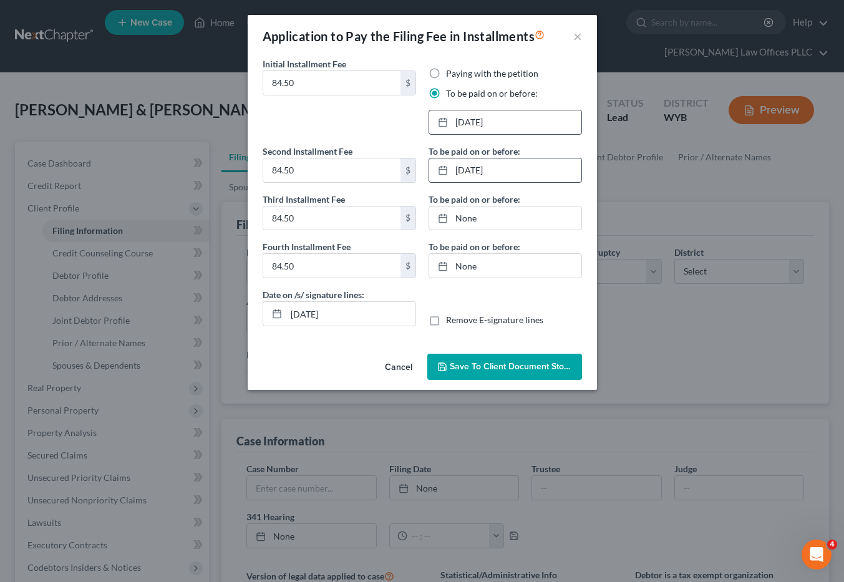
click at [749, 356] on div "Application to Pay the Filing Fee in Installments × Initial Installment Fee 84.…" at bounding box center [422, 291] width 844 height 582
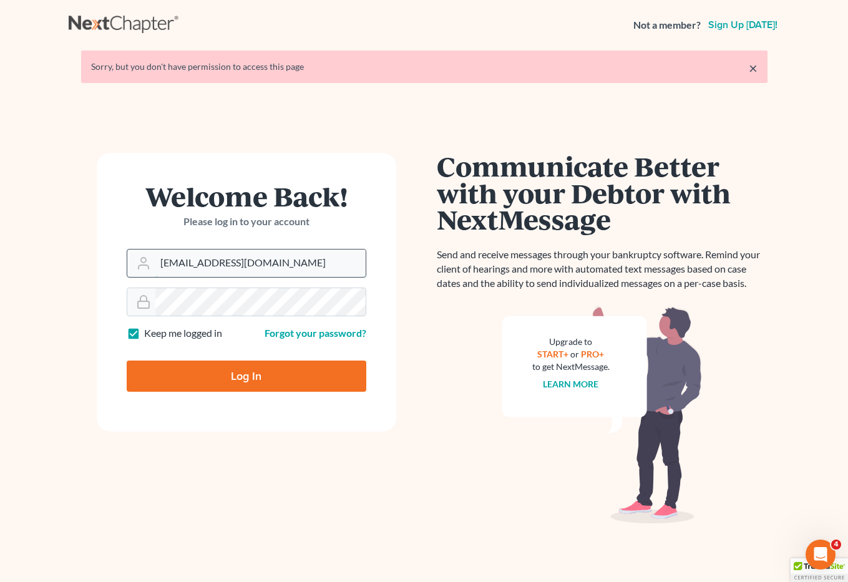
click at [287, 265] on input "[EMAIL_ADDRESS][DOMAIN_NAME]" at bounding box center [260, 263] width 210 height 27
drag, startPoint x: 306, startPoint y: 263, endPoint x: 127, endPoint y: 254, distance: 180.0
click at [127, 254] on div "brittcostomarnold@gmail.com" at bounding box center [247, 263] width 240 height 29
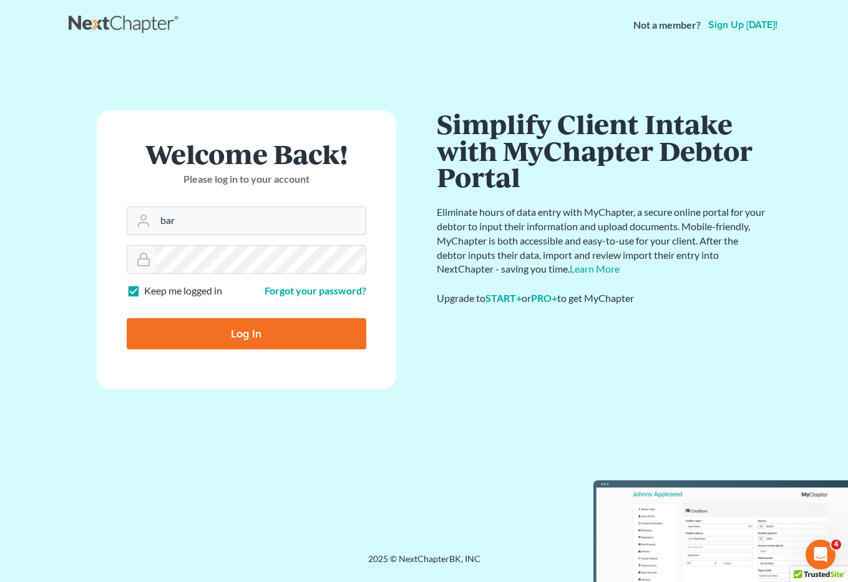
type input "barnold@arnoldlawoffices.com"
click at [151, 255] on div at bounding box center [247, 259] width 240 height 29
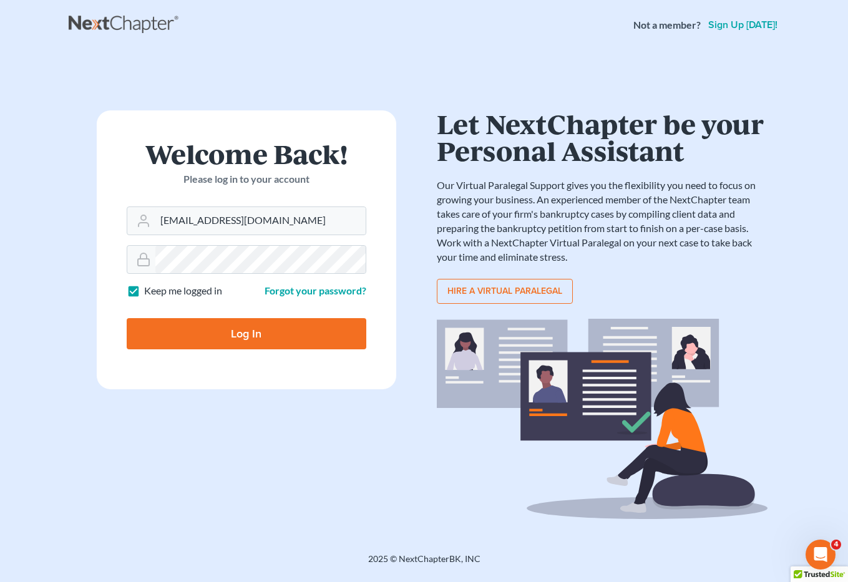
click at [175, 325] on input "Log In" at bounding box center [247, 333] width 240 height 31
type input "Thinking..."
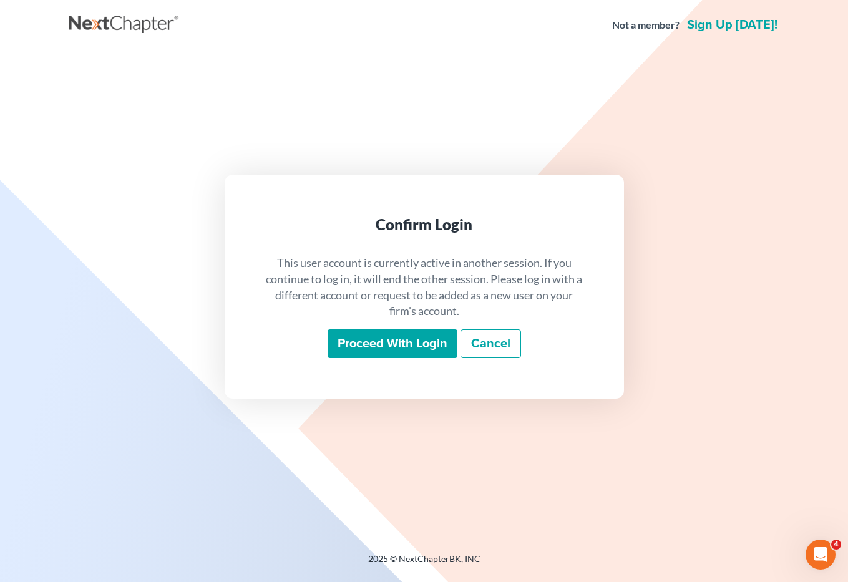
click at [371, 337] on input "Proceed with login" at bounding box center [393, 344] width 130 height 29
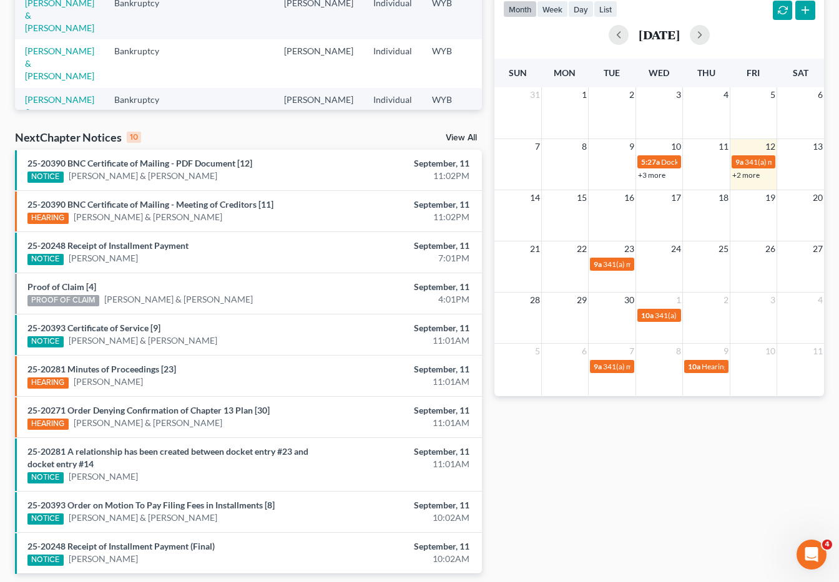
scroll to position [303, 0]
click at [606, 259] on span "341(a) meeting for [PERSON_NAME]" at bounding box center [663, 263] width 120 height 9
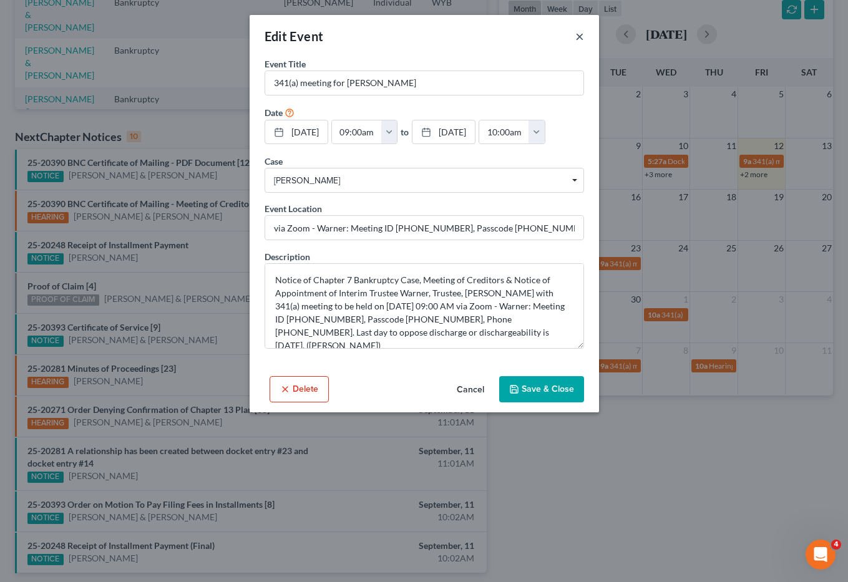
click at [579, 38] on button "×" at bounding box center [579, 36] width 9 height 15
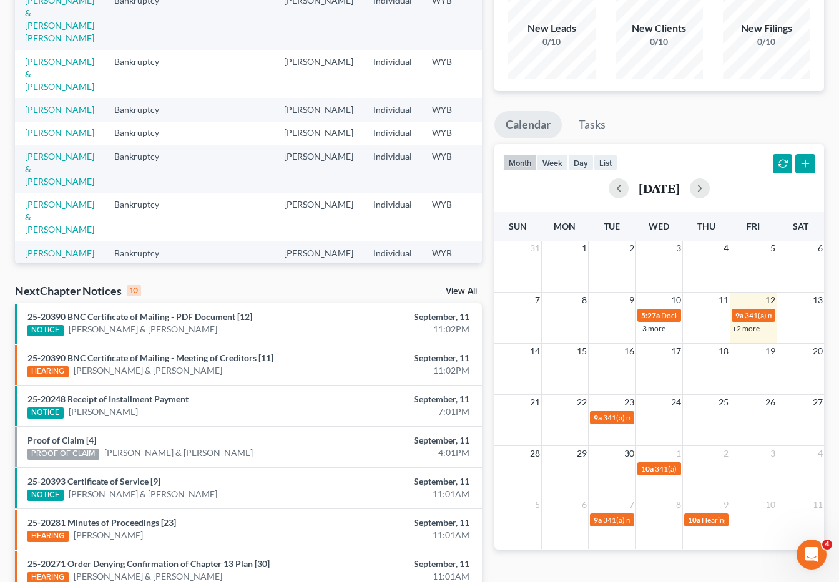
scroll to position [0, 0]
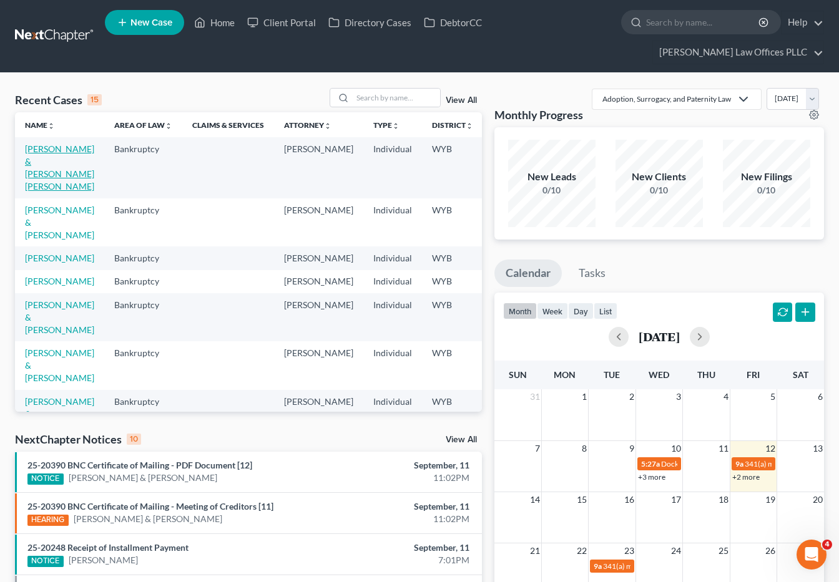
click at [36, 144] on link "[PERSON_NAME] & [PERSON_NAME] [PERSON_NAME]" at bounding box center [59, 168] width 69 height 48
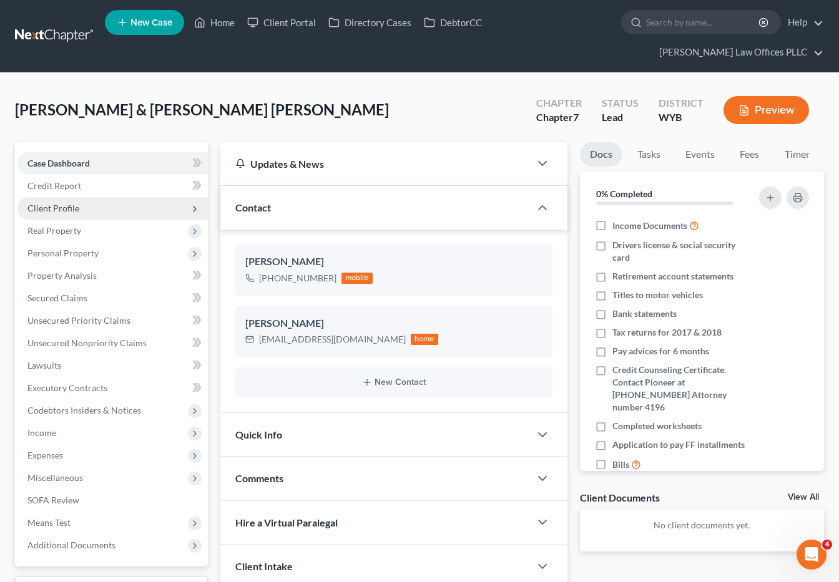
click at [79, 197] on span "Client Profile" at bounding box center [112, 208] width 190 height 22
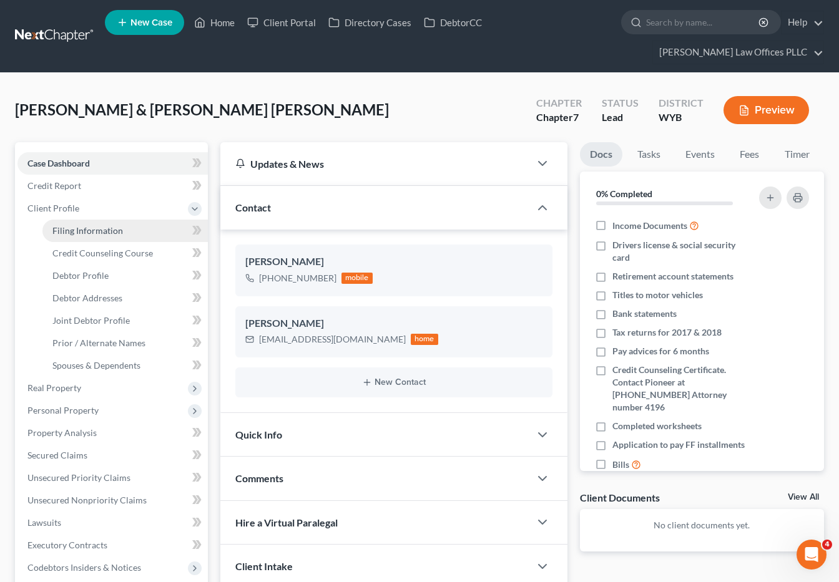
click at [103, 220] on link "Filing Information" at bounding box center [124, 231] width 165 height 22
select select "1"
select select "0"
select select "53"
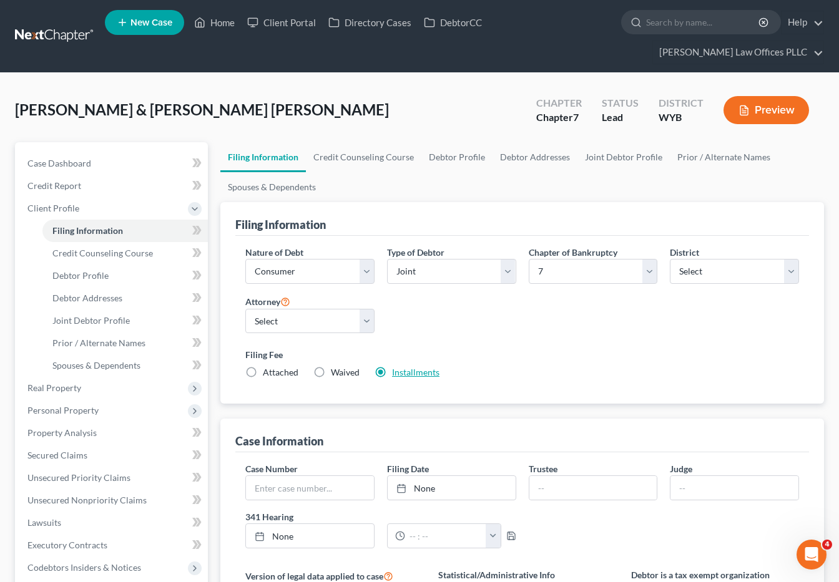
click at [418, 367] on link "Installments" at bounding box center [415, 372] width 47 height 11
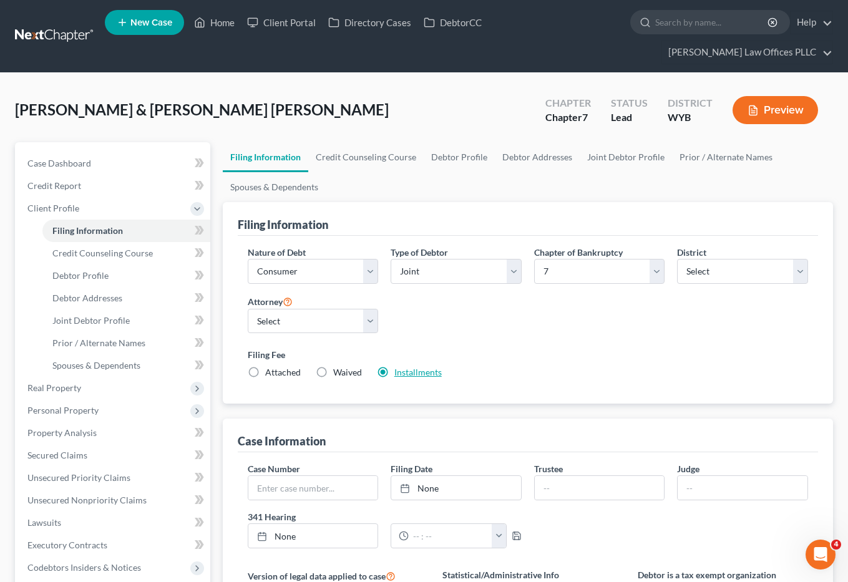
type input "0.00"
radio input "true"
type input "0.00"
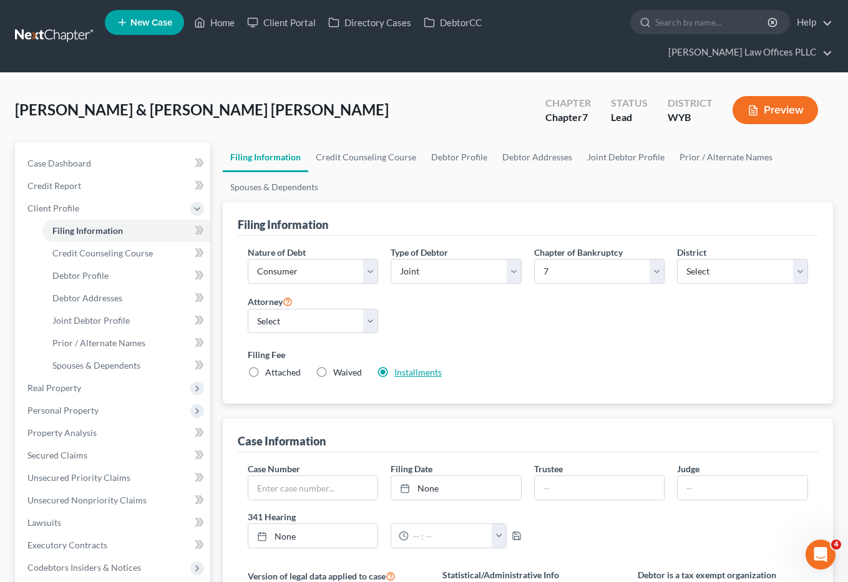
type input "[DATE]"
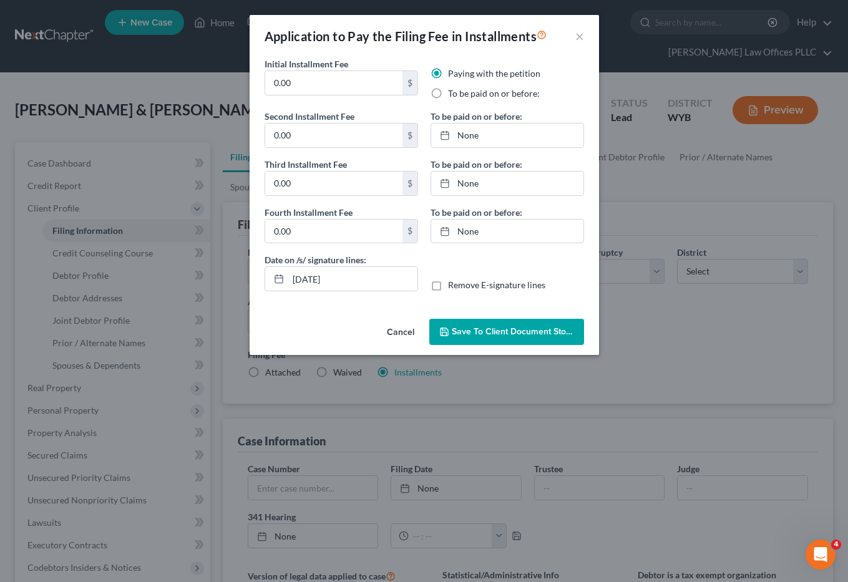
click at [448, 96] on label "To be paid on or before:" at bounding box center [494, 93] width 92 height 12
click at [453, 95] on input "To be paid on or before:" at bounding box center [457, 91] width 8 height 8
radio input "true"
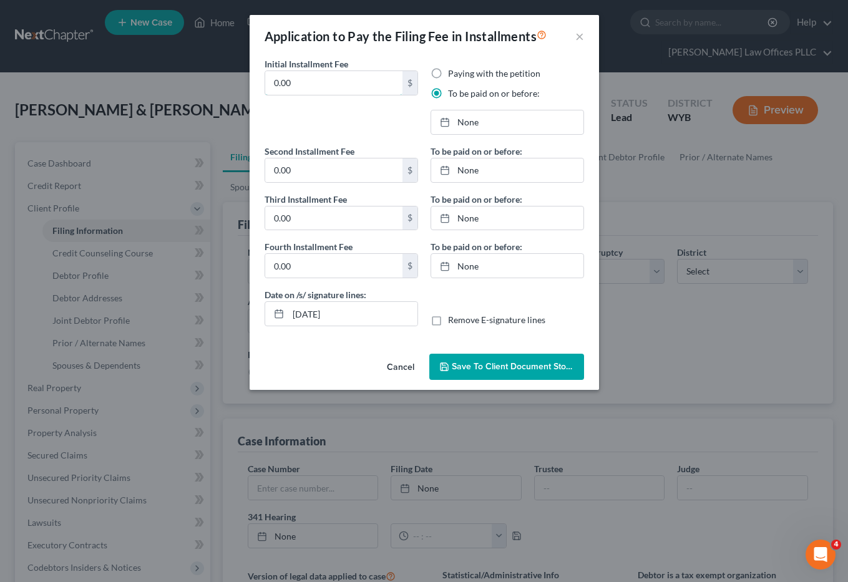
drag, startPoint x: 302, startPoint y: 82, endPoint x: 237, endPoint y: 87, distance: 65.1
click at [237, 87] on div "Application to Pay the Filing Fee in Installments × Initial Installment Fee 0.0…" at bounding box center [424, 291] width 848 height 582
type input "84.50"
type input "[DATE]"
click at [466, 120] on link "[DATE]" at bounding box center [507, 122] width 152 height 24
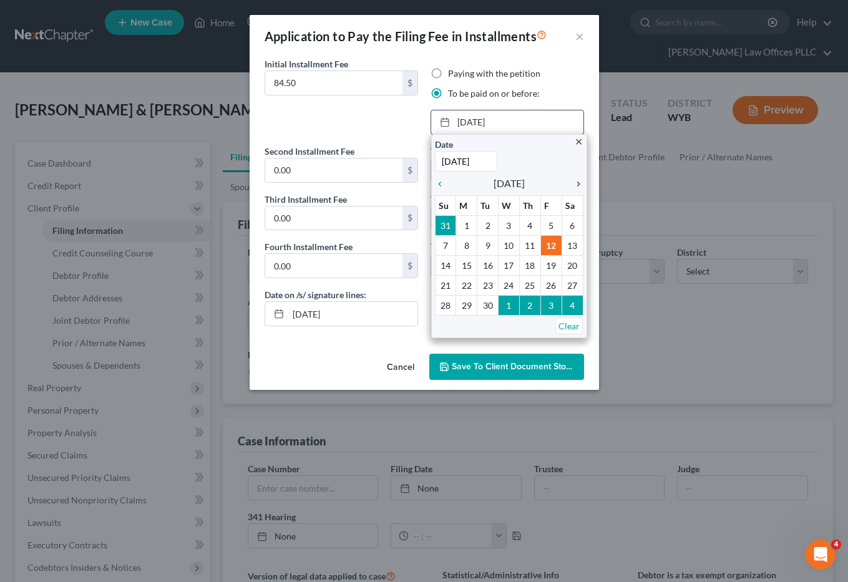
click at [579, 182] on icon "chevron_right" at bounding box center [575, 184] width 16 height 10
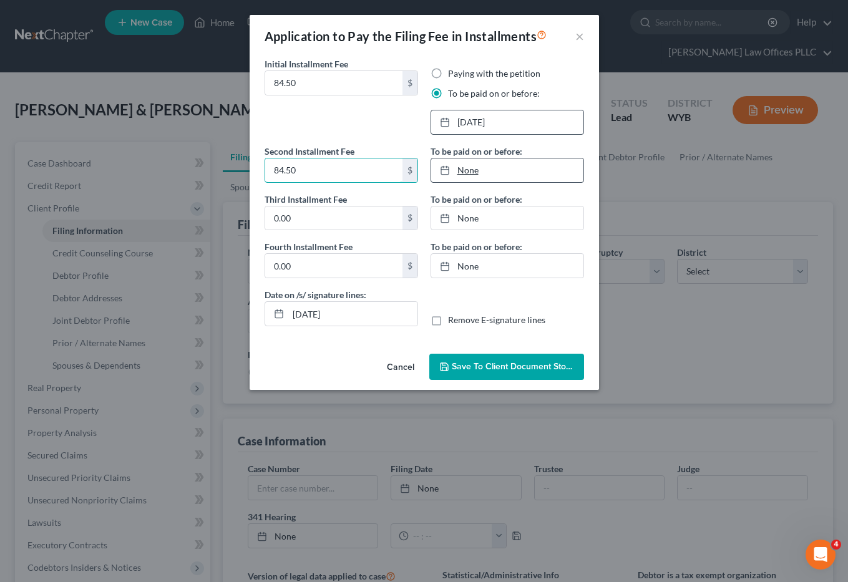
type input "84.50"
type input "[DATE]"
click at [474, 170] on link "[DATE]" at bounding box center [507, 171] width 152 height 24
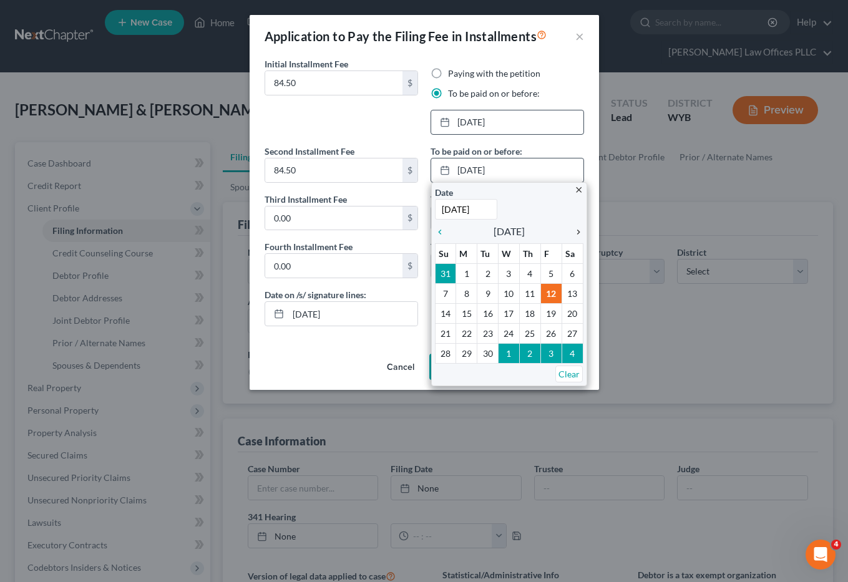
click at [579, 232] on icon "chevron_right" at bounding box center [575, 232] width 16 height 10
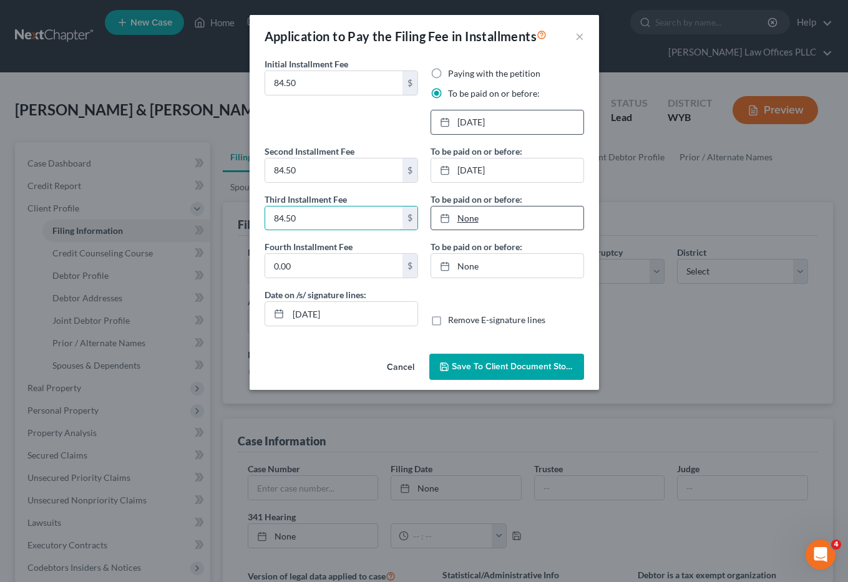
type input "84.50"
type input "[DATE]"
click at [477, 215] on link "[DATE]" at bounding box center [507, 219] width 152 height 24
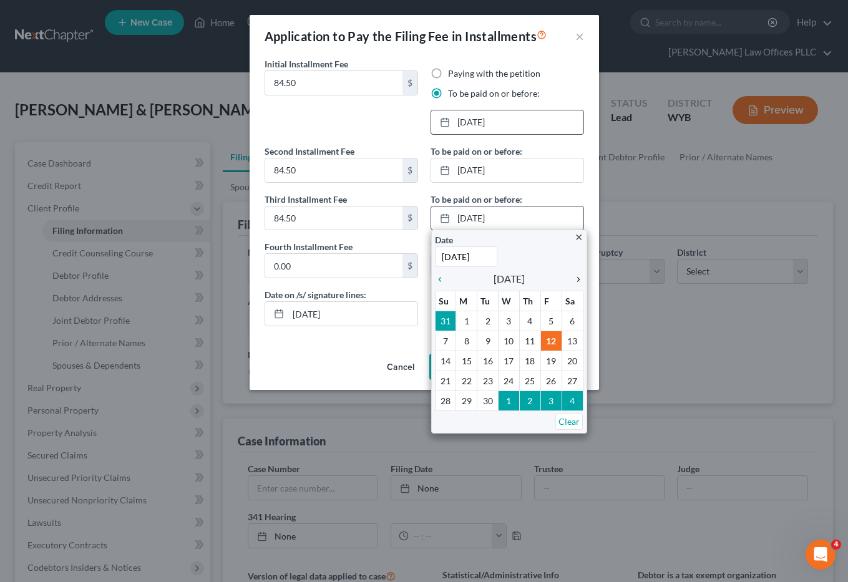
click at [576, 273] on div "chevron_right" at bounding box center [575, 279] width 16 height 12
click at [575, 273] on div "chevron_right" at bounding box center [575, 279] width 16 height 12
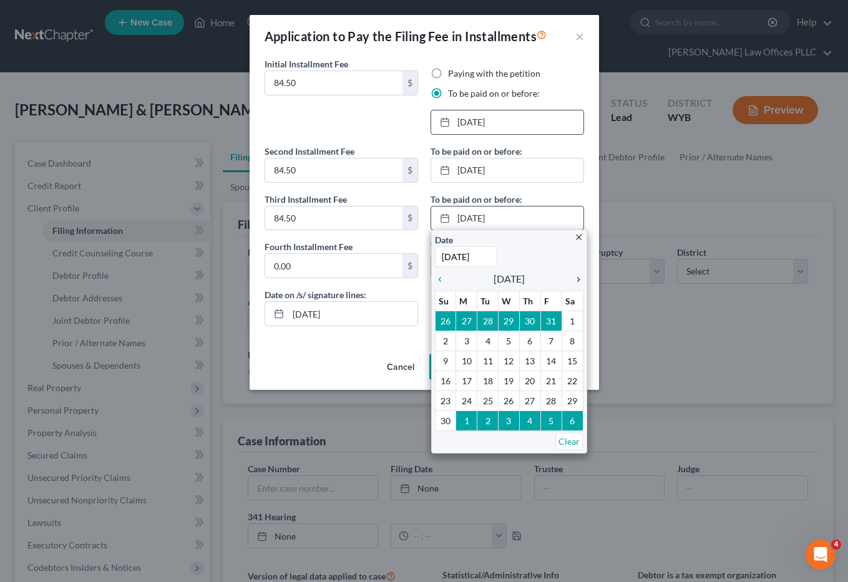
click at [575, 273] on div "chevron_right" at bounding box center [575, 279] width 16 height 12
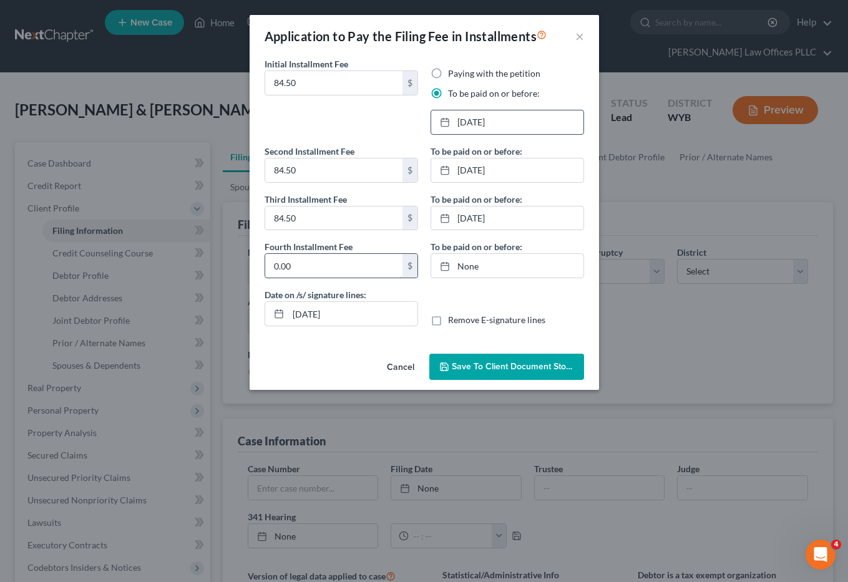
click at [343, 270] on input "0.00" at bounding box center [333, 266] width 137 height 24
type input "84.50"
click at [466, 267] on link "None" at bounding box center [507, 266] width 152 height 24
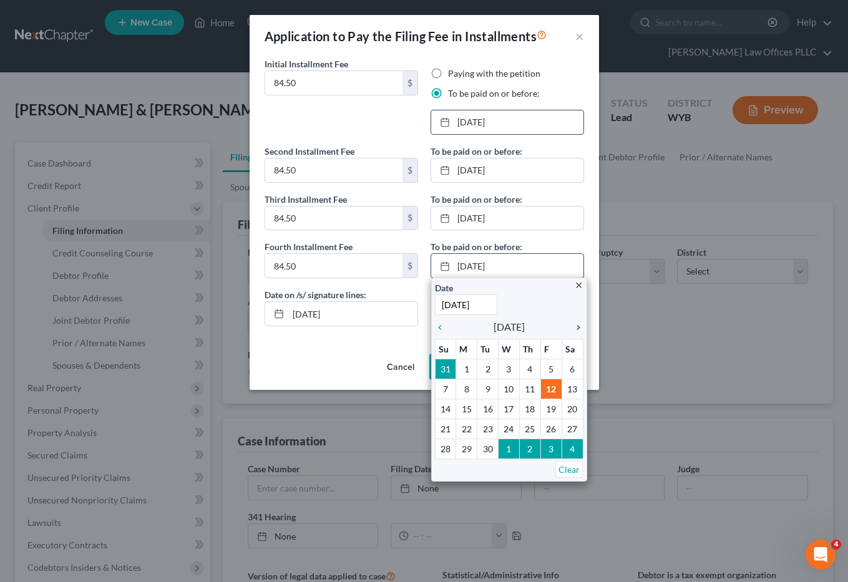
click at [577, 324] on icon "chevron_right" at bounding box center [575, 328] width 16 height 10
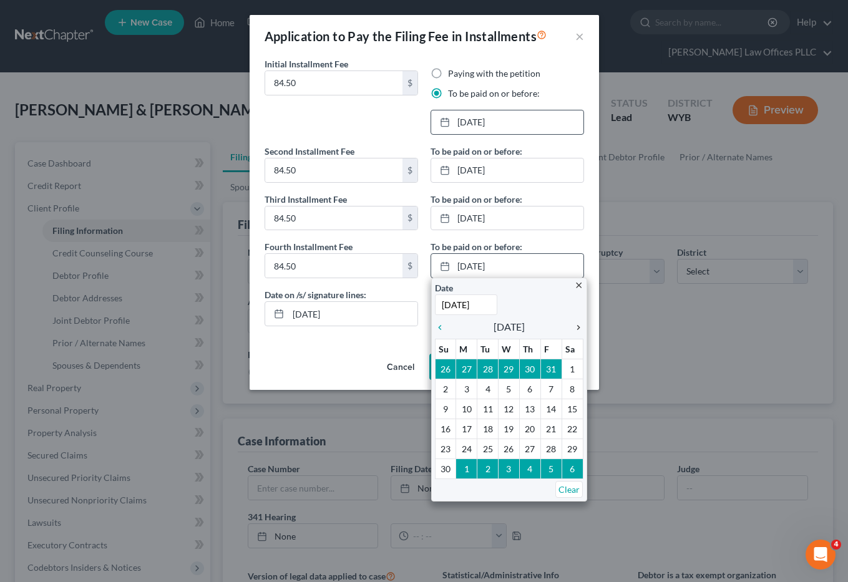
click at [577, 324] on icon "chevron_right" at bounding box center [575, 328] width 16 height 10
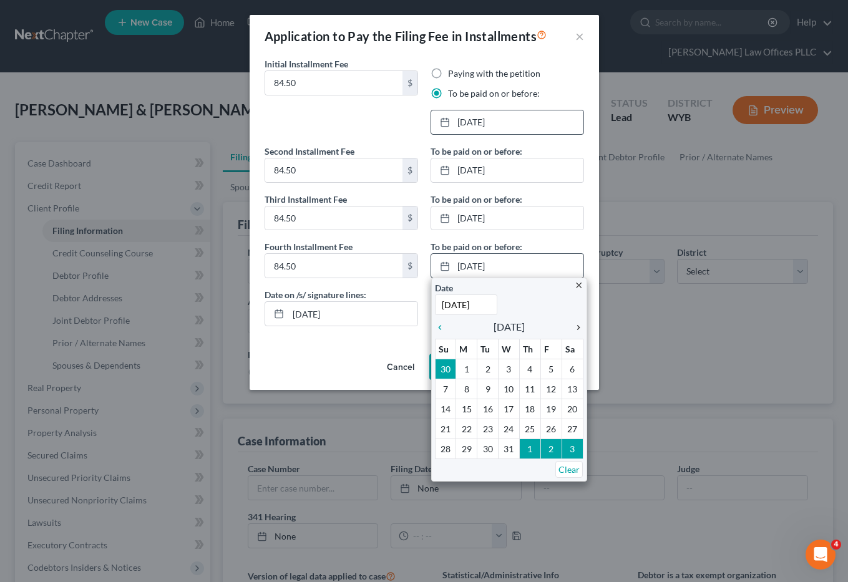
click at [577, 324] on icon "chevron_right" at bounding box center [575, 328] width 16 height 10
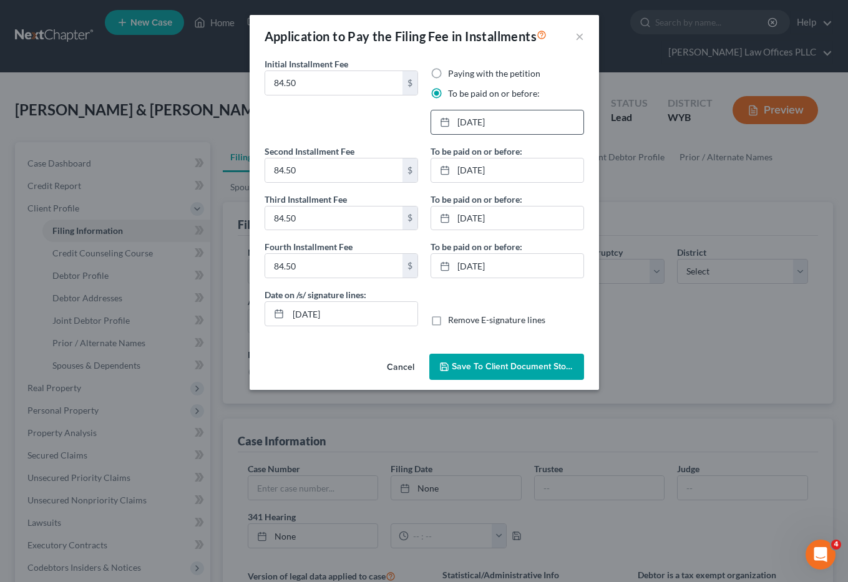
click at [448, 321] on label "Remove E-signature lines" at bounding box center [496, 320] width 97 height 12
click at [453, 321] on input "Remove E-signature lines" at bounding box center [457, 318] width 8 height 8
checkbox input "true"
click at [517, 364] on span "Save to Client Document Storage" at bounding box center [518, 366] width 132 height 11
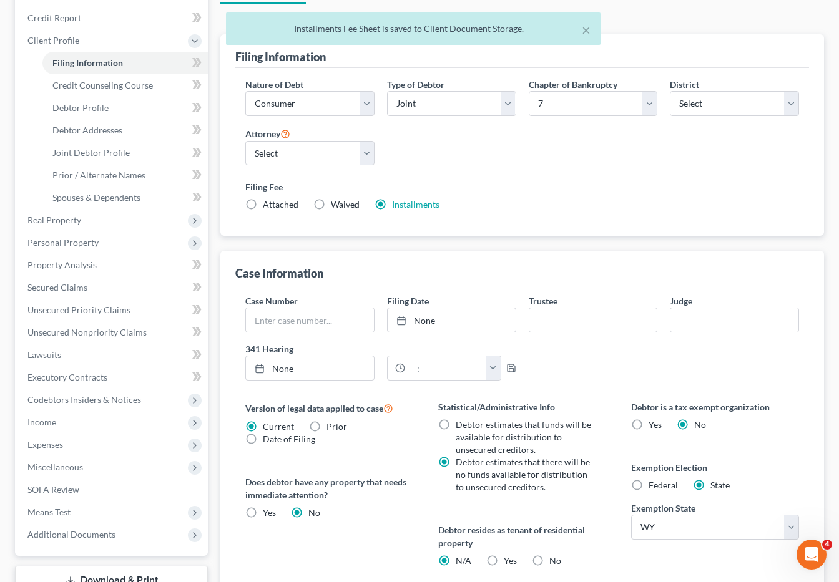
scroll to position [321, 0]
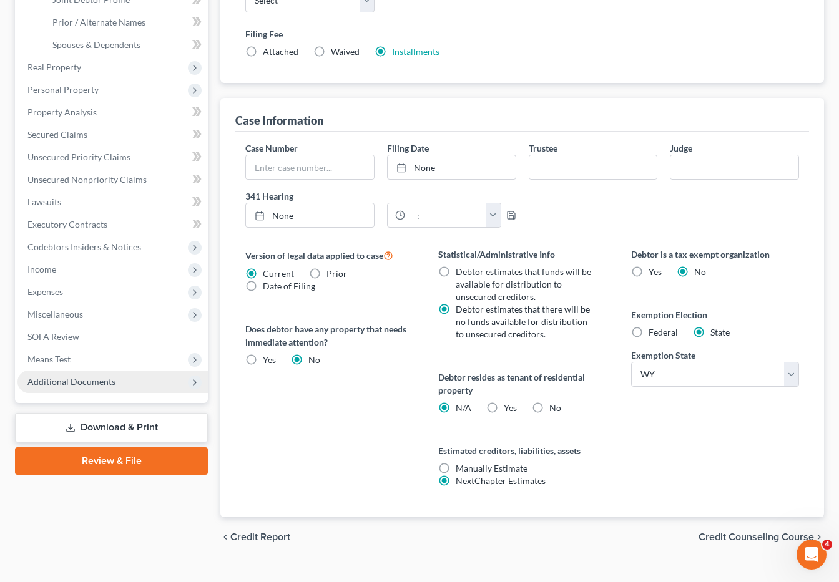
click at [68, 376] on span "Additional Documents" at bounding box center [71, 381] width 88 height 11
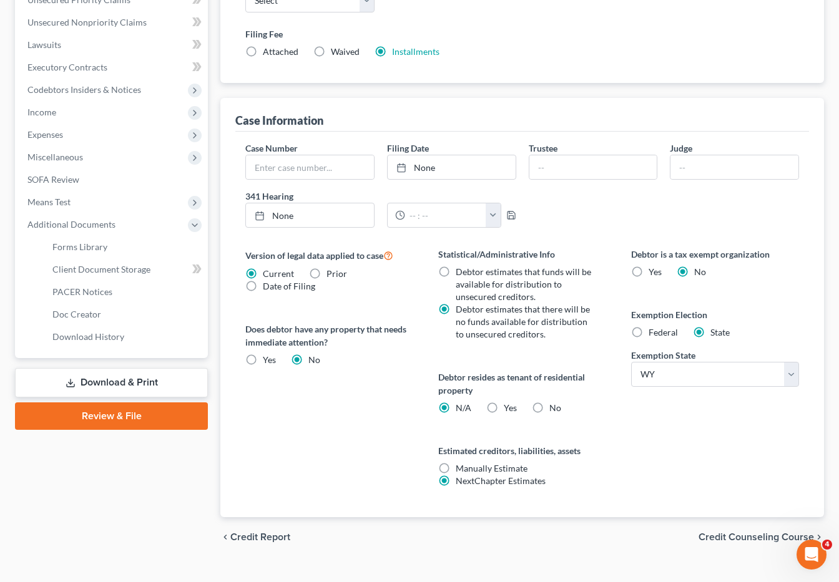
click at [134, 368] on link "Download & Print" at bounding box center [111, 382] width 193 height 29
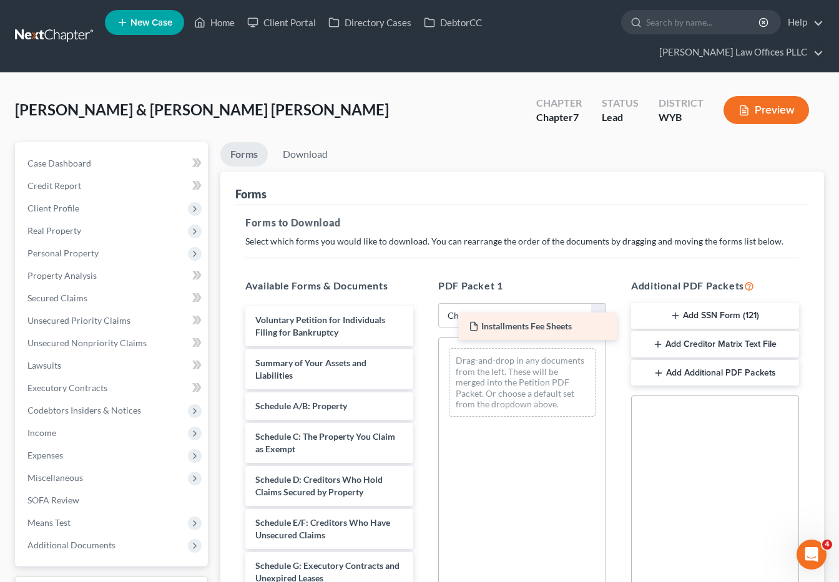
drag, startPoint x: 295, startPoint y: 291, endPoint x: 509, endPoint y: 320, distance: 215.4
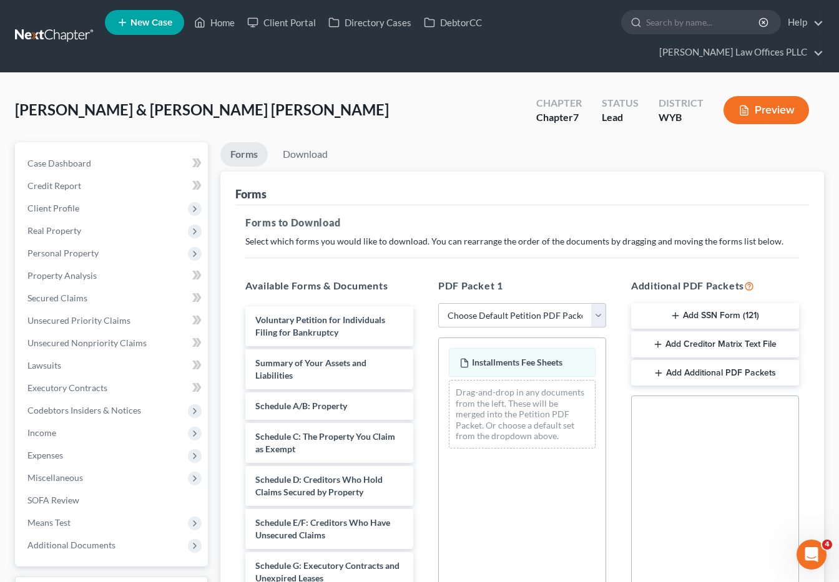
click at [710, 303] on button "Add SSN Form (121)" at bounding box center [715, 316] width 168 height 26
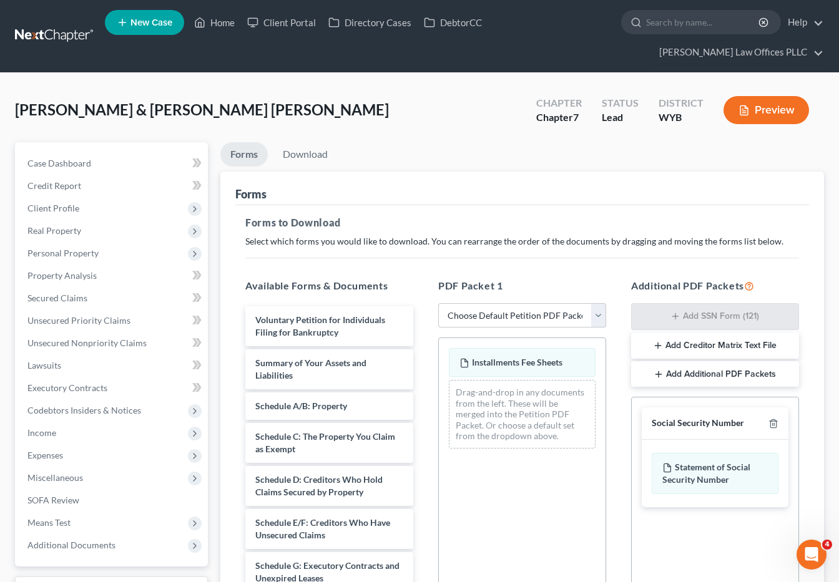
click at [737, 418] on div "Social Security Number" at bounding box center [698, 424] width 92 height 12
click at [718, 456] on div "Statement of Social Security Number" at bounding box center [715, 473] width 127 height 41
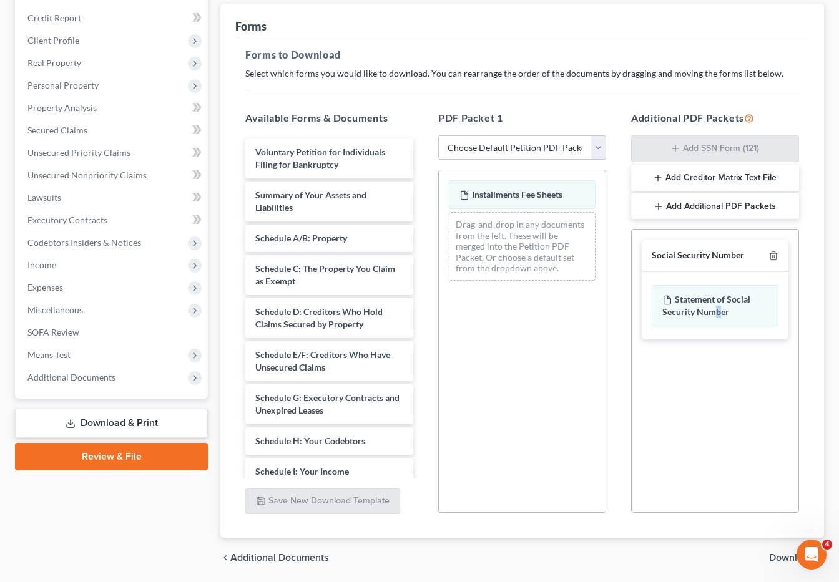
scroll to position [188, 0]
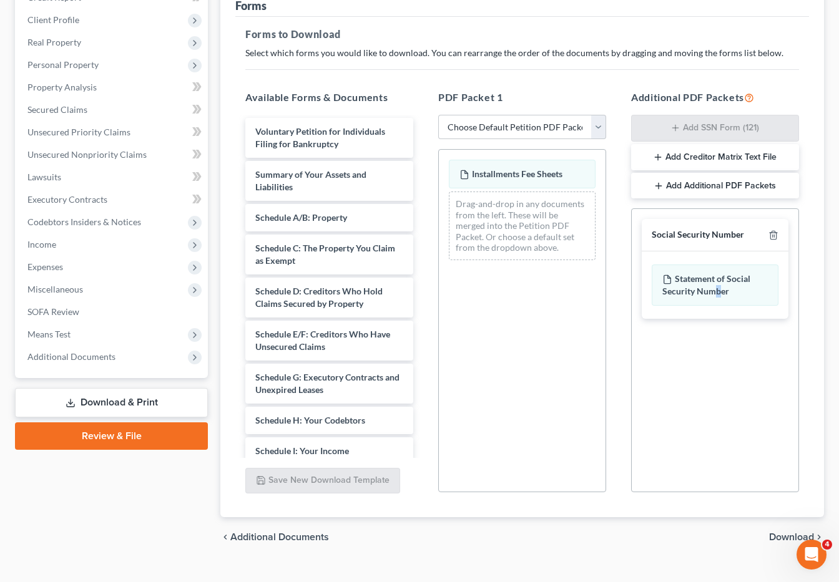
click at [785, 532] on span "Download" at bounding box center [791, 537] width 45 height 10
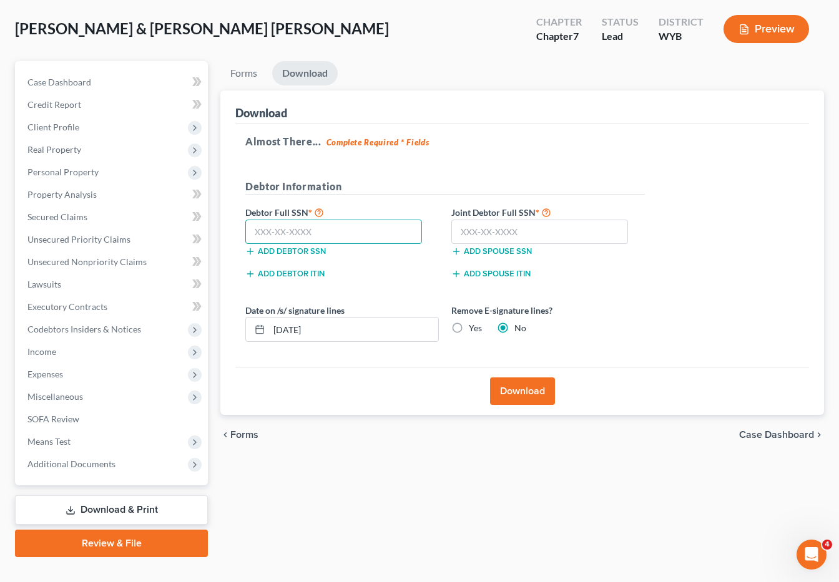
click at [252, 220] on input "text" at bounding box center [333, 232] width 177 height 25
type input "520-31-0066"
click at [456, 220] on input "text" at bounding box center [539, 232] width 177 height 25
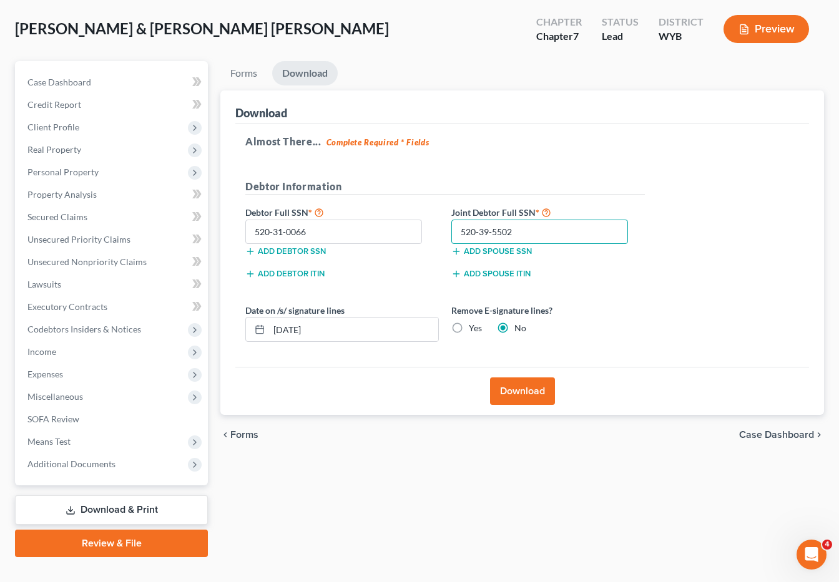
type input "520-39-5502"
click at [469, 322] on label "Yes" at bounding box center [475, 328] width 13 height 12
click at [474, 322] on input "Yes" at bounding box center [478, 326] width 8 height 8
radio input "true"
radio input "false"
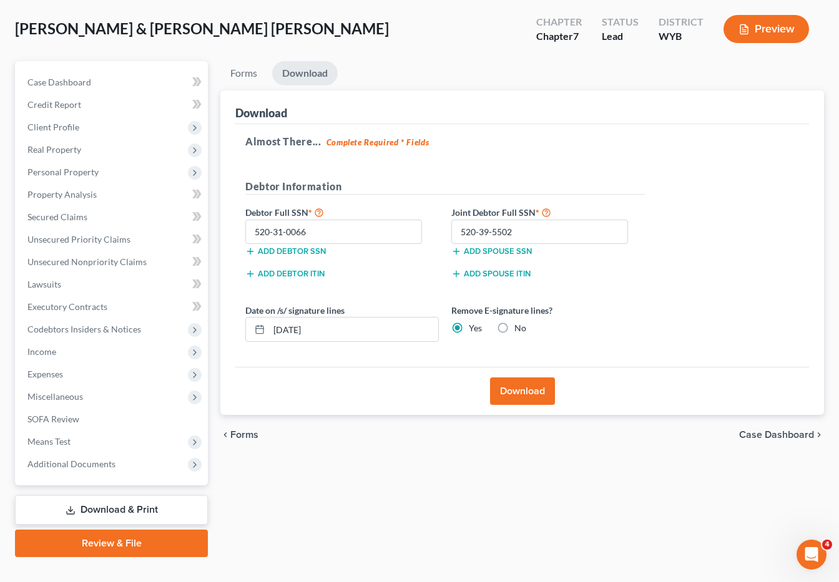
click at [533, 378] on button "Download" at bounding box center [522, 391] width 65 height 27
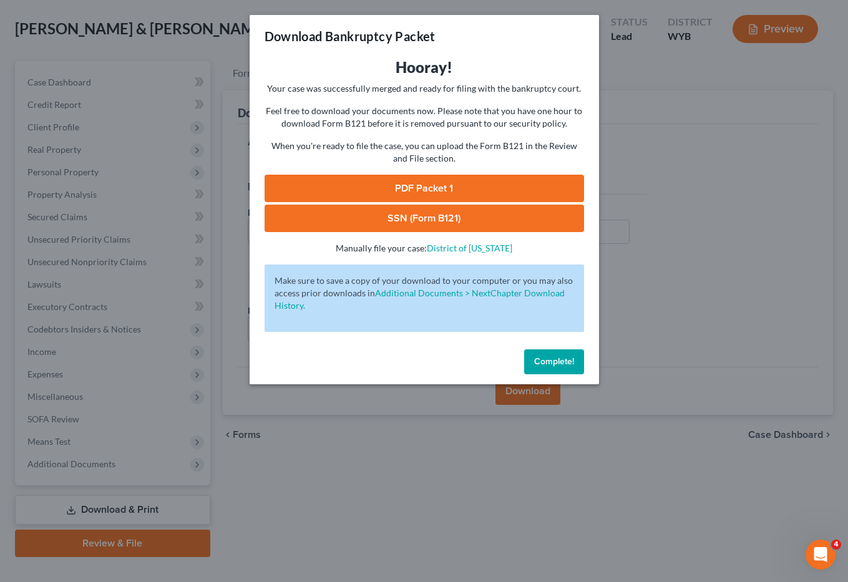
click at [444, 185] on link "PDF Packet 1" at bounding box center [425, 188] width 320 height 27
click at [400, 212] on link "SSN (Form B121)" at bounding box center [425, 218] width 320 height 27
click at [557, 362] on span "Complete!" at bounding box center [554, 361] width 40 height 11
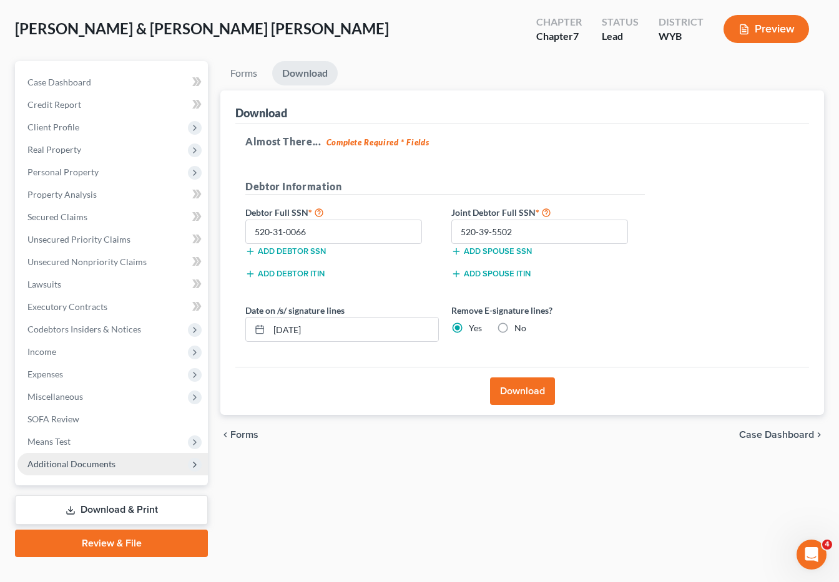
click at [94, 459] on span "Additional Documents" at bounding box center [71, 464] width 88 height 11
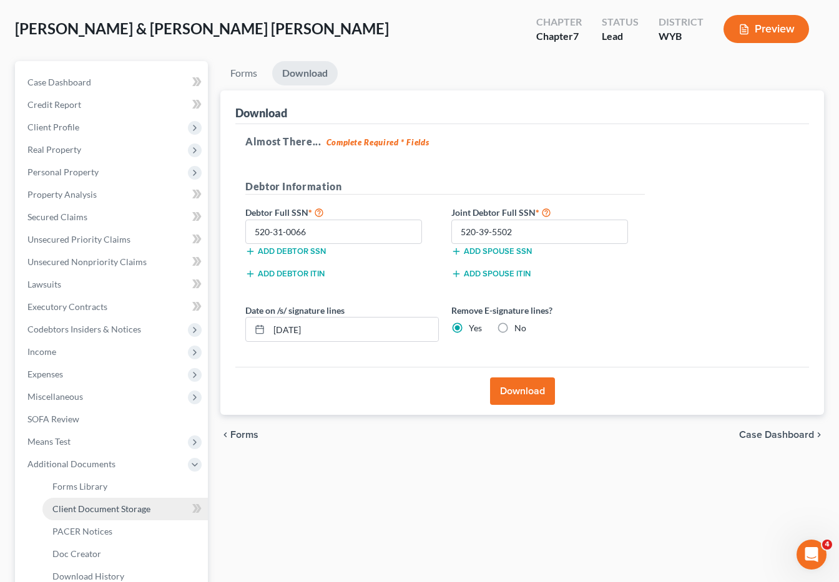
click at [113, 504] on span "Client Document Storage" at bounding box center [101, 509] width 98 height 11
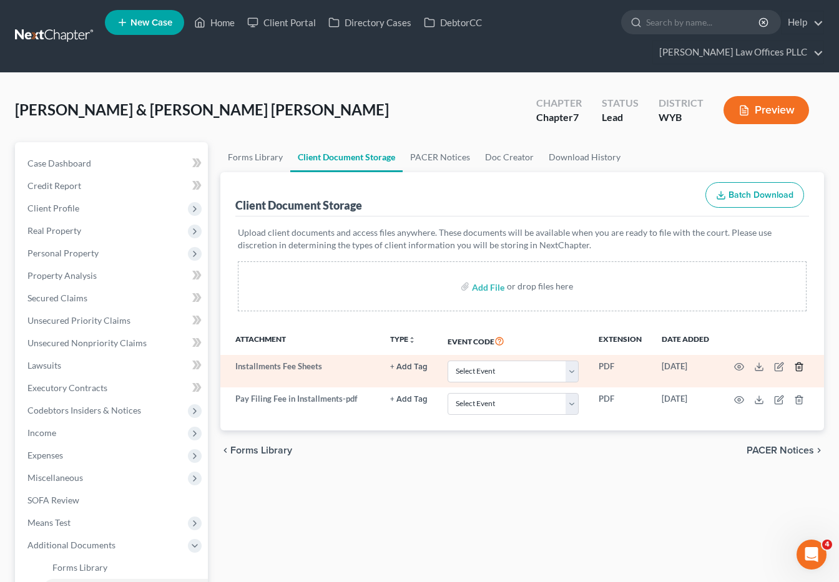
click at [800, 362] on icon "button" at bounding box center [799, 367] width 10 height 10
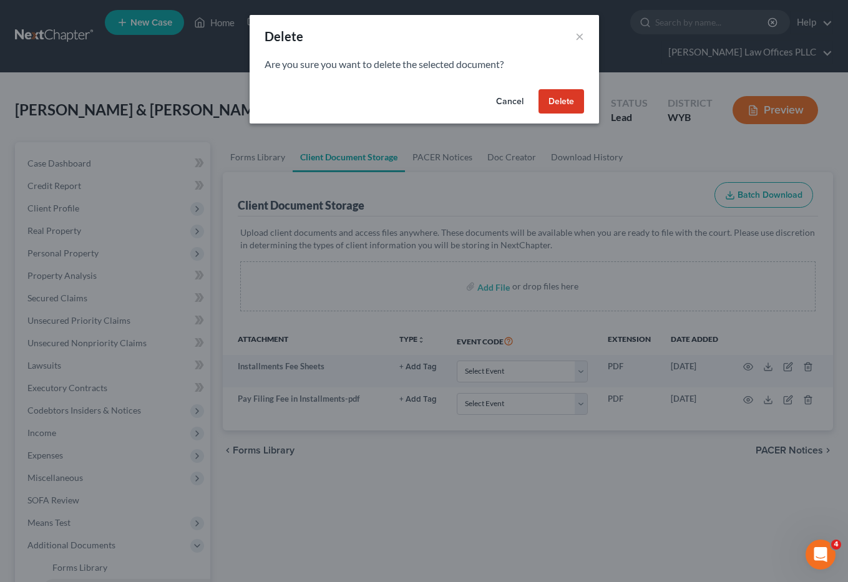
click at [507, 104] on button "Cancel" at bounding box center [509, 101] width 47 height 25
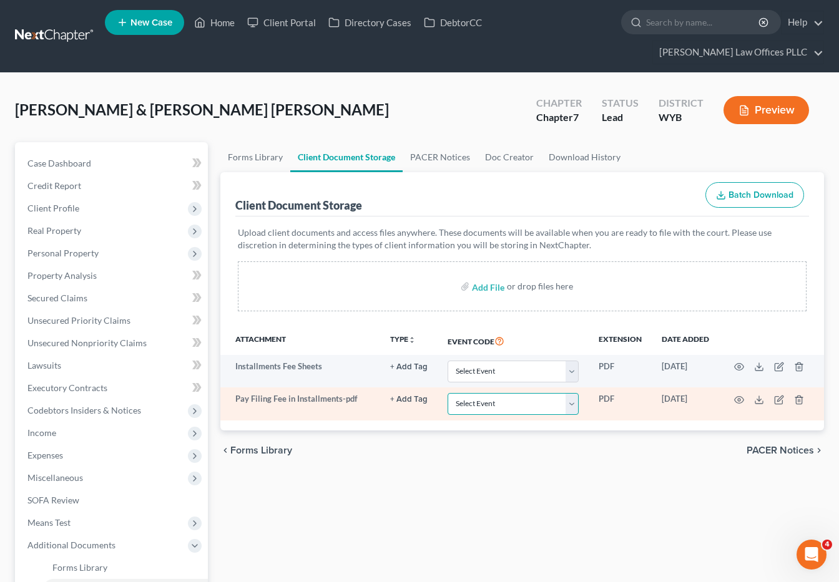
click at [575, 393] on select "Select Event Certificate of Credit Counseling Chapter 13 Plan Domestic Support …" at bounding box center [513, 404] width 131 height 22
select select "4"
click at [448, 393] on select "Select Event Certificate of Credit Counseling Chapter 13 Plan Domestic Support …" at bounding box center [513, 404] width 131 height 22
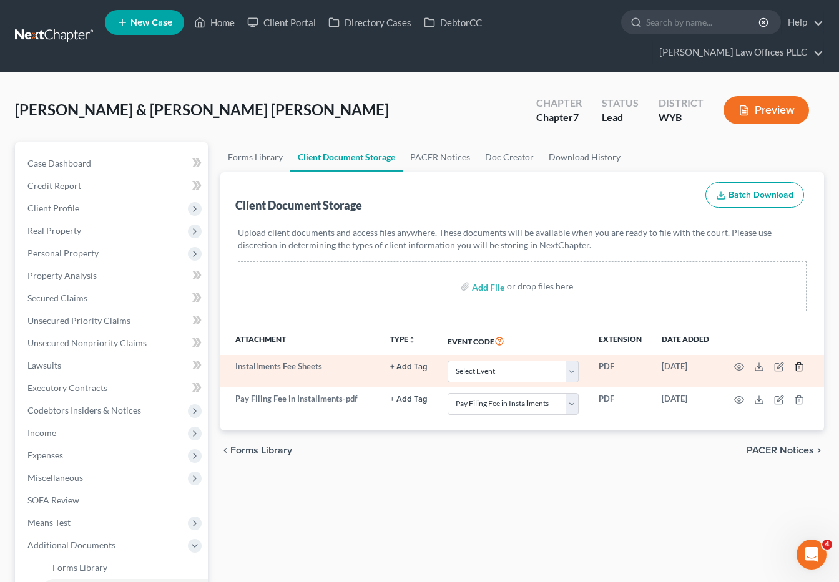
click at [797, 362] on icon "button" at bounding box center [799, 367] width 10 height 10
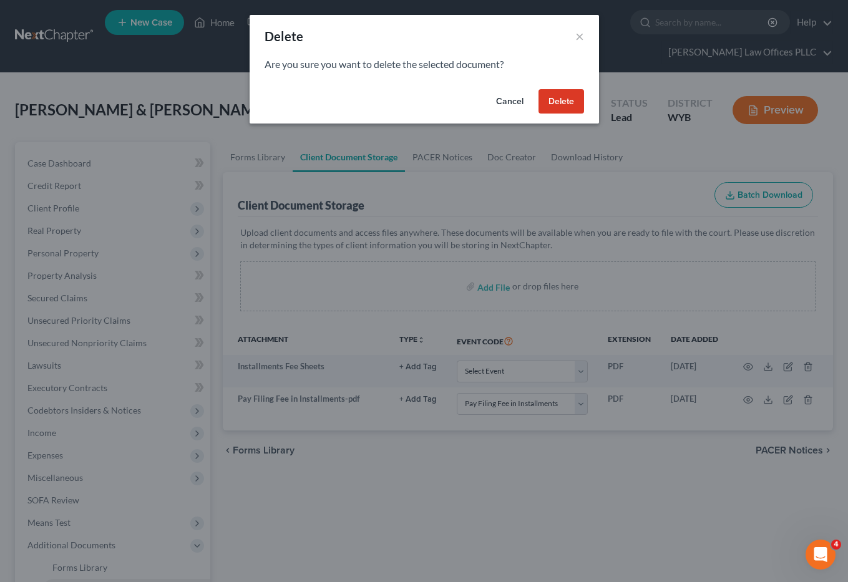
click at [571, 100] on button "Delete" at bounding box center [562, 101] width 46 height 25
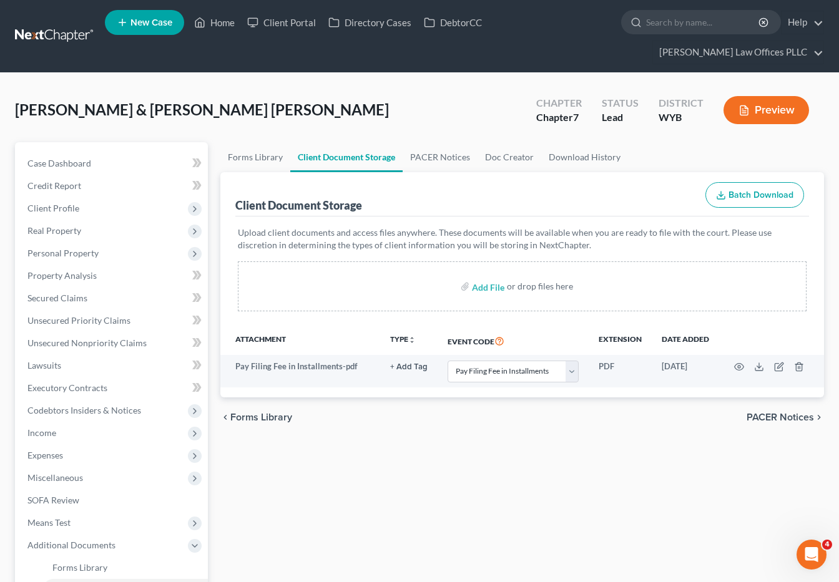
click at [444, 91] on div "[PERSON_NAME] & [PERSON_NAME] [PERSON_NAME] Upgraded Chapter Chapter 7 Status L…" at bounding box center [419, 115] width 809 height 54
click at [229, 26] on link "Home" at bounding box center [214, 22] width 53 height 22
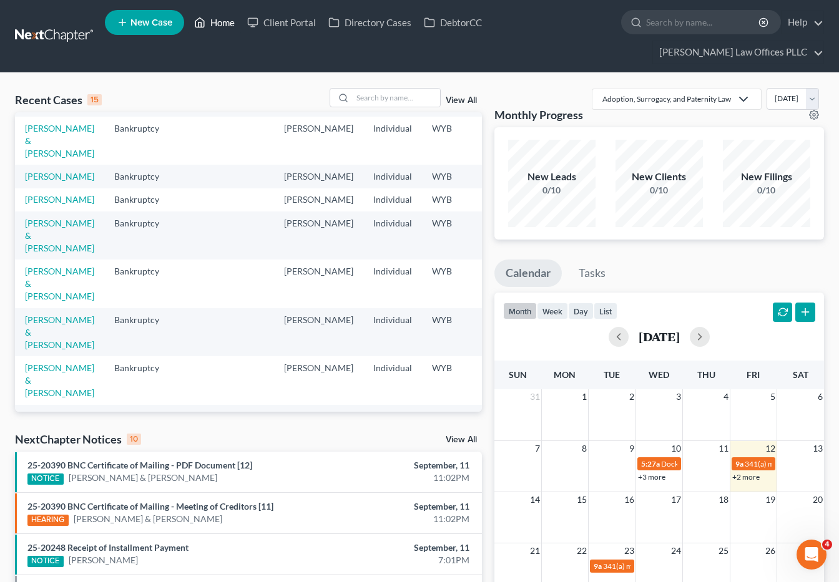
scroll to position [79, 0]
